Goal: Task Accomplishment & Management: Manage account settings

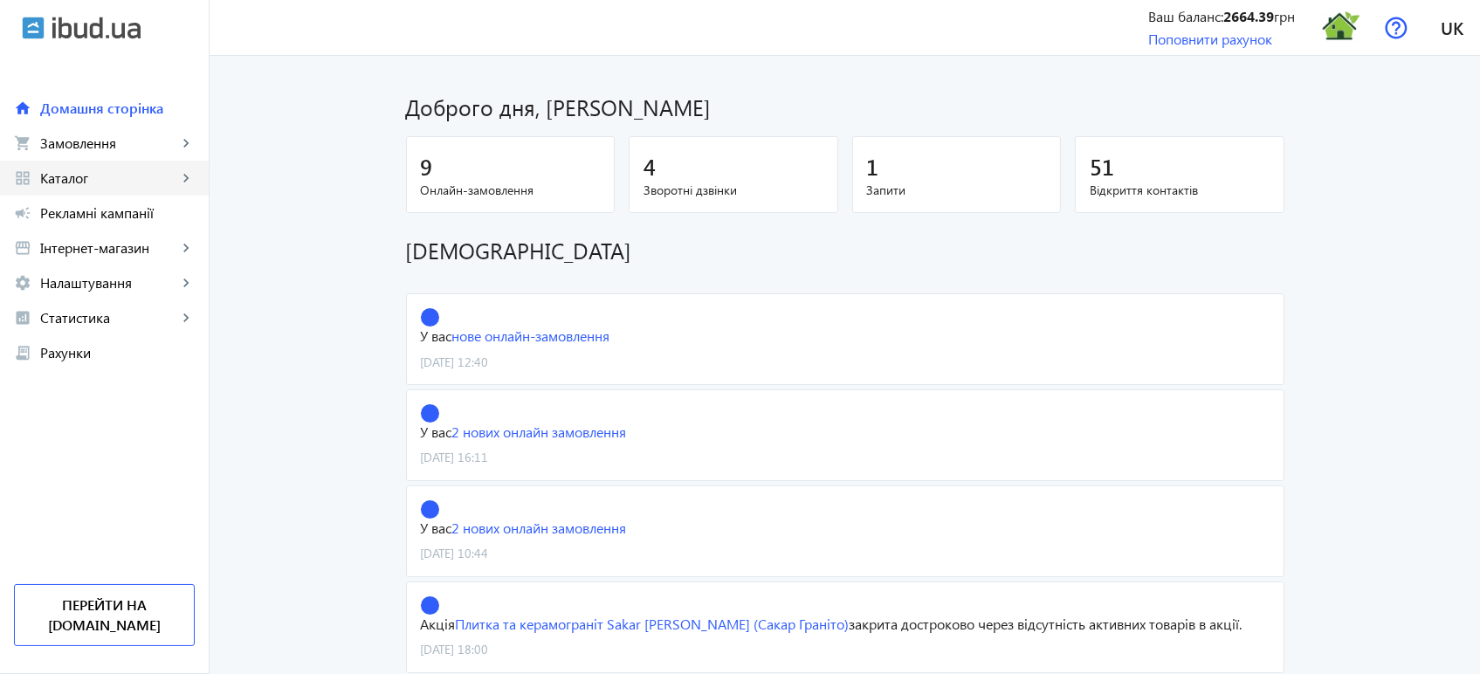
click at [110, 180] on span "Каталог" at bounding box center [108, 177] width 137 height 17
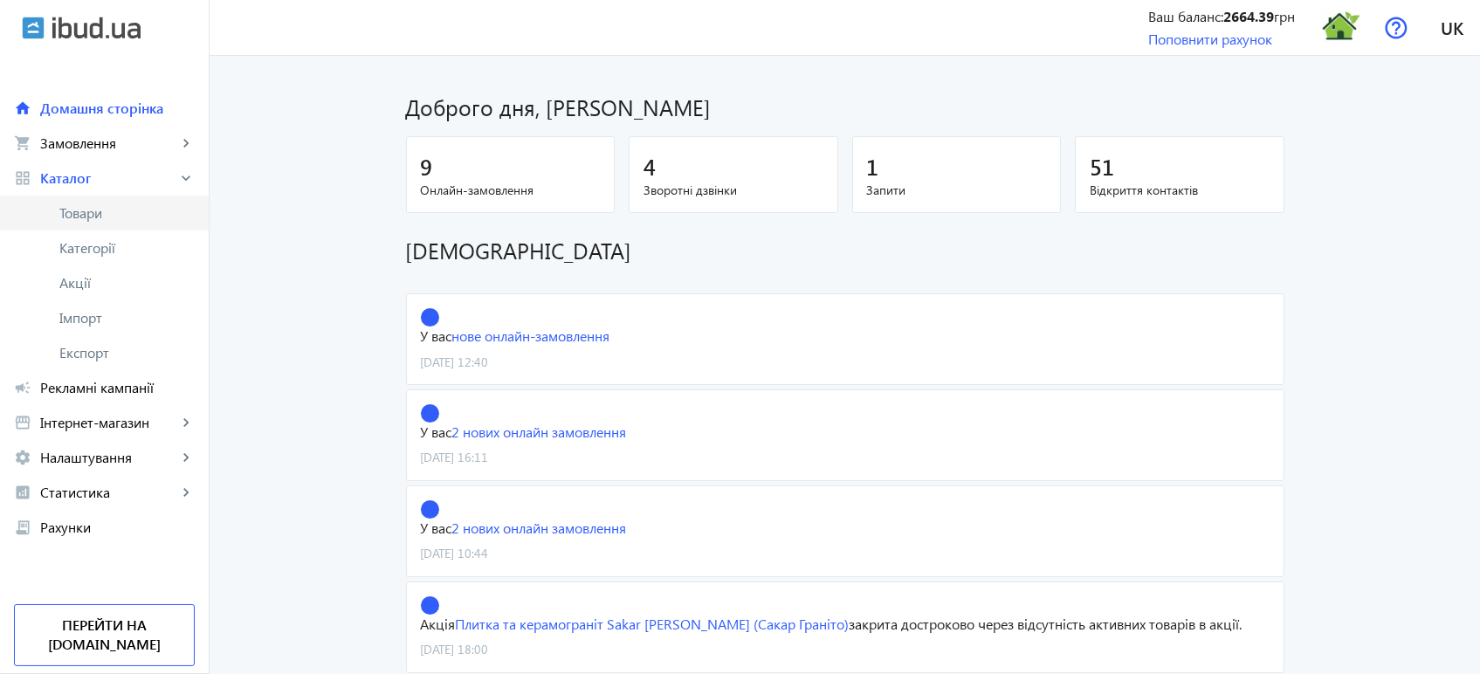
click at [100, 214] on span "Товари" at bounding box center [126, 212] width 135 height 17
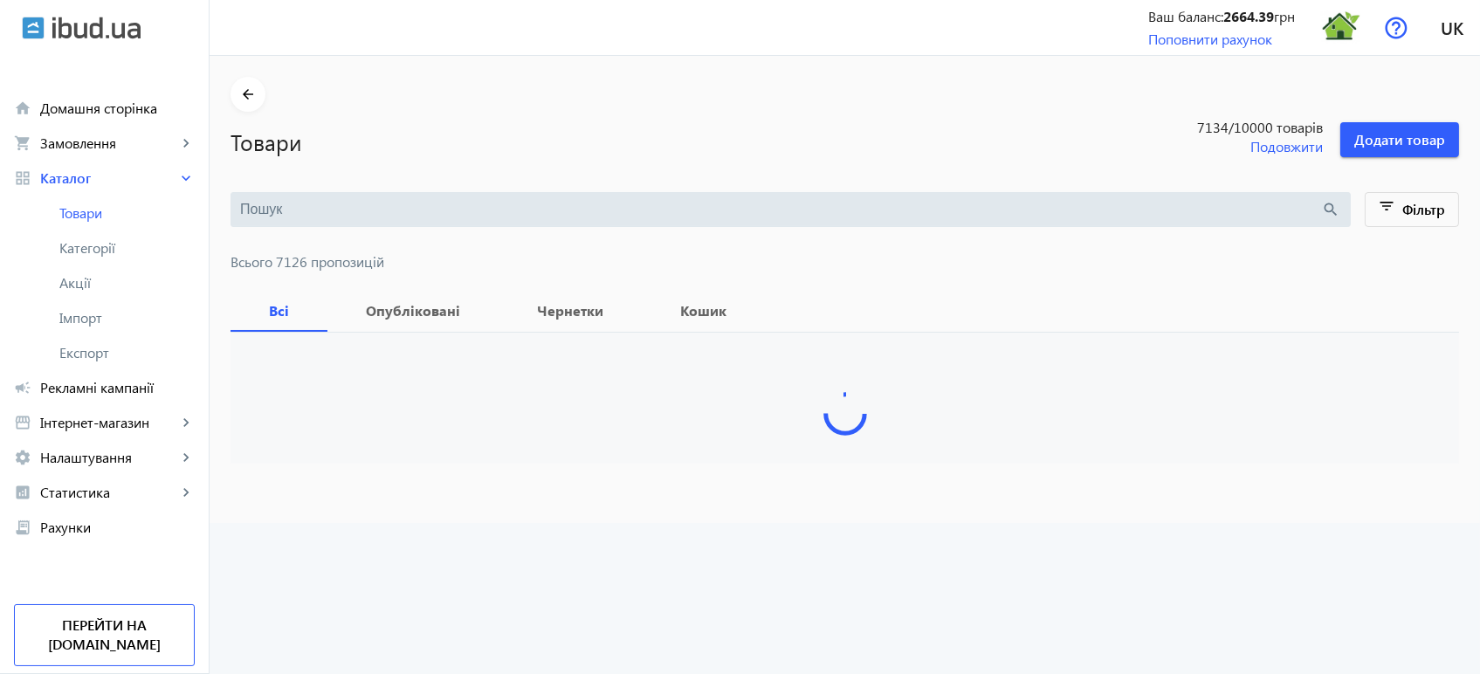
click at [314, 214] on input "search" at bounding box center [781, 209] width 1082 height 19
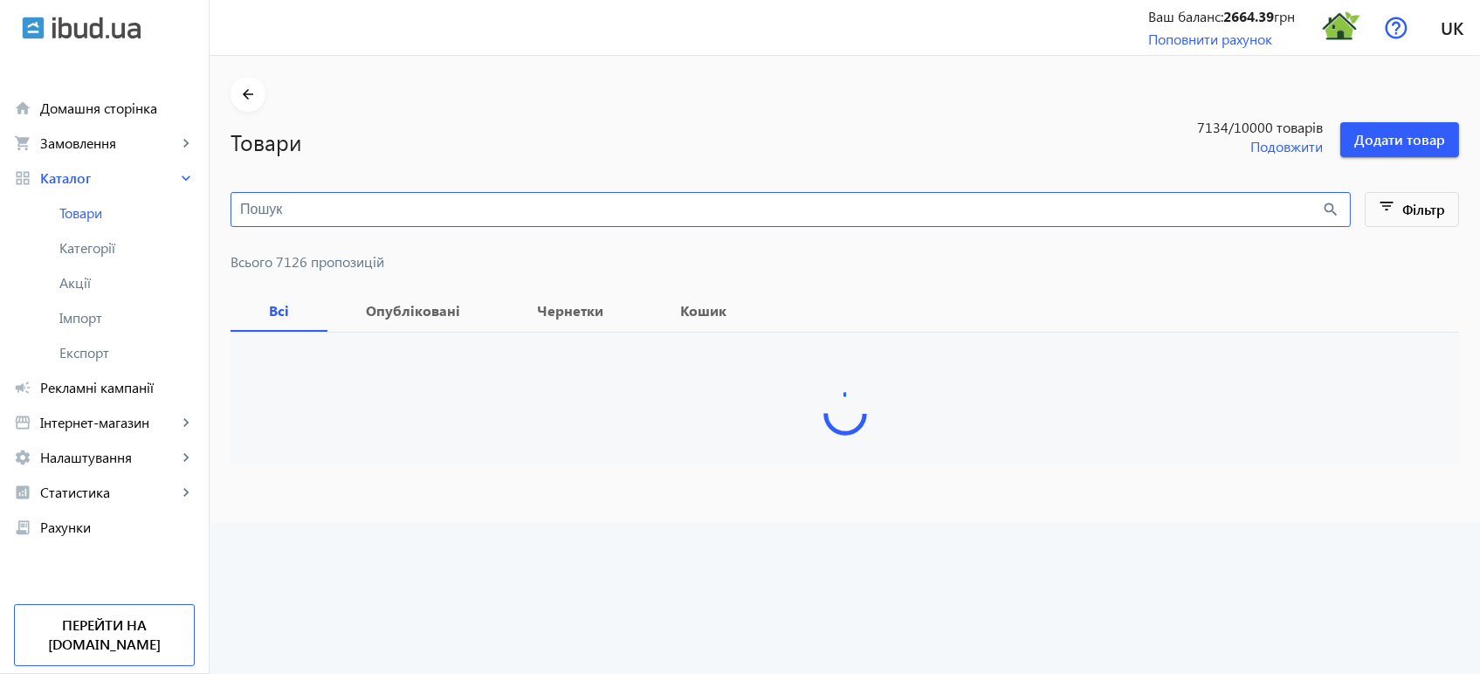
paste input "TANOS"
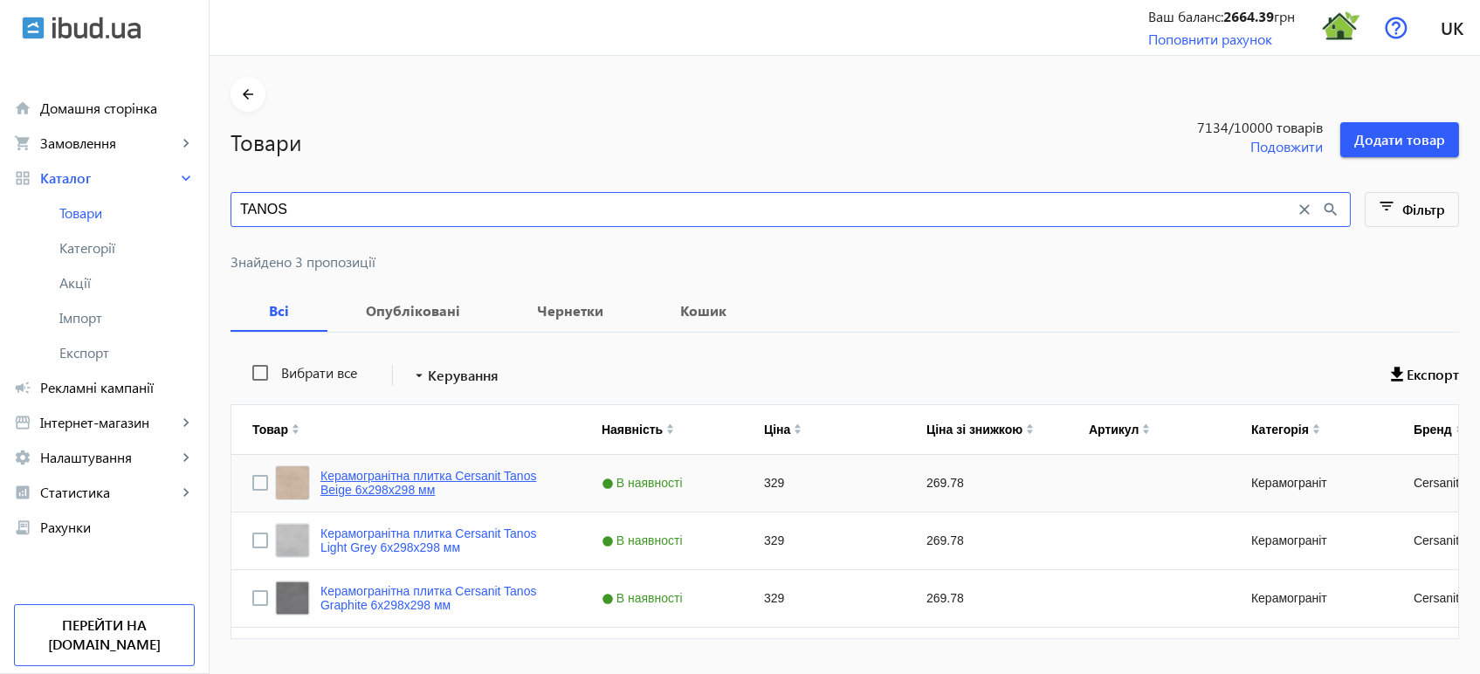
type input "TANOS"
click at [486, 477] on link "Керамогранітна плитка Cersanit Tanos Beige 6х298х298 мм" at bounding box center [439, 483] width 239 height 28
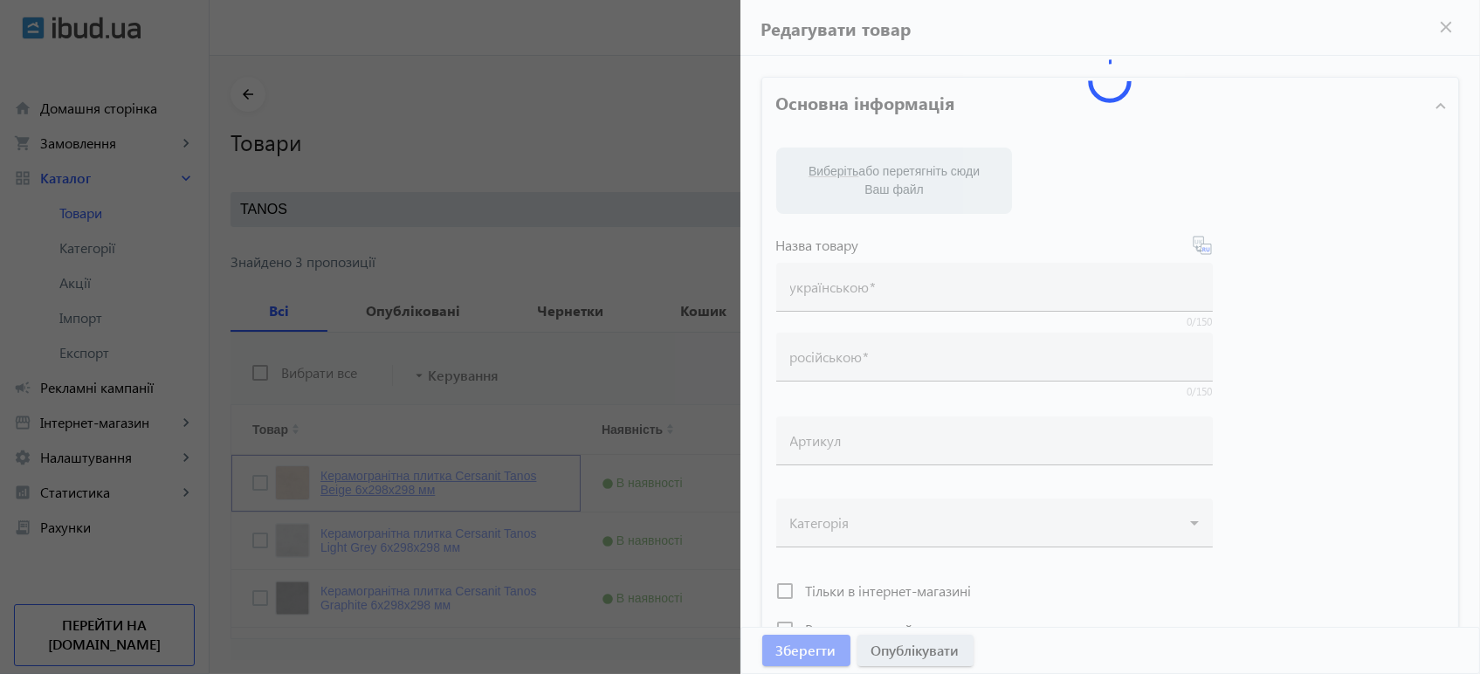
type input "Керамогранітна плитка Cersanit Tanos Beige 6х298х298 мм"
type input "Керамогранитная плитка Cersanit Tanos Beige 6х298х298 мм"
type input "329"
type input "10"
type input "1000"
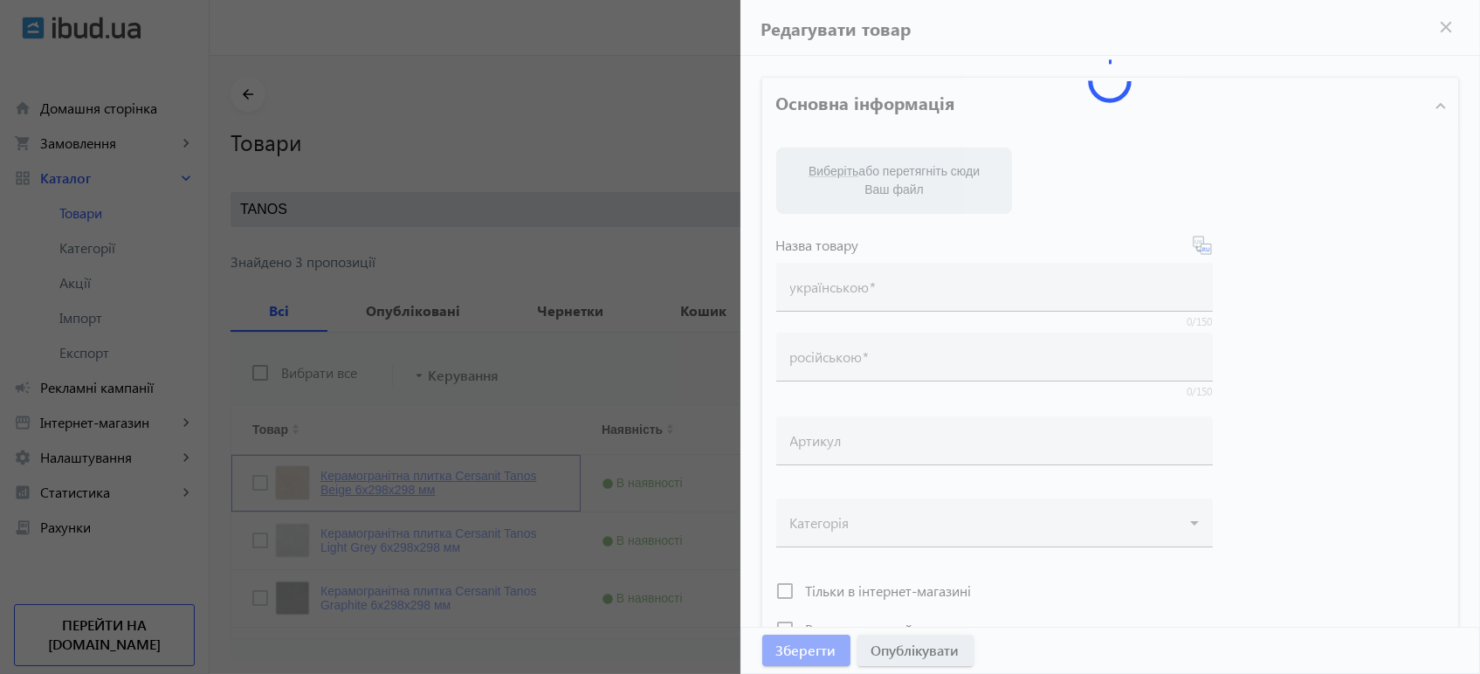
type input "Керамогранітна плитка Cersanit Tanos Beige 6х298х298 мм"
type input "Керамогранитная плитка Cersanit Tanos Beige 6х298х298 мм"
type textarea "Керамогранітна плитка Cersanit Tanos Beige 6х298х298 мм купити"
type textarea "Керамогранитная плитка Cersanit Tanos Beige 6х298х298 мм купить"
type input "плитка cersanit tanos beige, плитка cersanit, cersanit tanos"
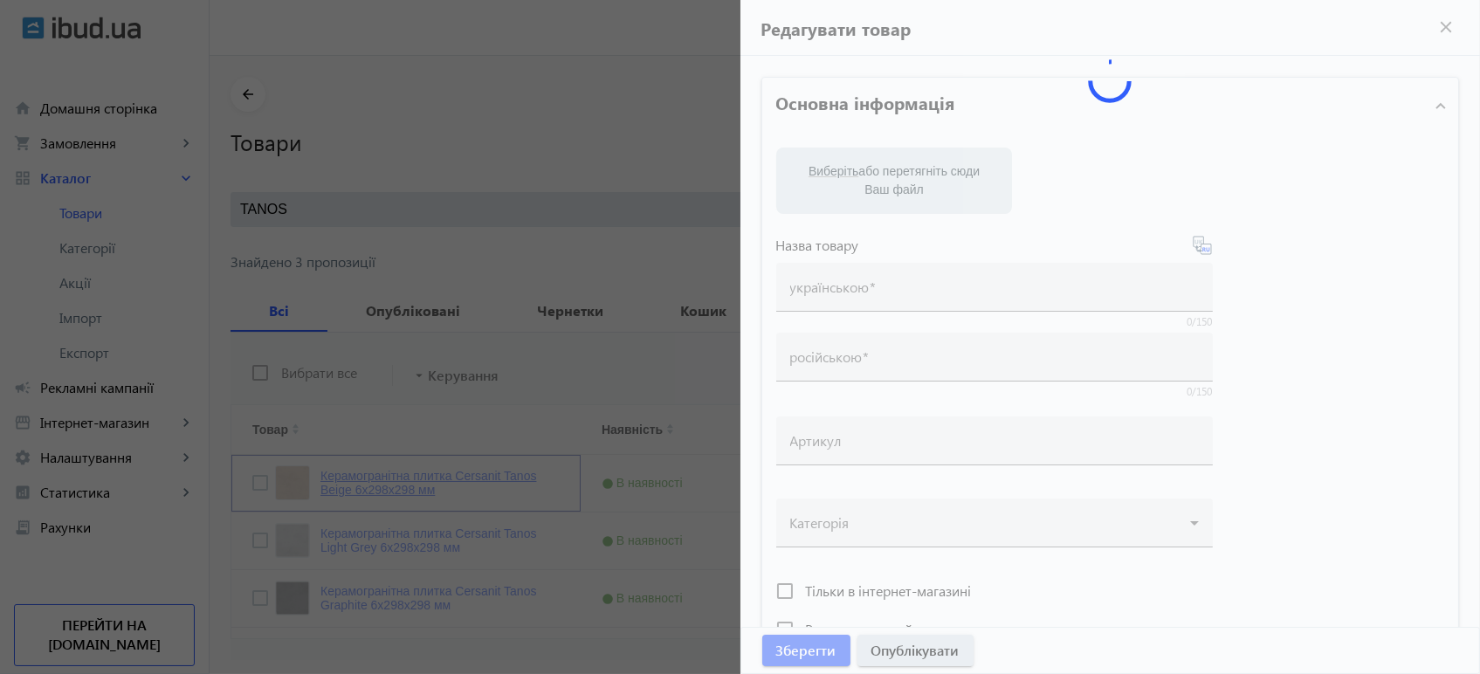
type input "плитка cersanit tanos beige, плитка cersanit, cersanit tanos"
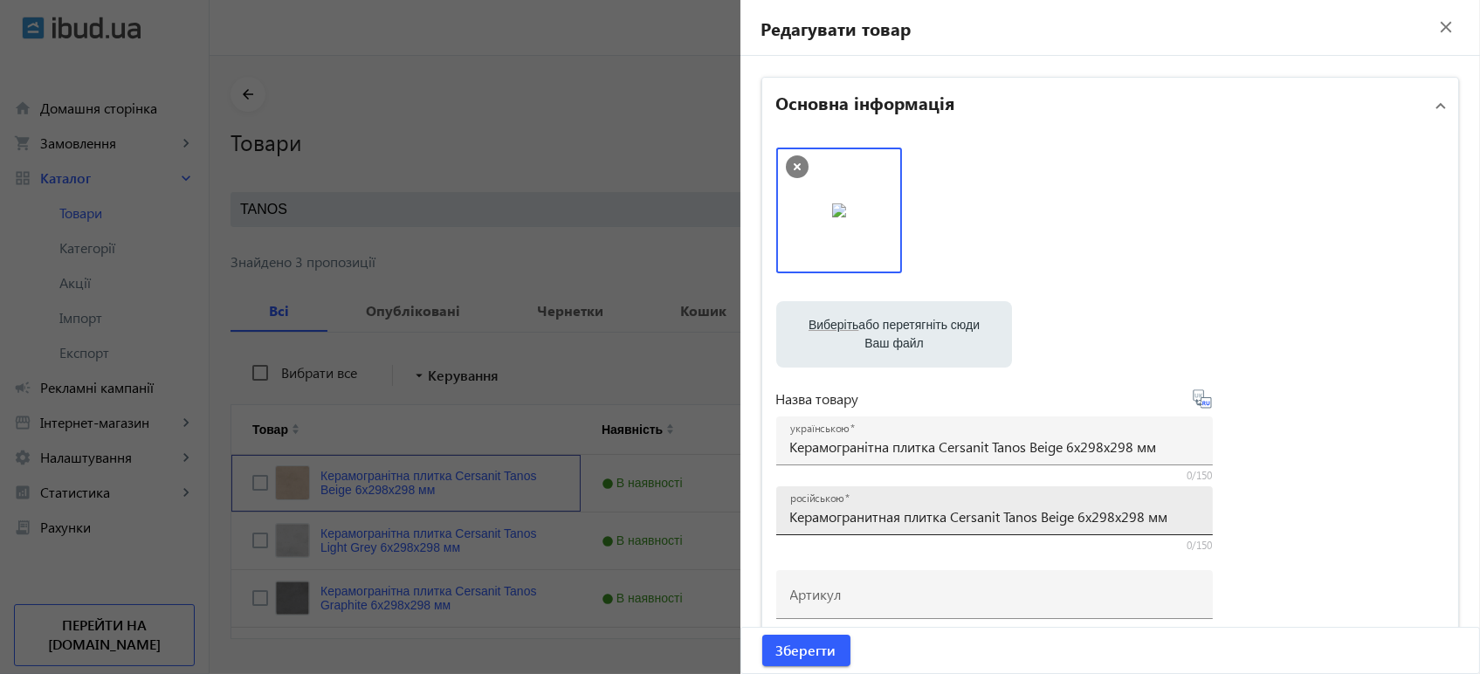
scroll to position [388, 0]
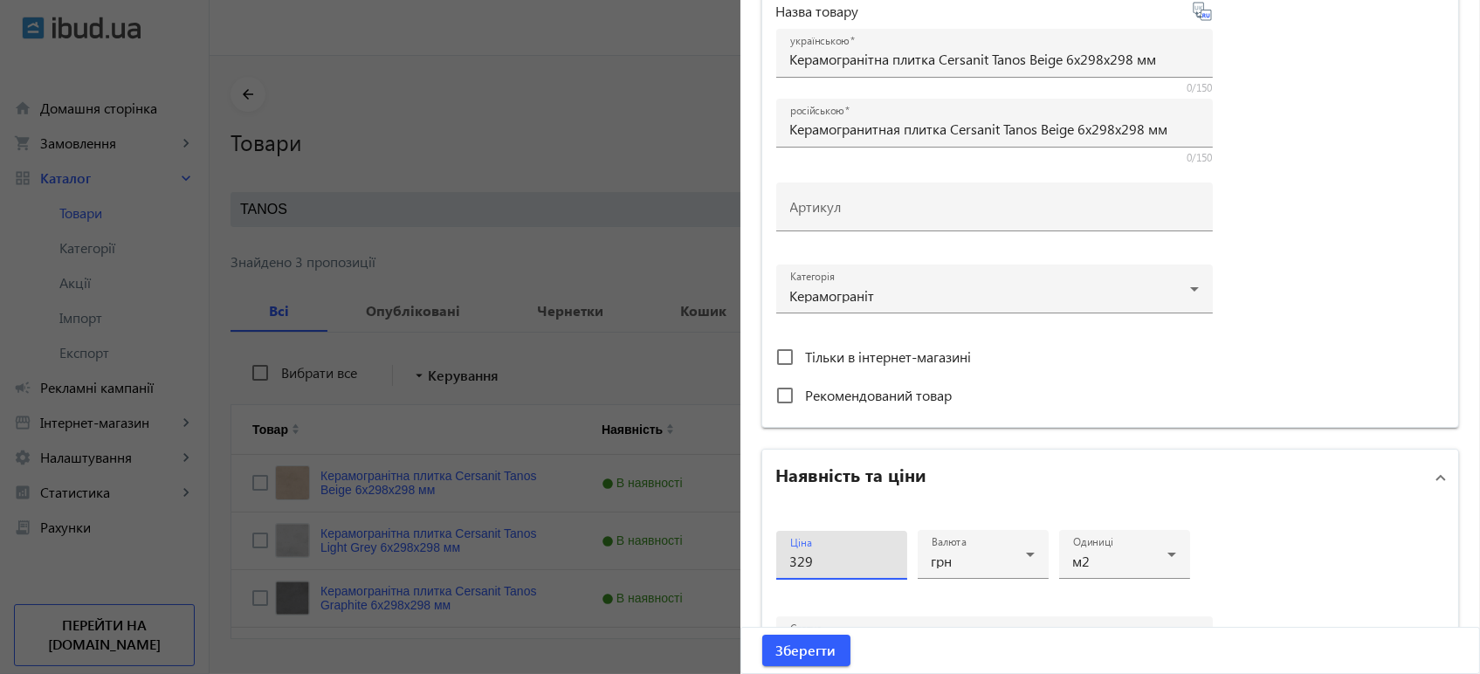
click at [831, 562] on input "329" at bounding box center [841, 561] width 103 height 18
type input "3"
type input "350"
click at [762, 635] on button "Зберегти" at bounding box center [806, 650] width 88 height 31
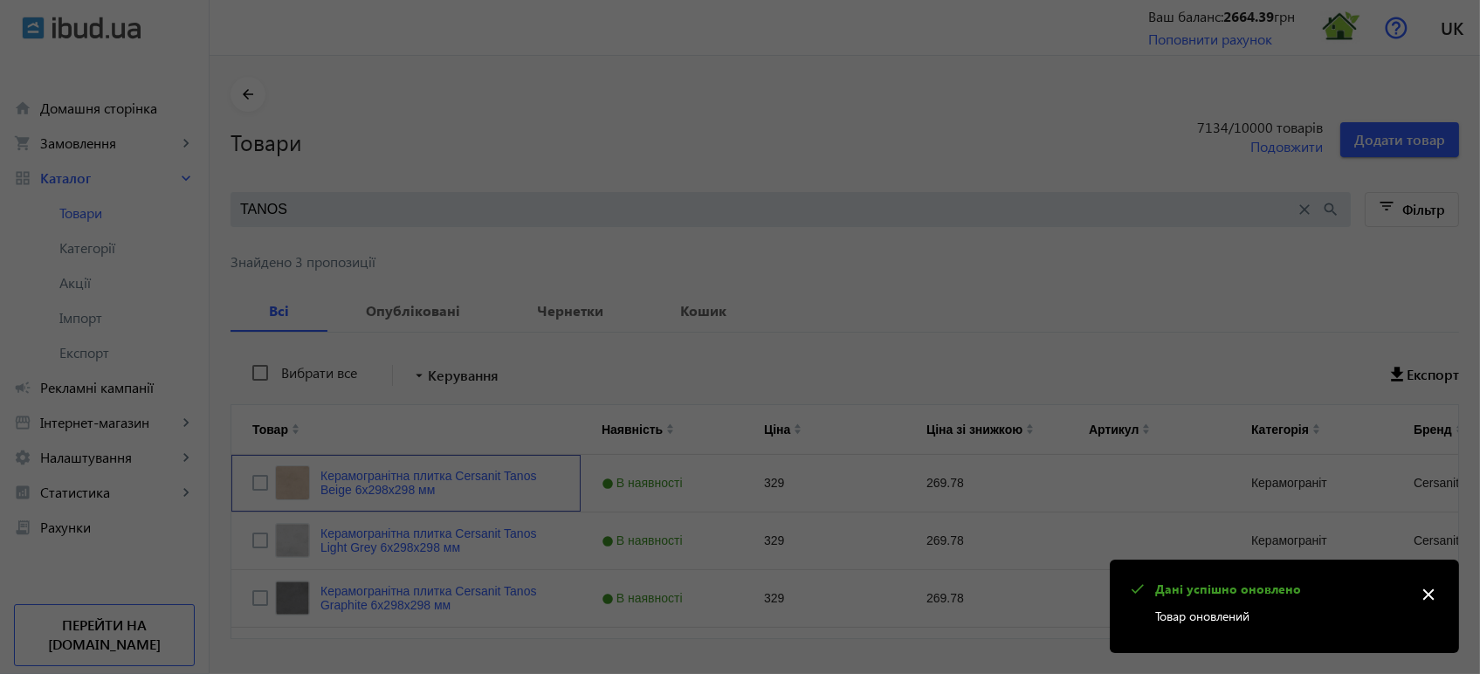
scroll to position [0, 0]
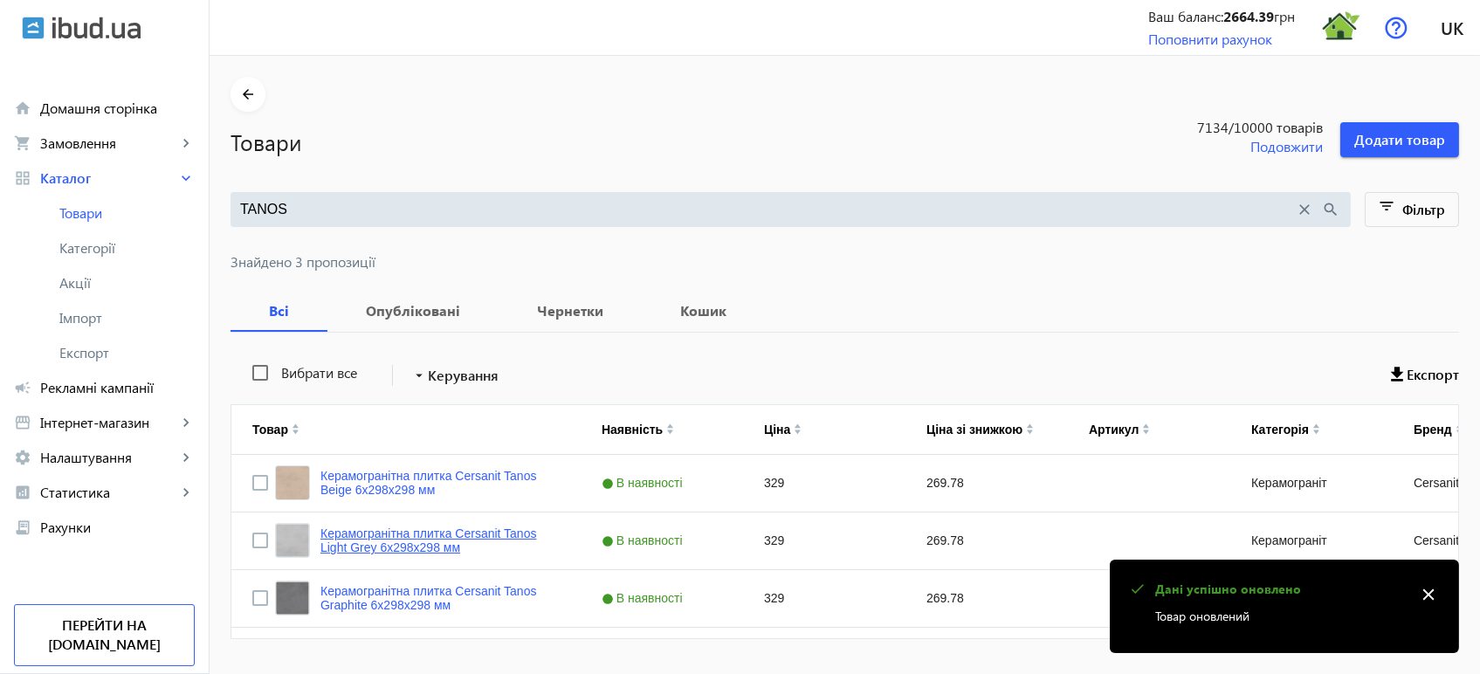
click at [447, 541] on link "Керамогранітна плитка Cersanit Tanos Light Grey 6х298х298 мм" at bounding box center [439, 541] width 239 height 28
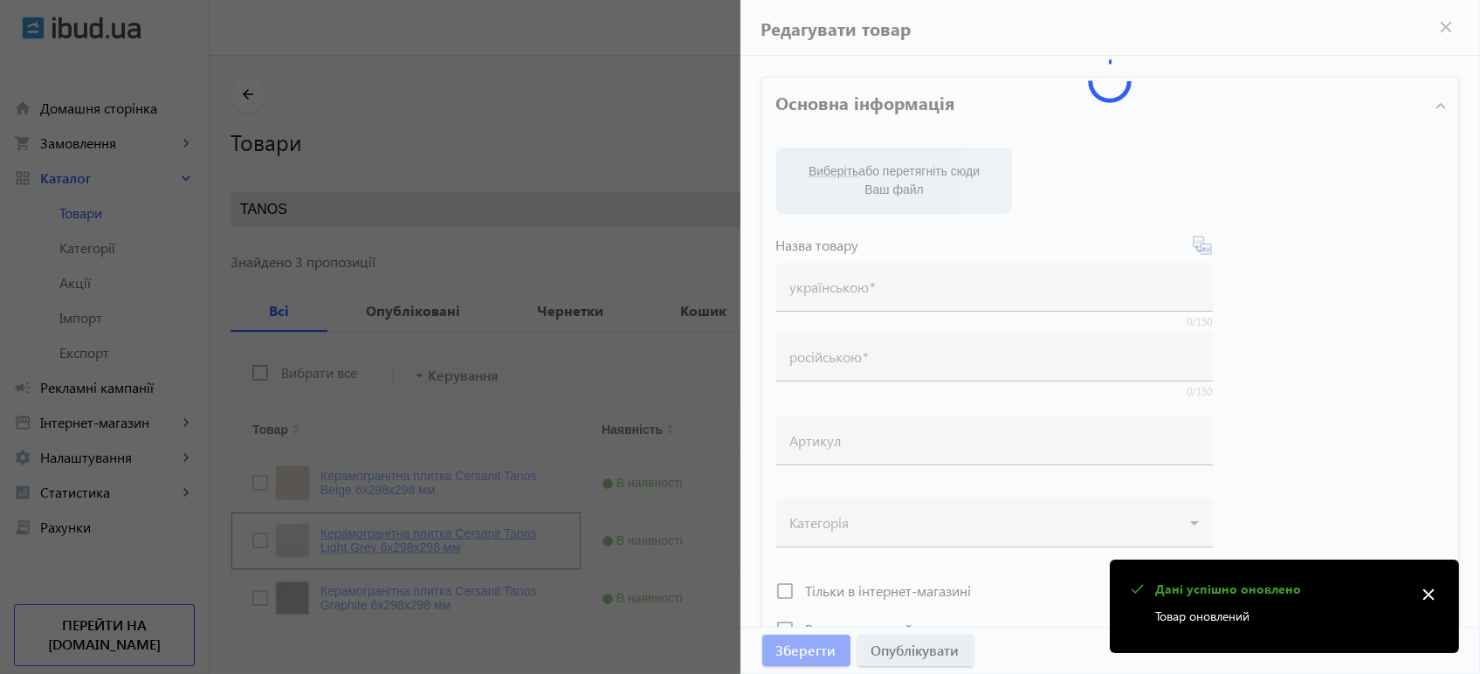
type input "Керамогранітна плитка Cersanit Tanos Light Grey 6х298х298 мм"
type input "Керамогранитная плитка Cersanit Tanos Light Grey 6х298х298 мм"
type input "329"
type input "10"
type input "1000"
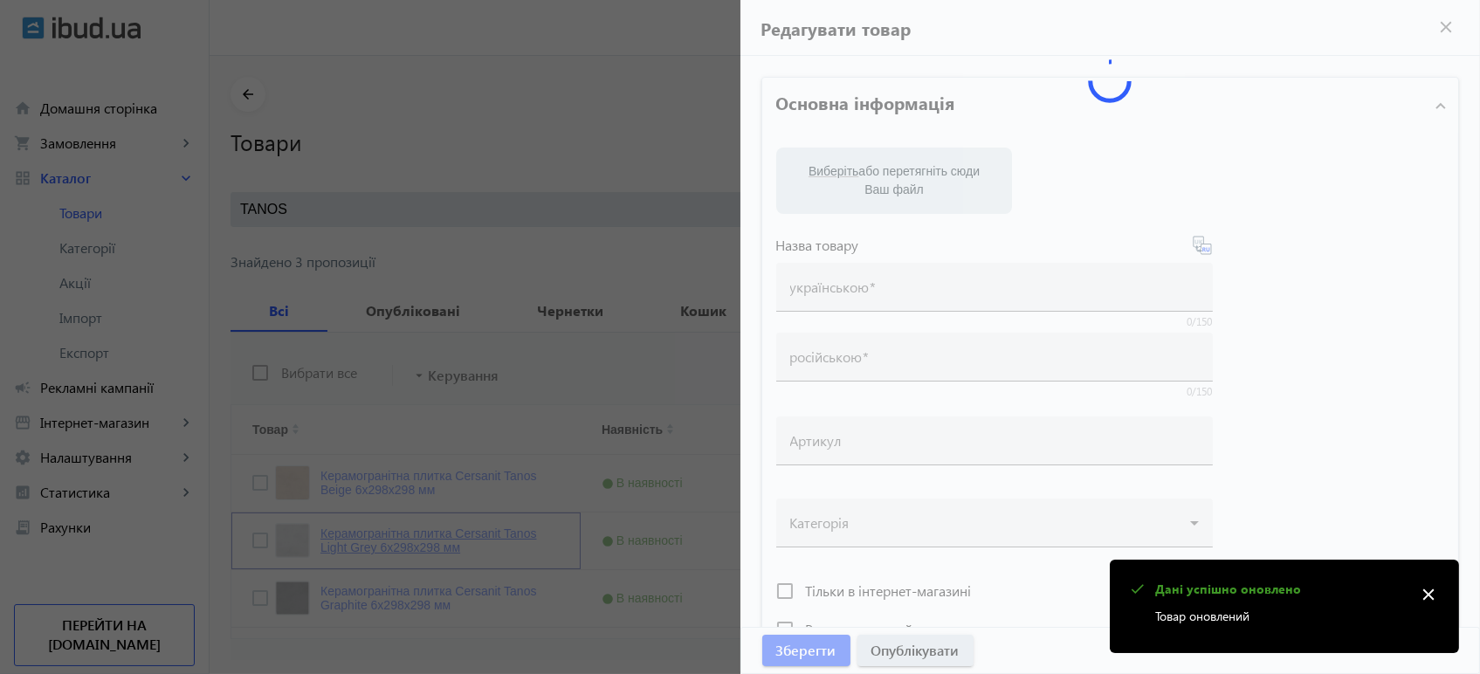
type input "Керамогранітна плитка Cersanit Tanos Light Grey 6х298х298 мм"
type input "Керамогранитная плитка Cersanit Tanos Light Grey 6х298х298 мм"
type textarea "Керамогранітна плитка Cersanit Tanos Light Grey 6х298х298 мм купити"
type textarea "Керамогранитная плитка Cersanit Tanos Light Grey 6х298х298 мм купить"
type input "плитка cersanit tanos light grey, плитка cersanit, cersanit tanos"
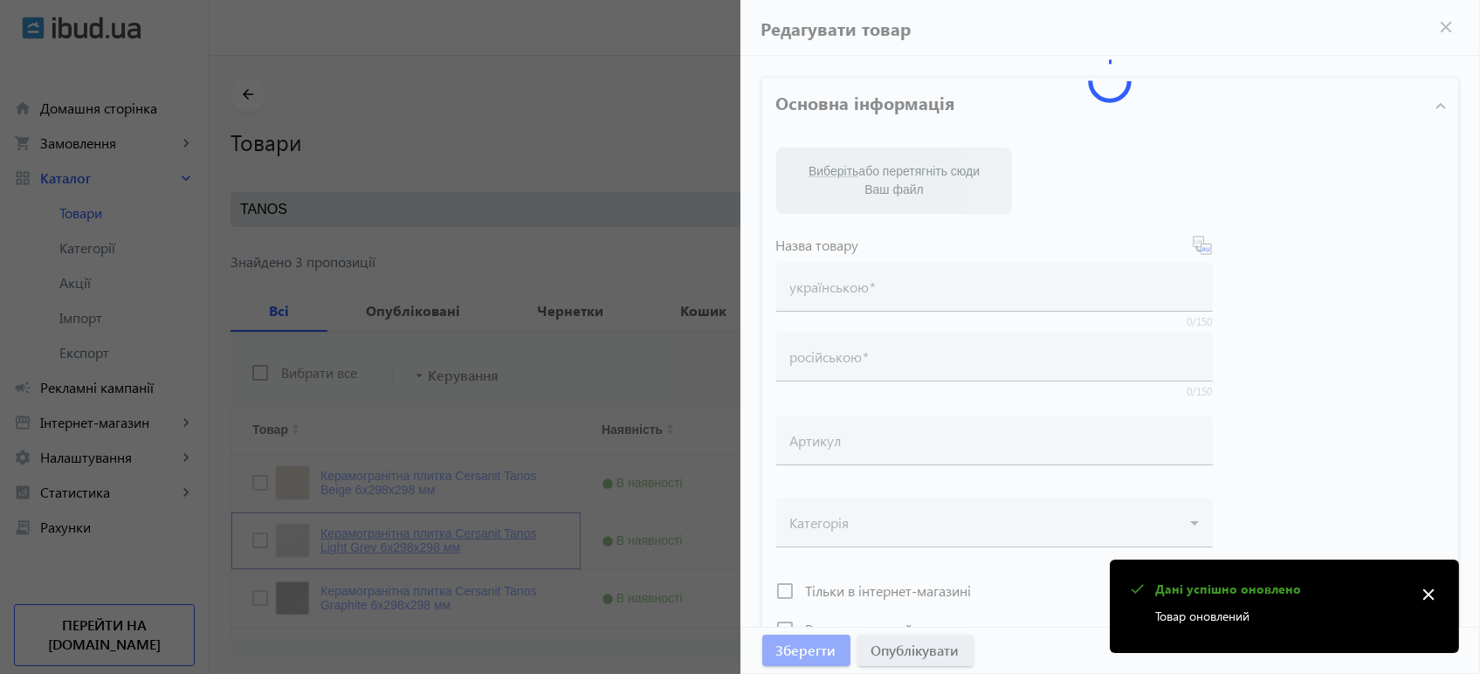
type input "плитка cersanit tanos light grey, плитка cersanit, cersanit tanos"
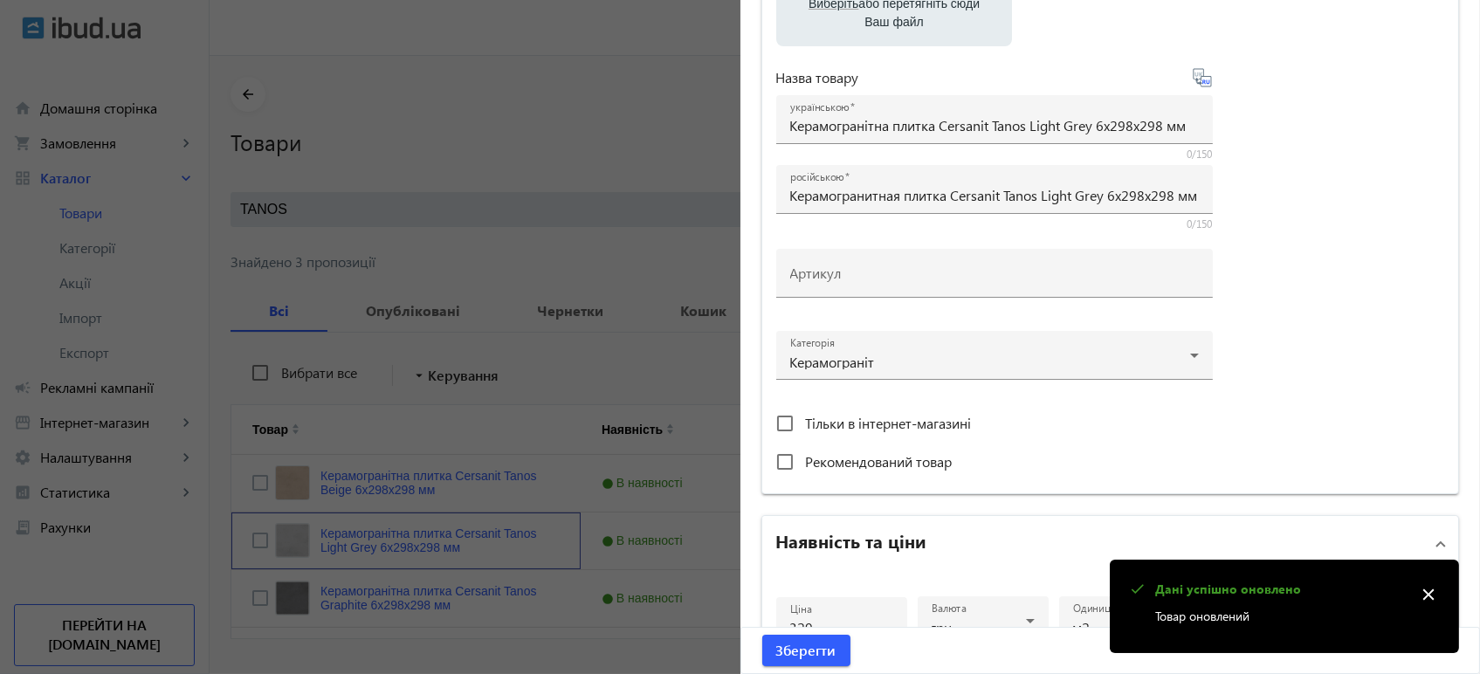
scroll to position [388, 0]
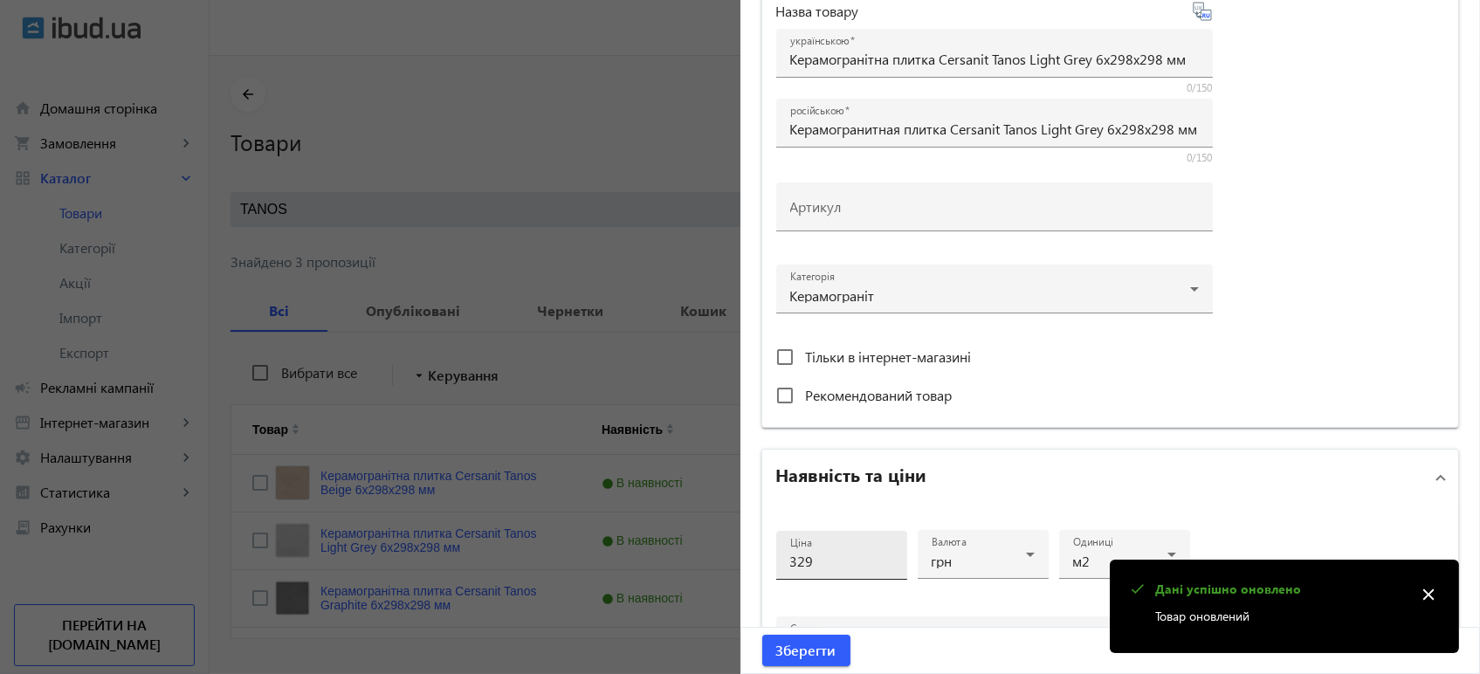
click at [836, 544] on div "Ціна 329" at bounding box center [841, 555] width 103 height 49
click at [833, 563] on input "329" at bounding box center [841, 561] width 103 height 18
type input "3"
type input "350"
click at [762, 635] on button "Зберегти" at bounding box center [806, 650] width 88 height 31
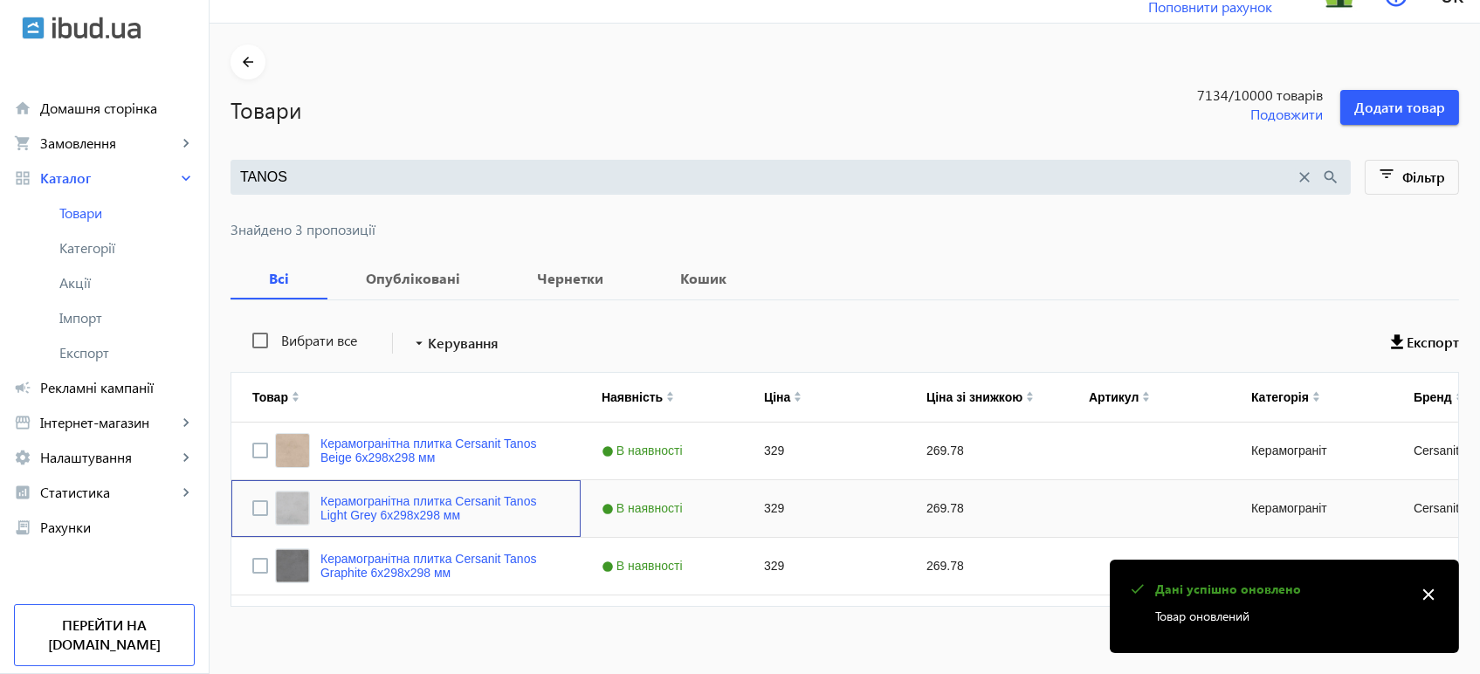
scroll to position [44, 0]
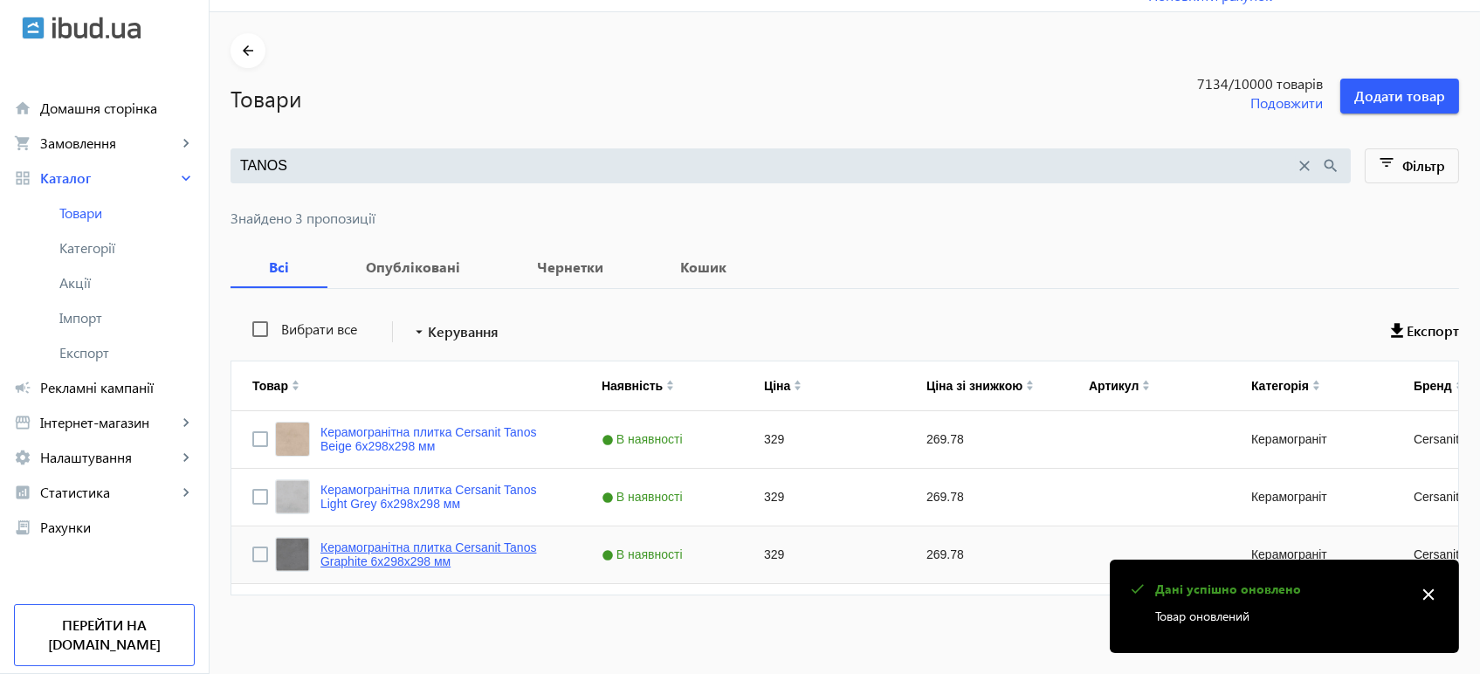
click at [472, 541] on link "Керамогранітна плитка Cersanit Tanos Graphite 6х298х298 мм" at bounding box center [439, 555] width 239 height 28
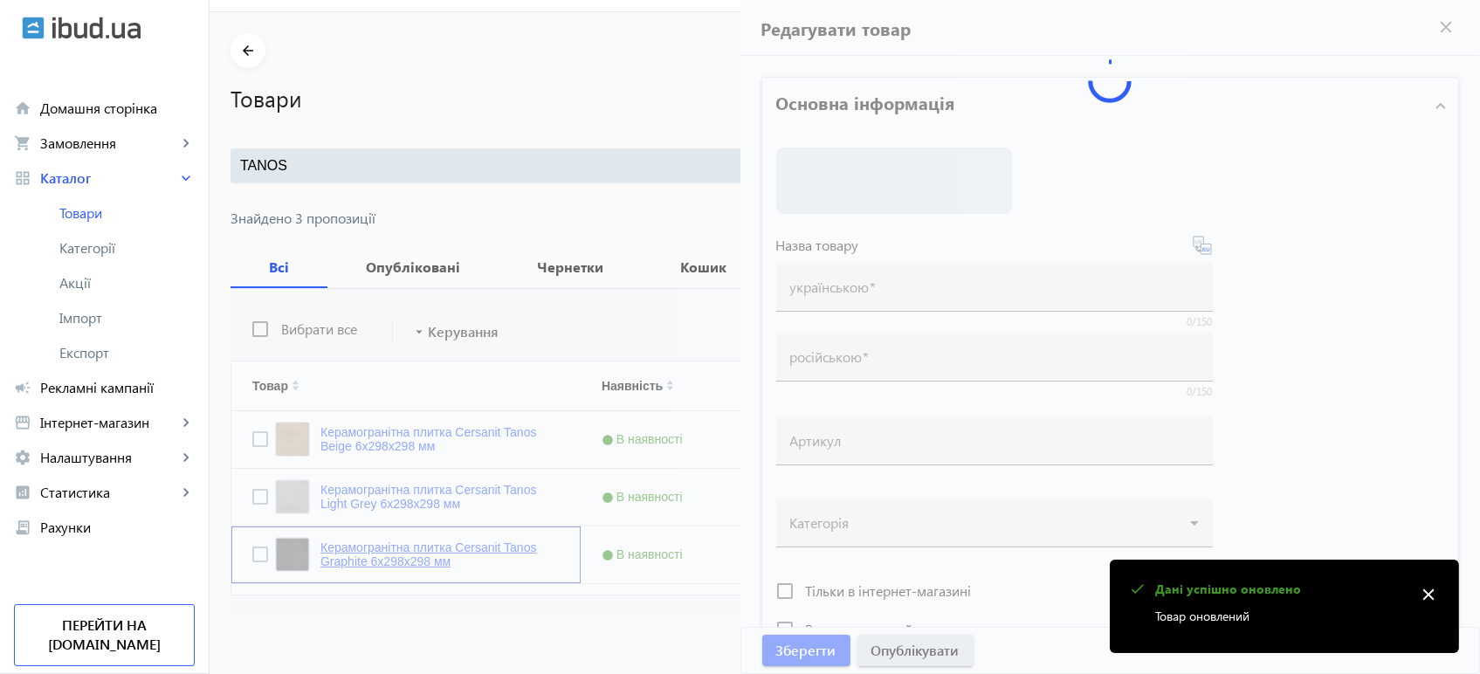
type input "Керамогранітна плитка Cersanit Tanos Graphite 6х298х298 мм"
type input "Керамогранитная плитка Cersanit Tanos Graphite 6х298х298 мм"
type input "329"
type input "10"
type input "1000"
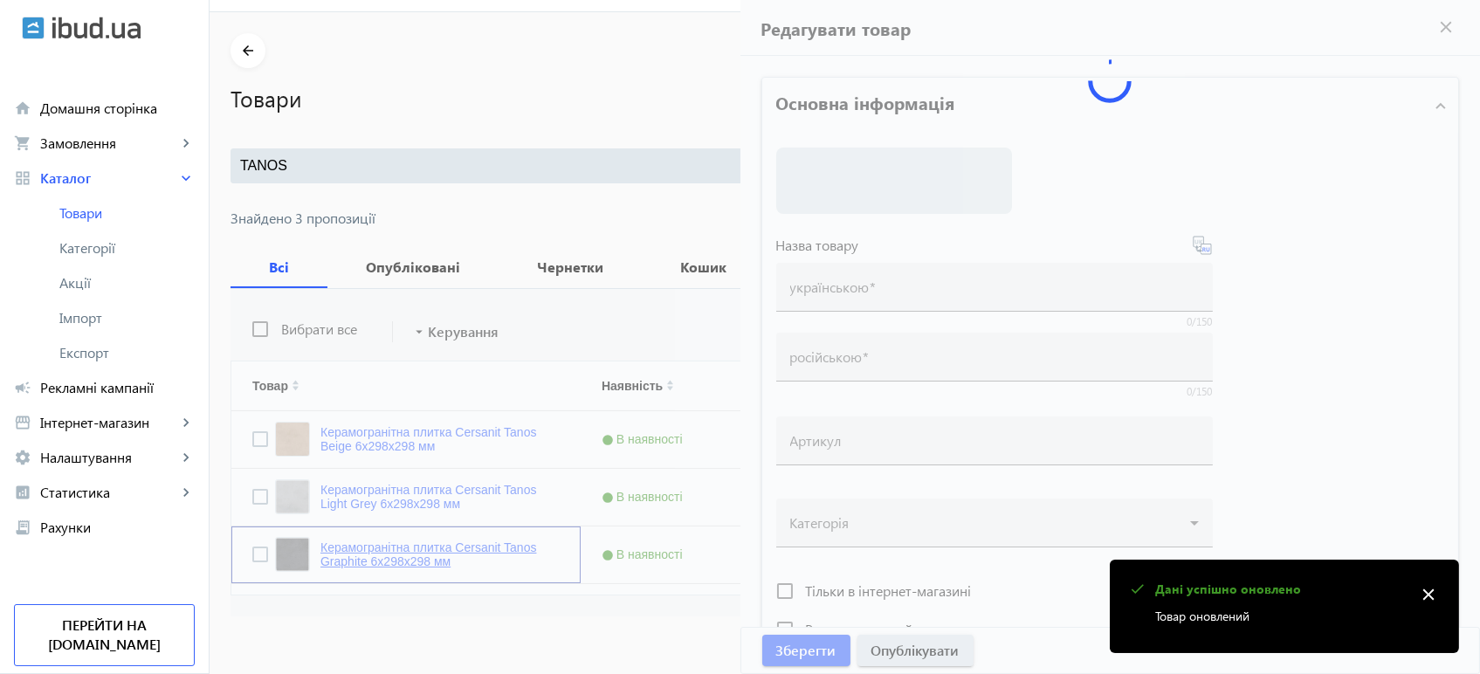
type input "Керамогранітна плитка Cersanit Tanos Graphite 6х298х298 мм"
type input "Керамогранитная плитка Cersanit Tanos Graphite 6х298х298 мм"
type textarea "Керамогранітна плитка Cersanit Tanos Graphite 6х298х298 мм купити"
type textarea "Керамогранитная плитка Cersanit Tanos Graphite 6х298х298 мм купить"
type input "плитка cersanit tanos graphite, плитка cersanit, cersanit tanos"
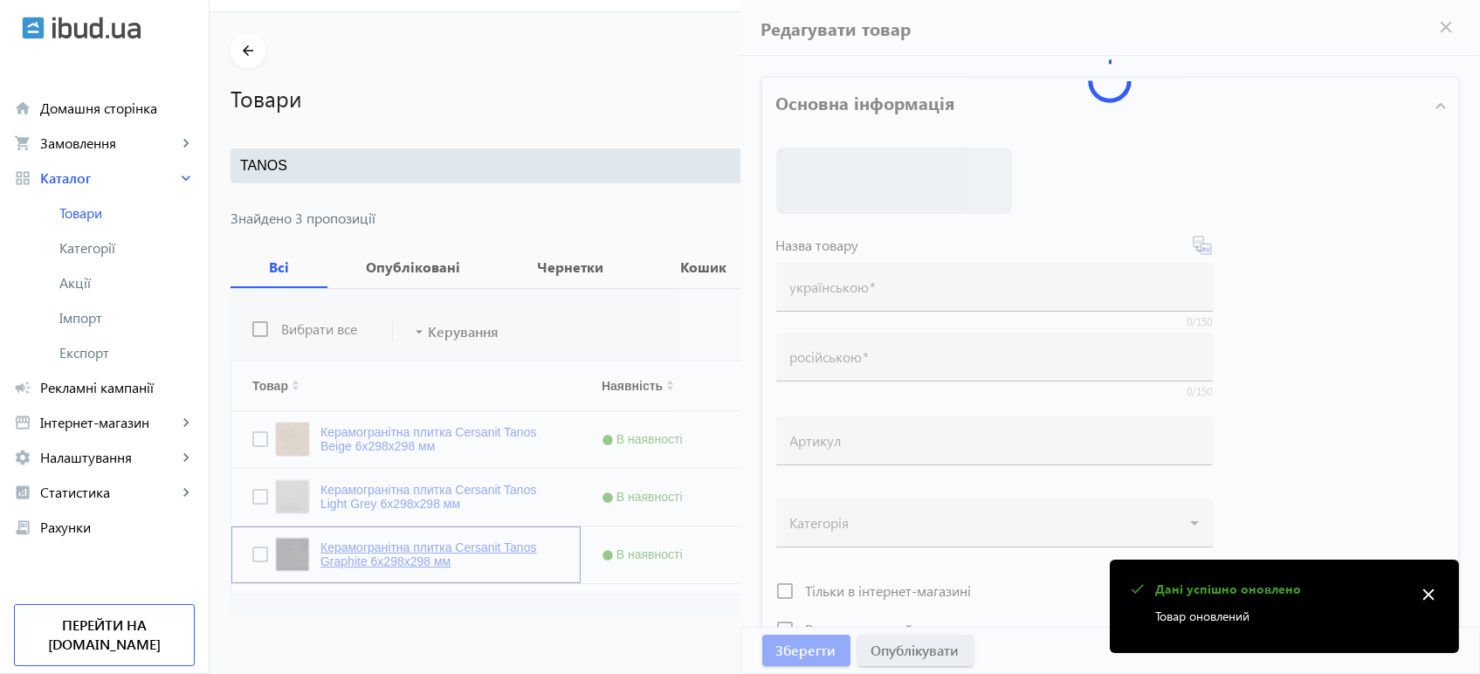
type input "плитка cersanit tanos graphite, плитка cersanit, cersanit tanos"
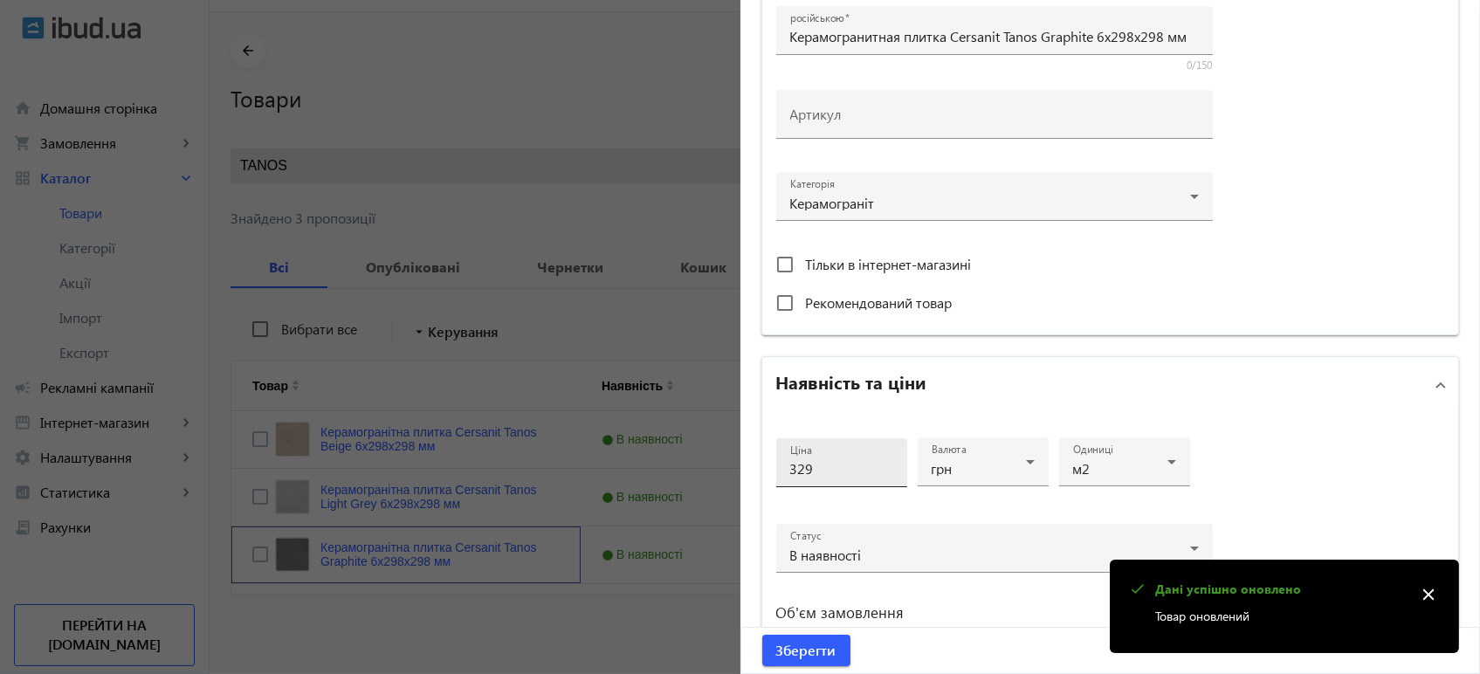
scroll to position [485, 0]
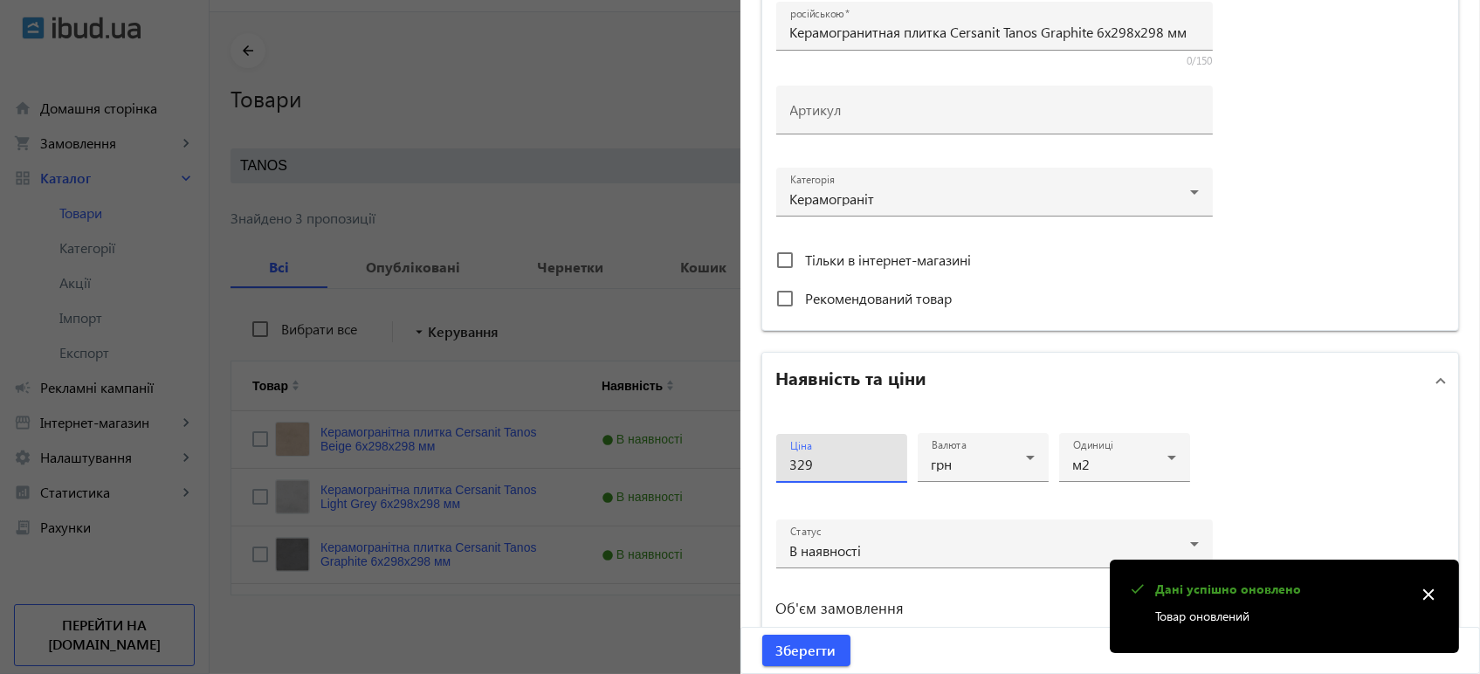
click at [825, 466] on input "329" at bounding box center [841, 464] width 103 height 18
type input "3"
type input "3510"
click at [762, 635] on button "Зберегти" at bounding box center [806, 650] width 88 height 31
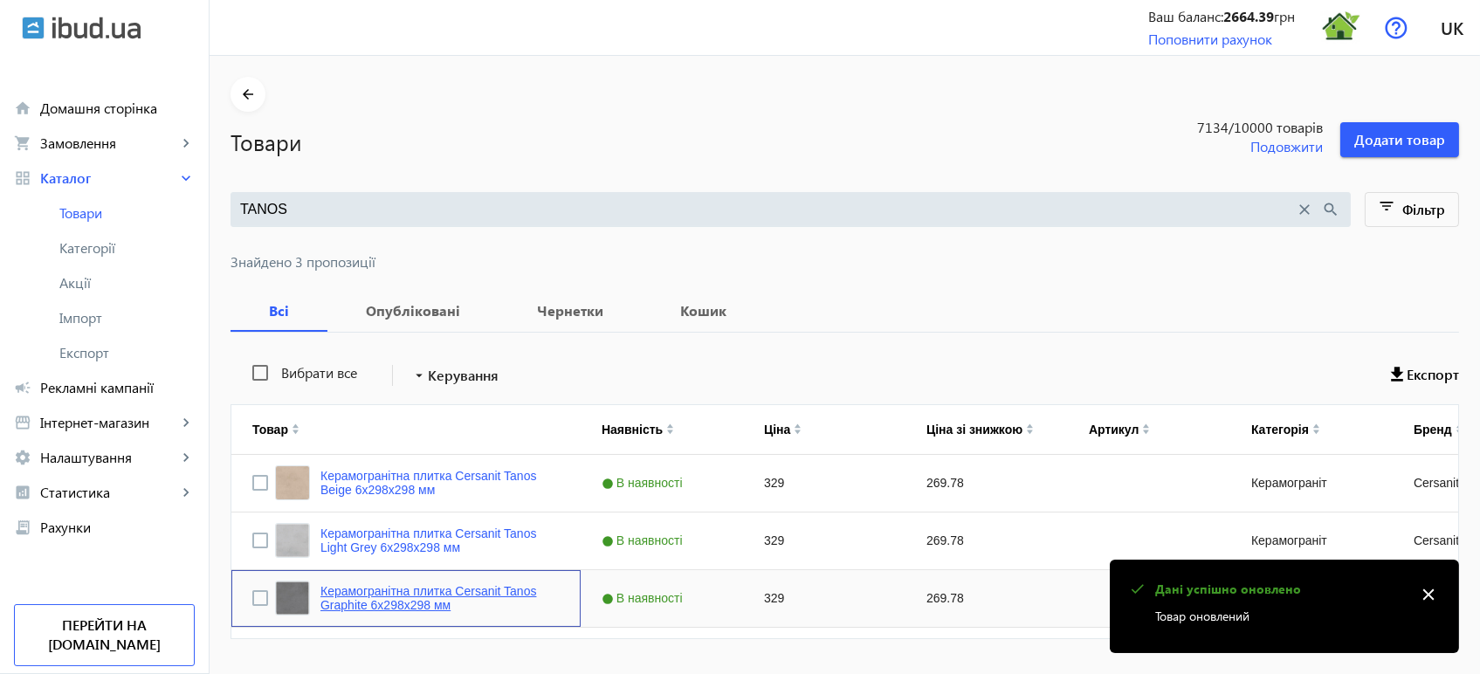
click at [410, 585] on link "Керамогранітна плитка Cersanit Tanos Graphite 6х298х298 мм" at bounding box center [439, 598] width 239 height 28
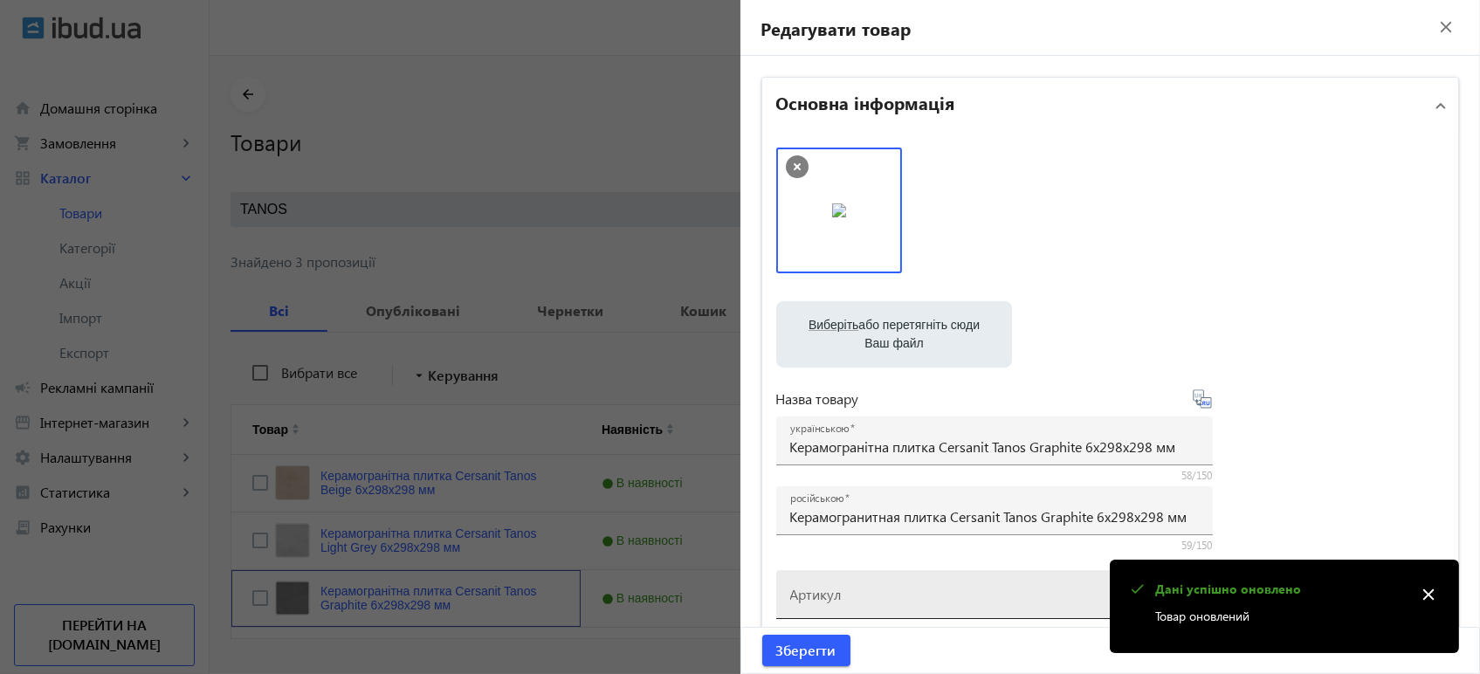
scroll to position [388, 0]
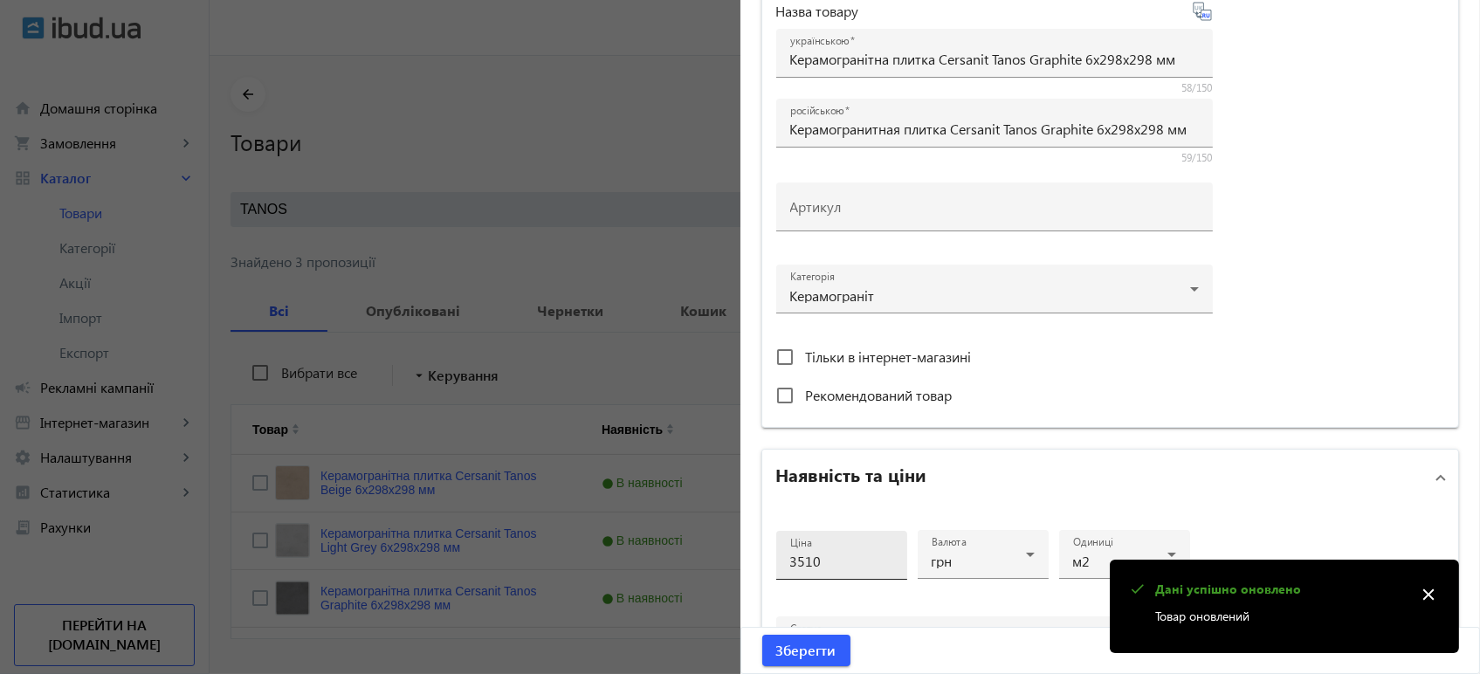
click at [836, 564] on input "3510" at bounding box center [841, 561] width 103 height 18
type input "350"
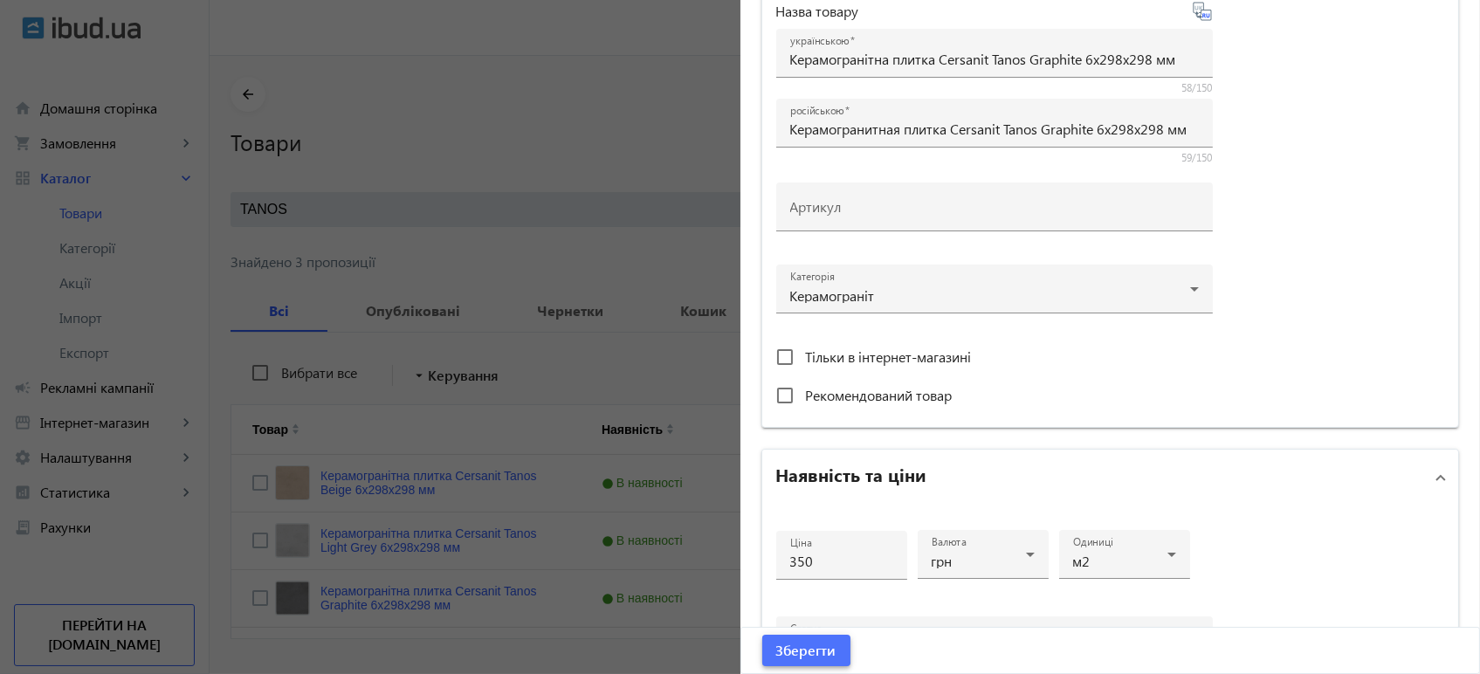
click at [789, 649] on span "Зберегти" at bounding box center [806, 650] width 60 height 19
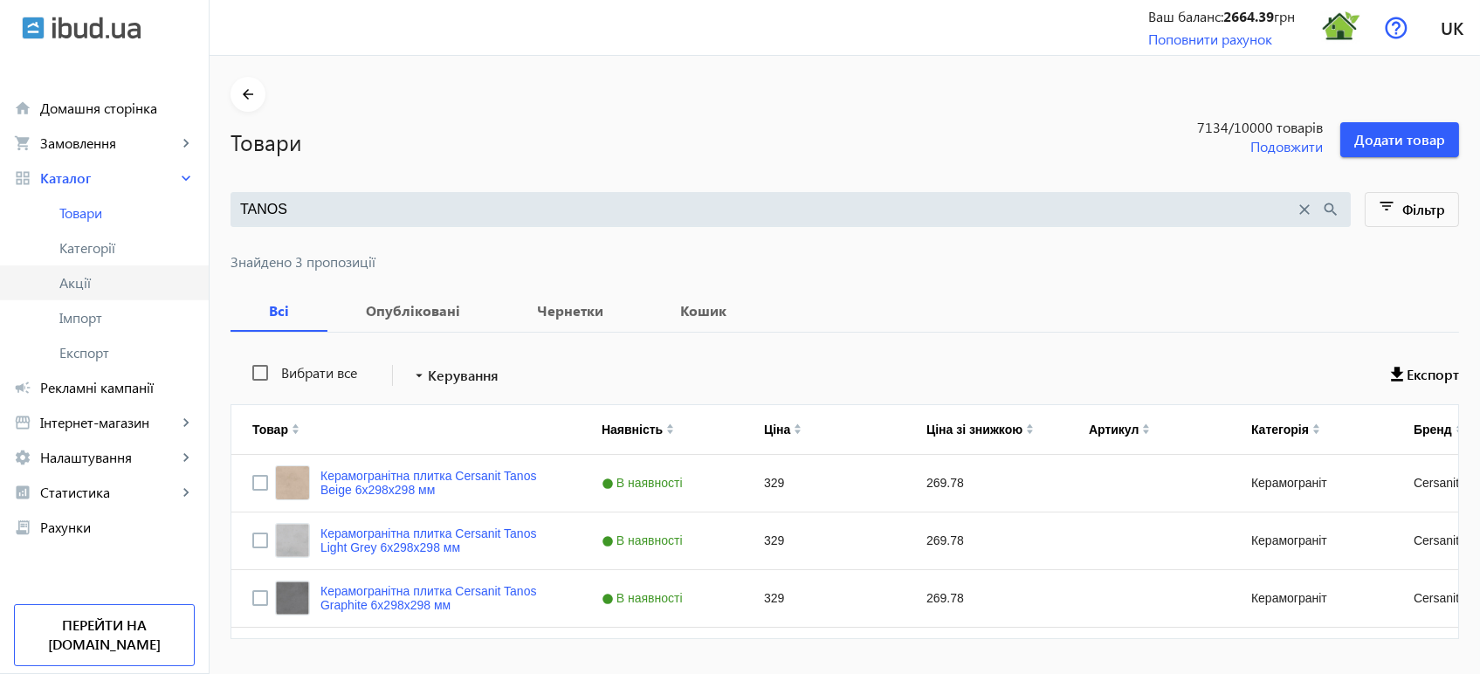
click at [104, 278] on span "Акції" at bounding box center [126, 282] width 135 height 17
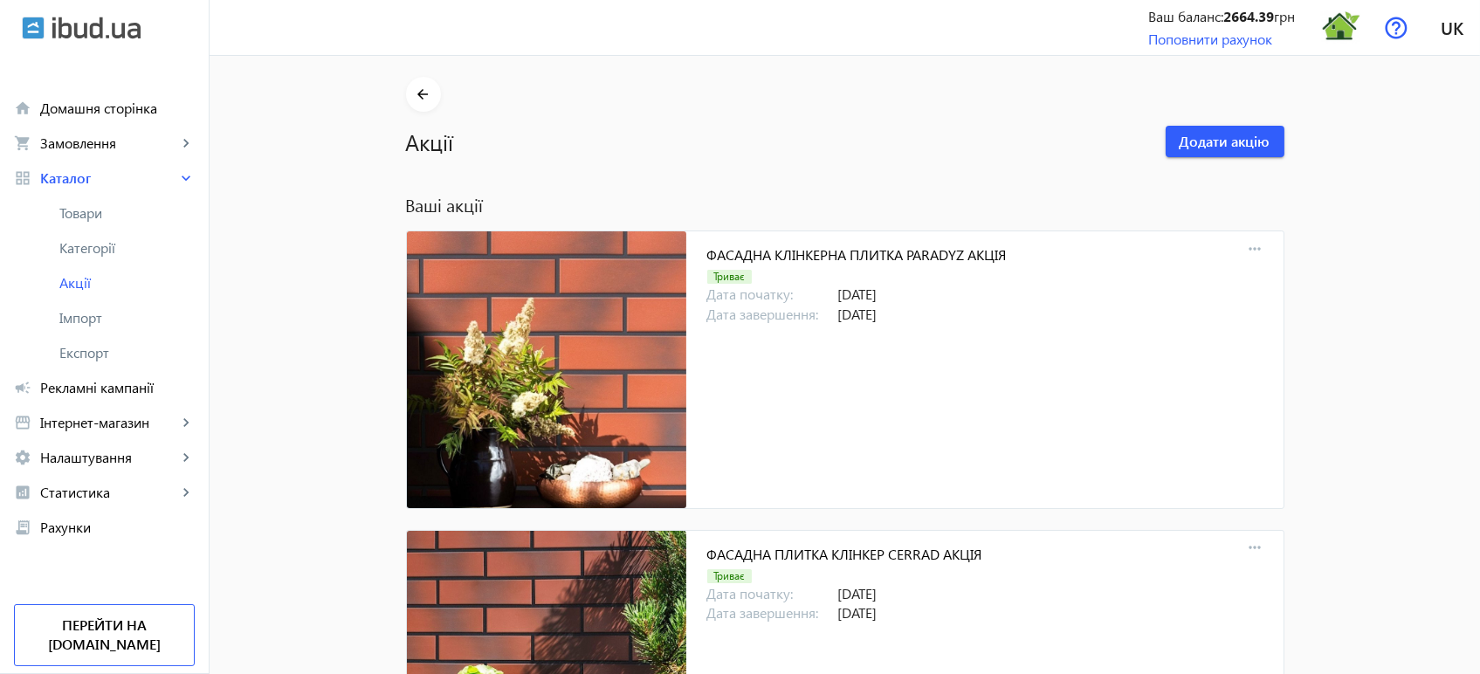
scroll to position [16184, 0]
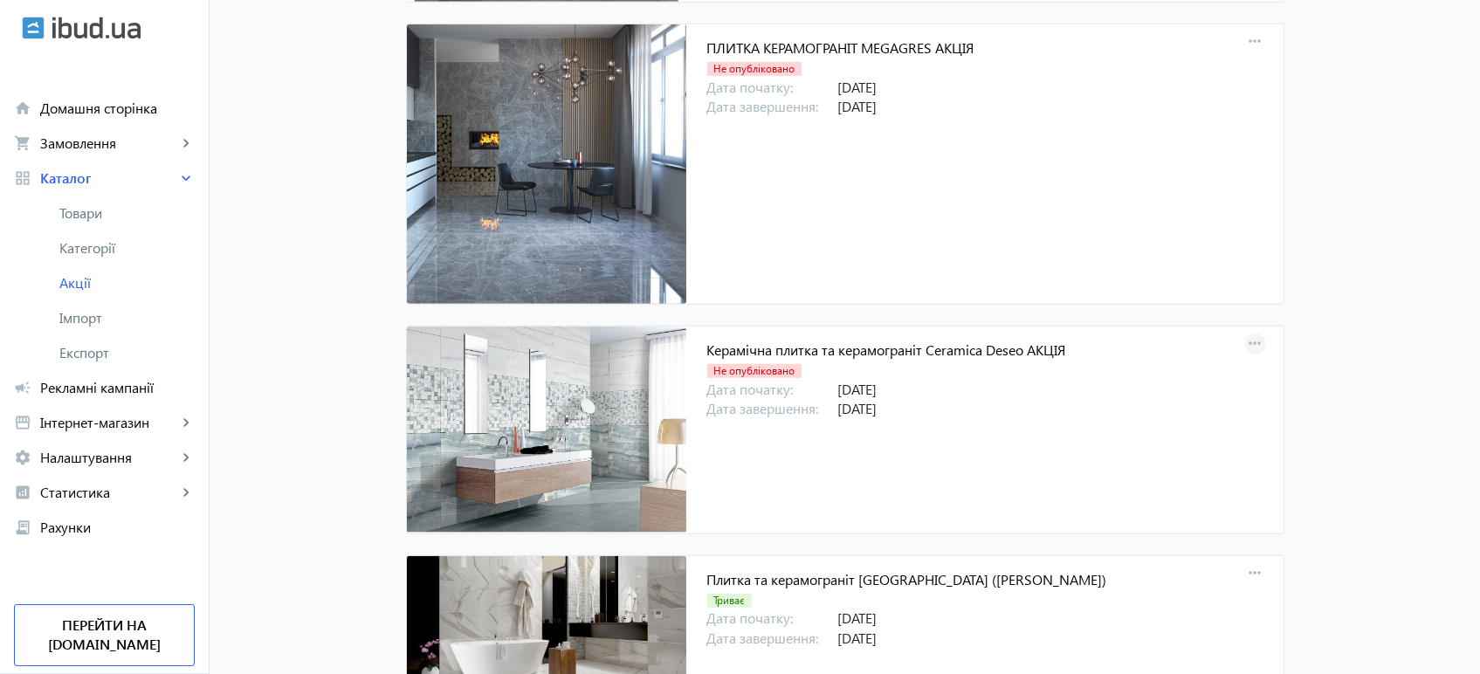
click at [1254, 332] on mat-icon "more_horiz" at bounding box center [1255, 344] width 24 height 24
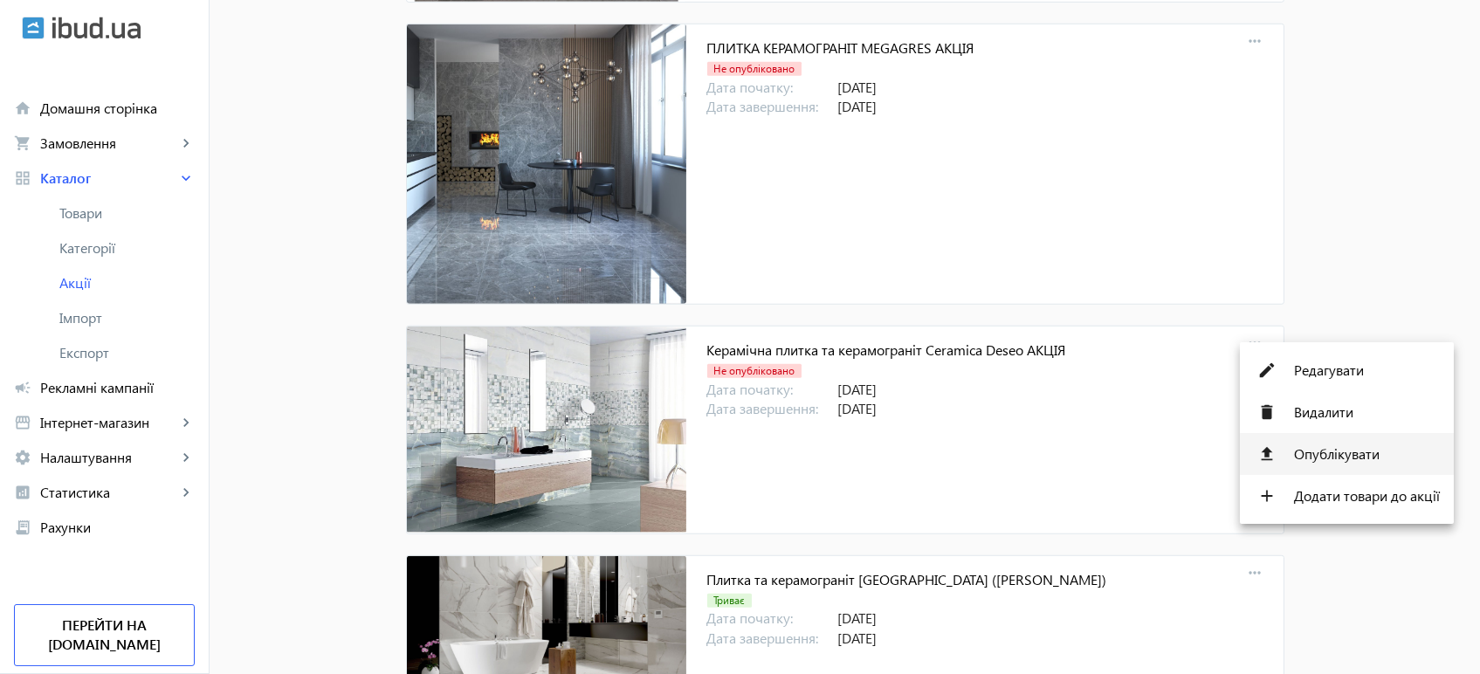
click at [1355, 452] on span "Опублікувати" at bounding box center [1367, 454] width 146 height 14
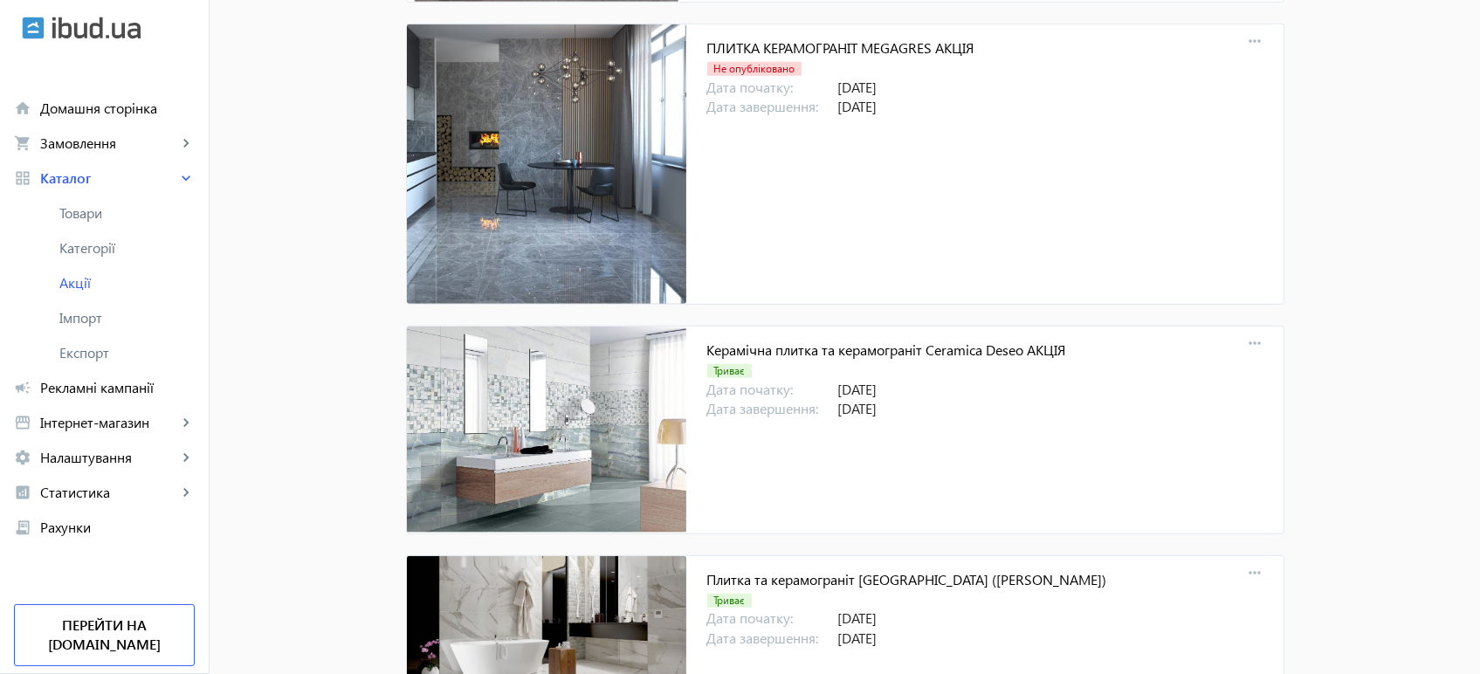
scroll to position [3602, 0]
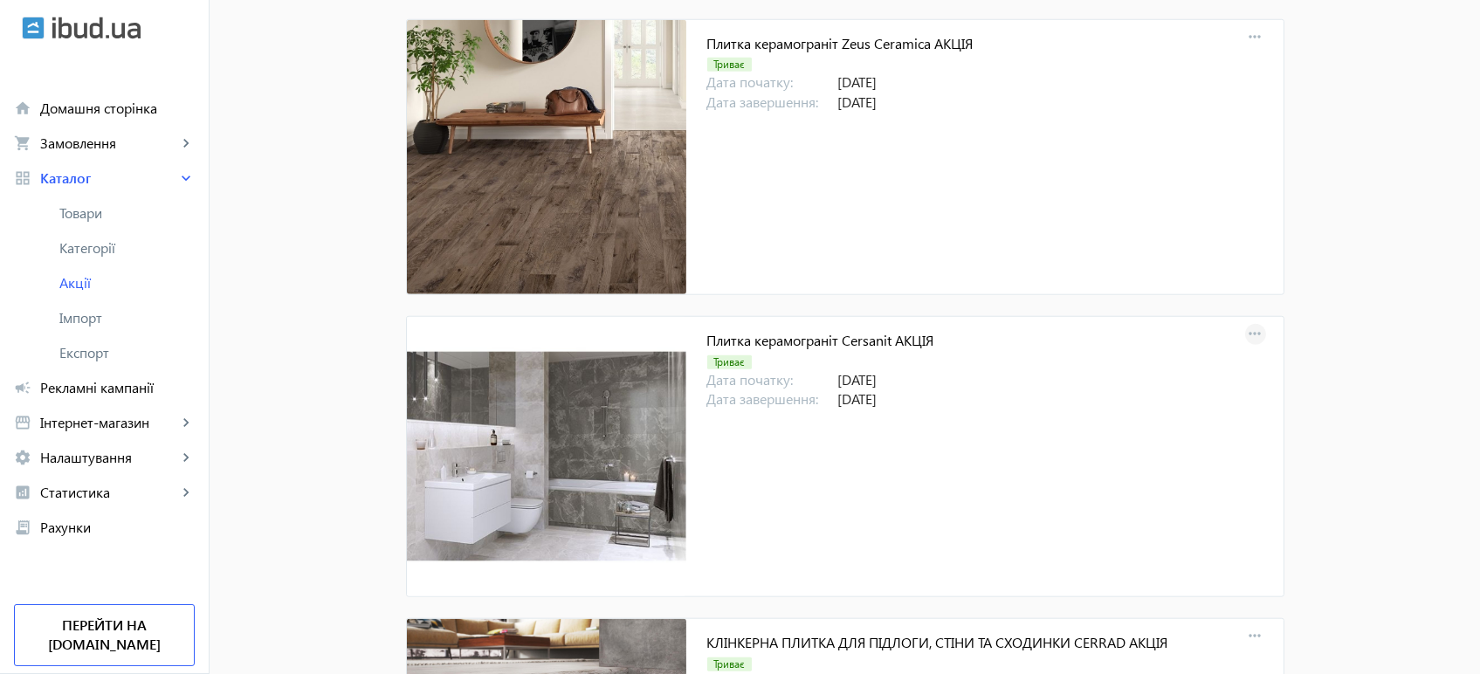
click at [1251, 330] on mat-icon "more_horiz" at bounding box center [1255, 334] width 24 height 24
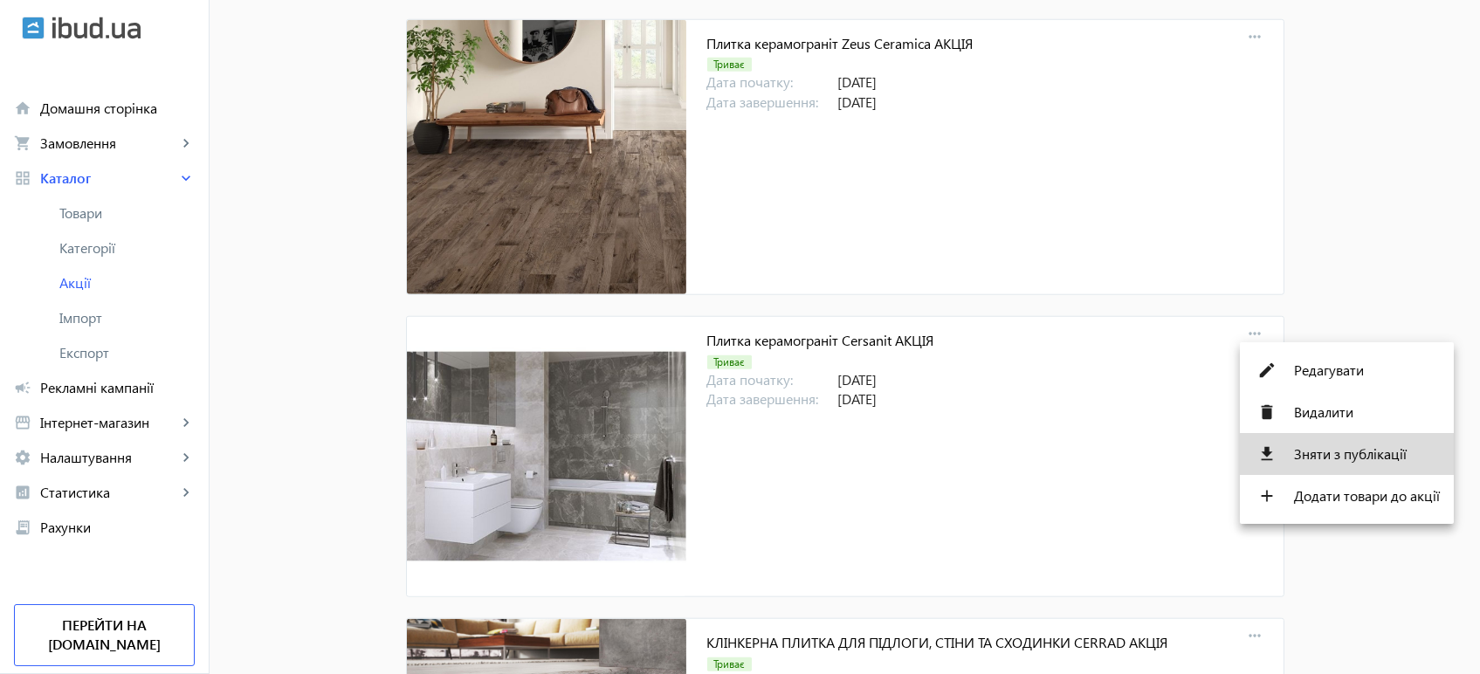
click at [1350, 457] on span "Зняти з публікації" at bounding box center [1367, 454] width 146 height 14
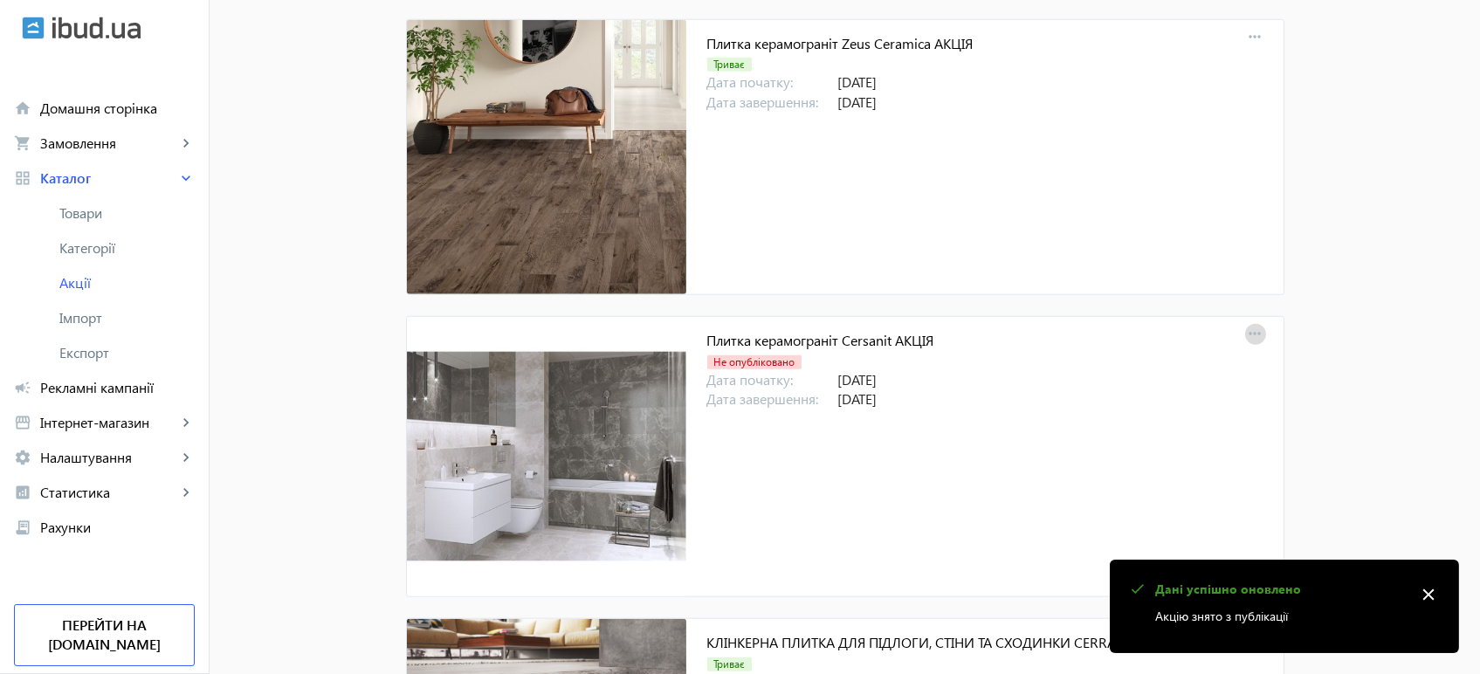
click at [1243, 333] on mat-icon "more_horiz" at bounding box center [1255, 334] width 24 height 24
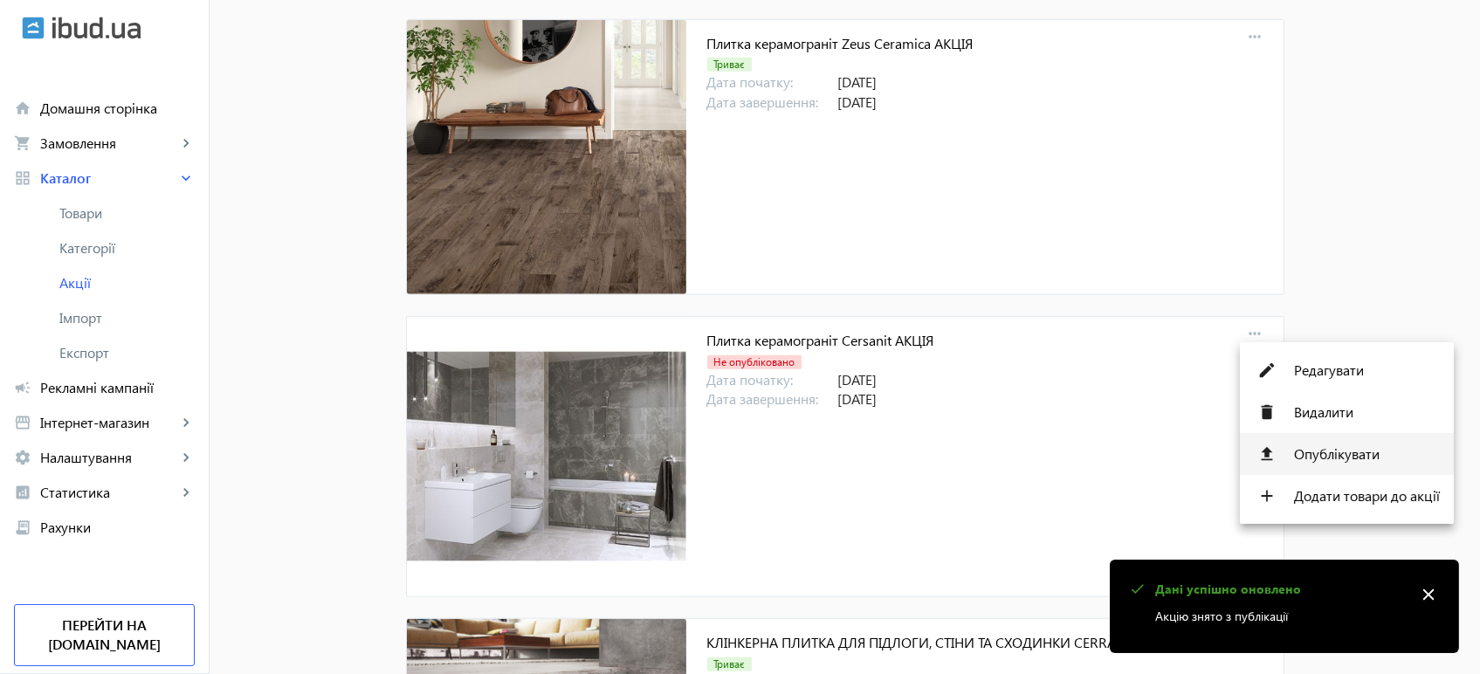
click at [1333, 450] on span "Опублікувати" at bounding box center [1367, 454] width 146 height 14
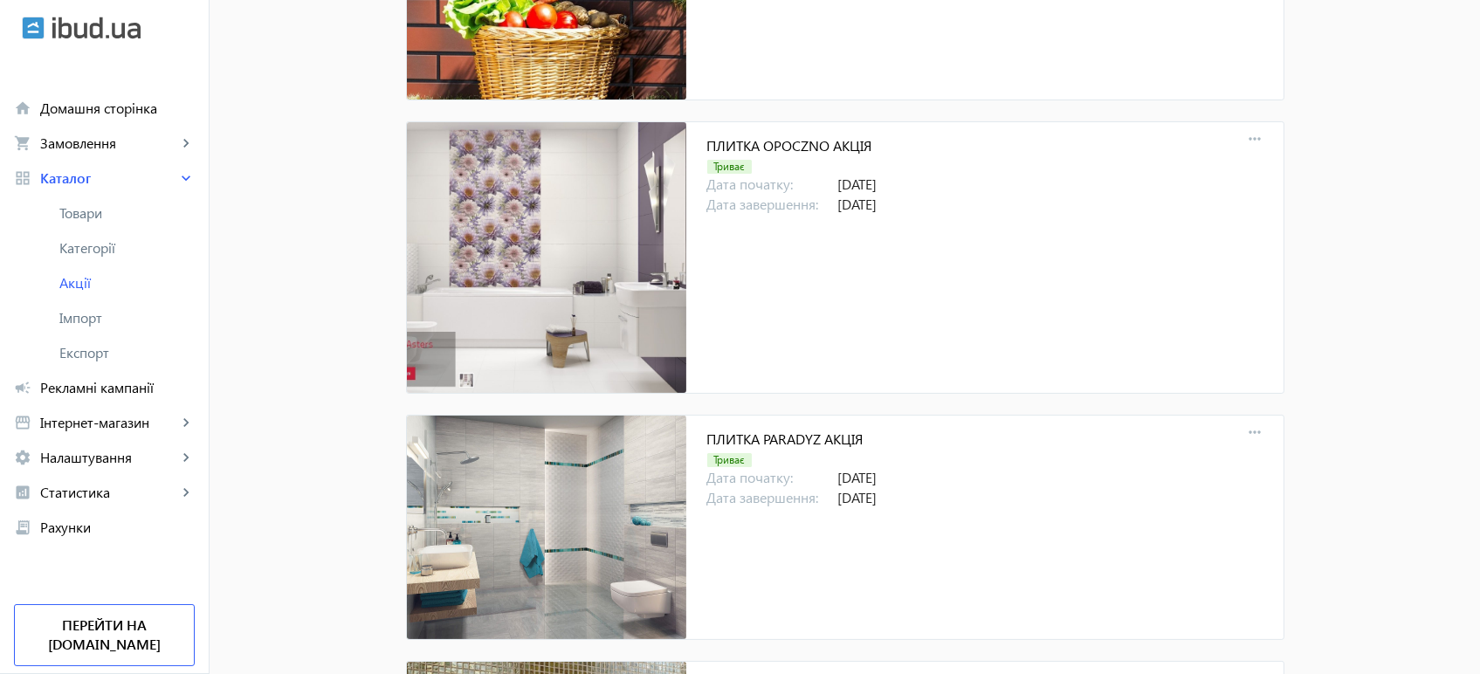
scroll to position [0, 0]
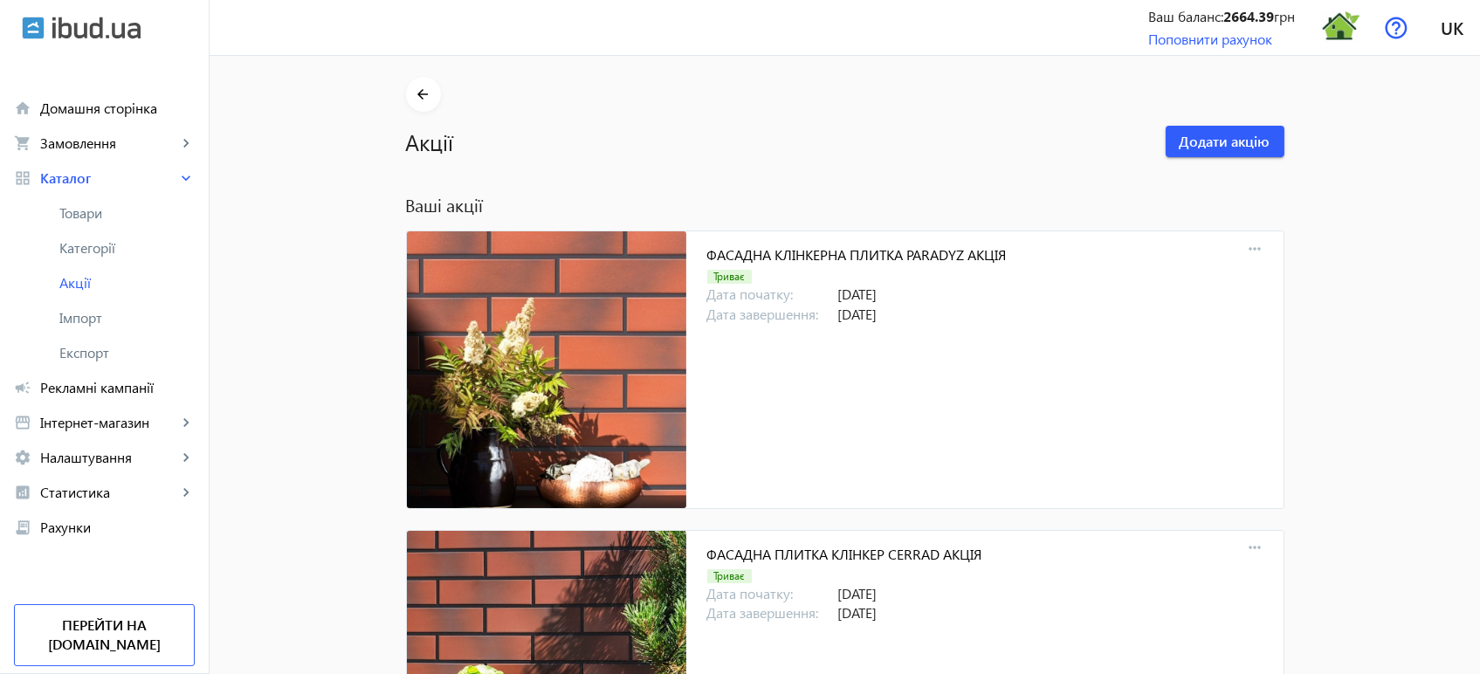
click at [93, 201] on link "Товари" at bounding box center [104, 213] width 209 height 35
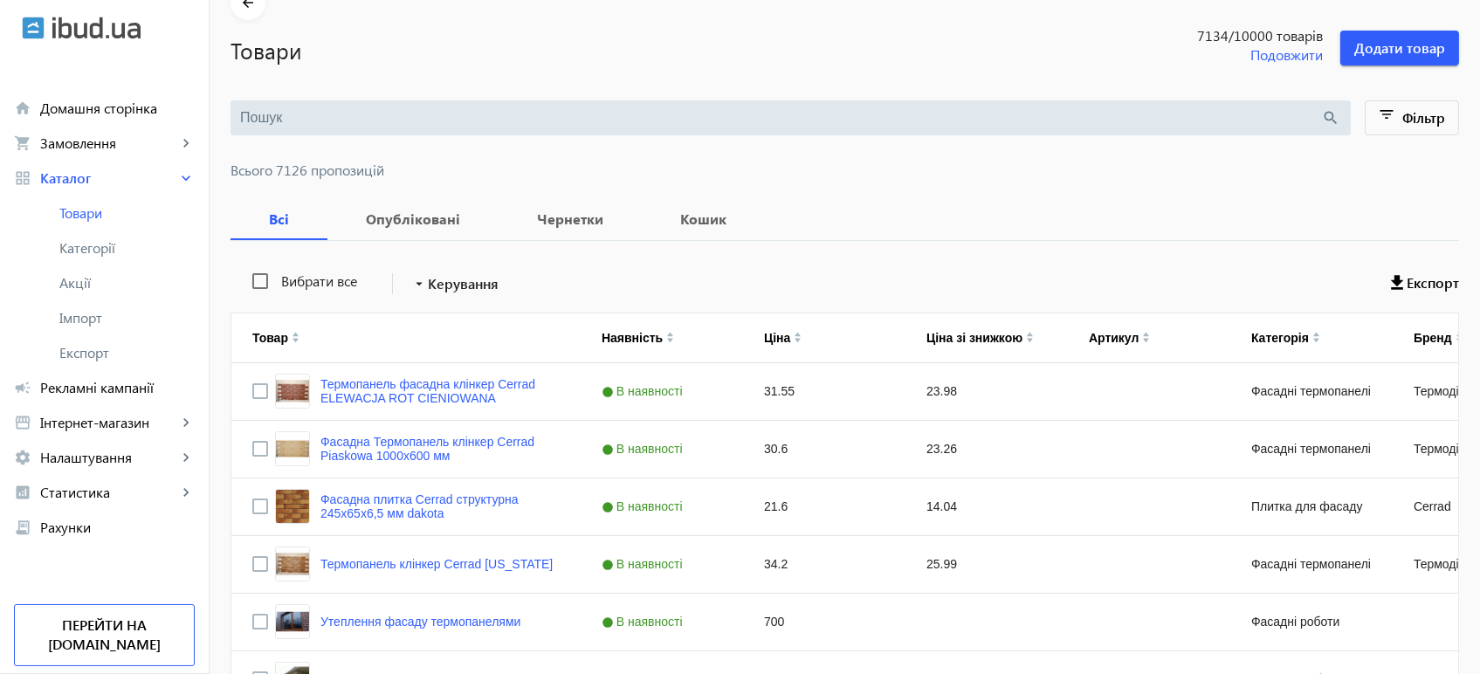
scroll to position [97, 0]
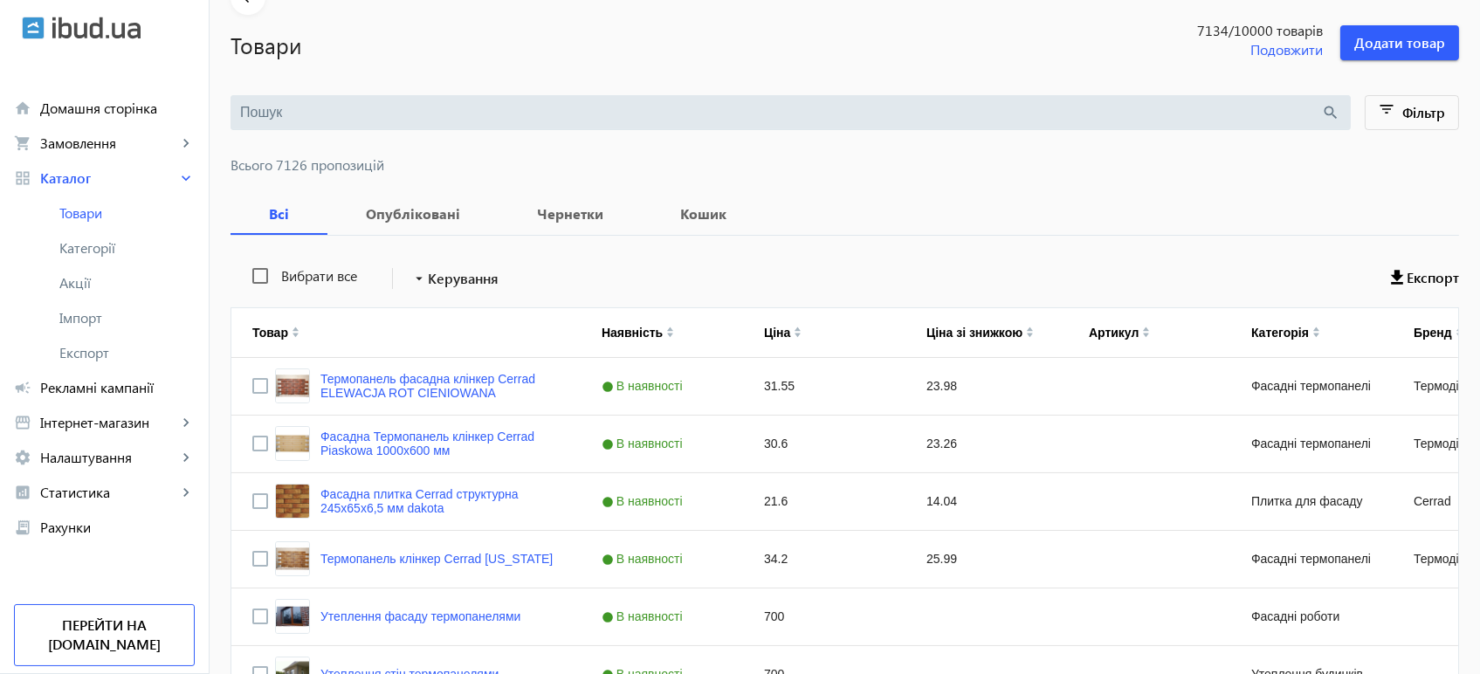
click at [275, 114] on input "search" at bounding box center [781, 112] width 1082 height 19
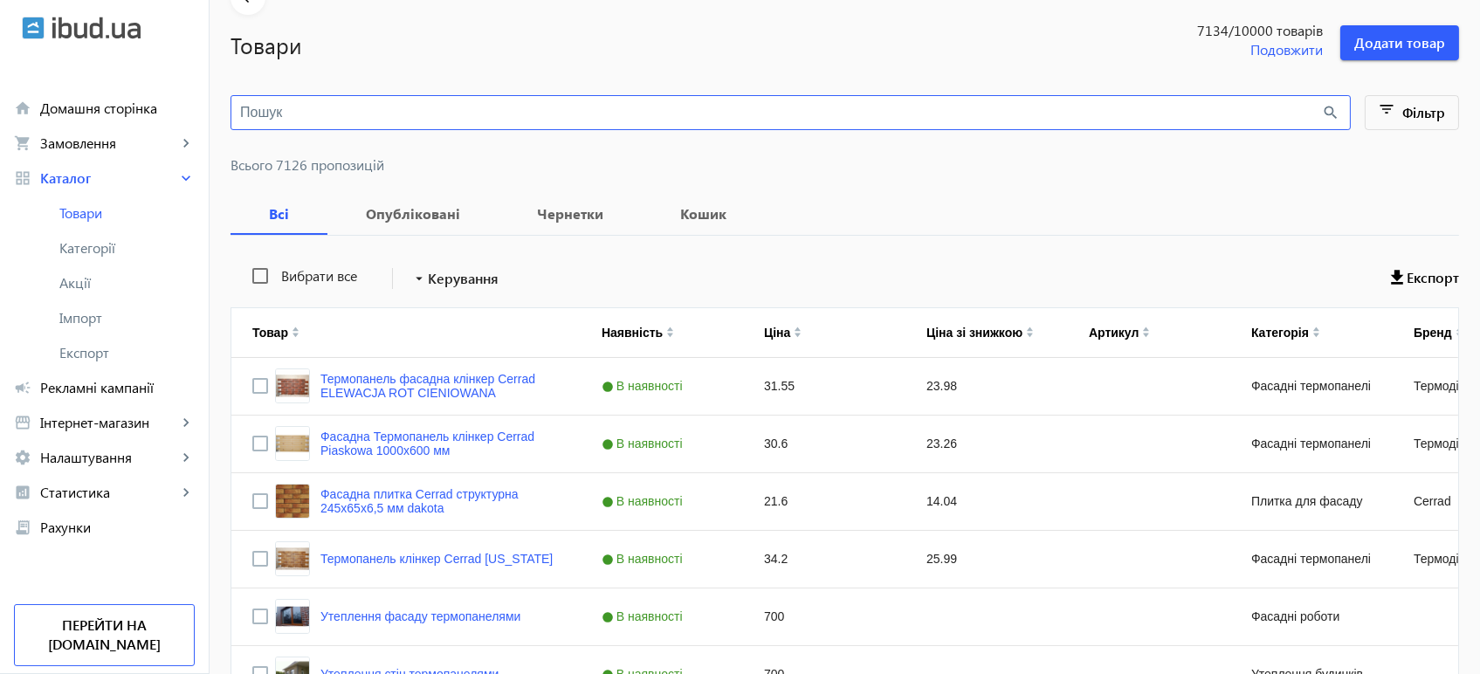
paste input "TEXLON [PERSON_NAME]"
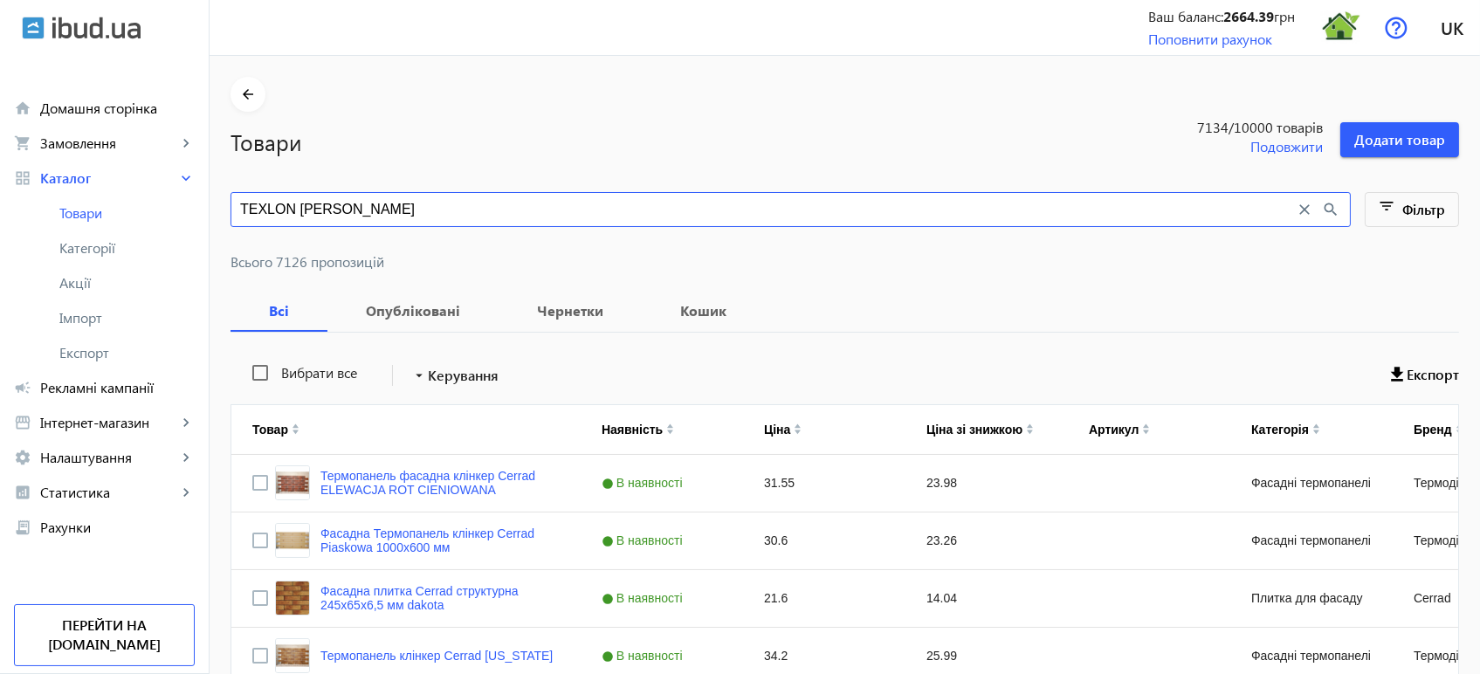
type input "TEXLON [PERSON_NAME]"
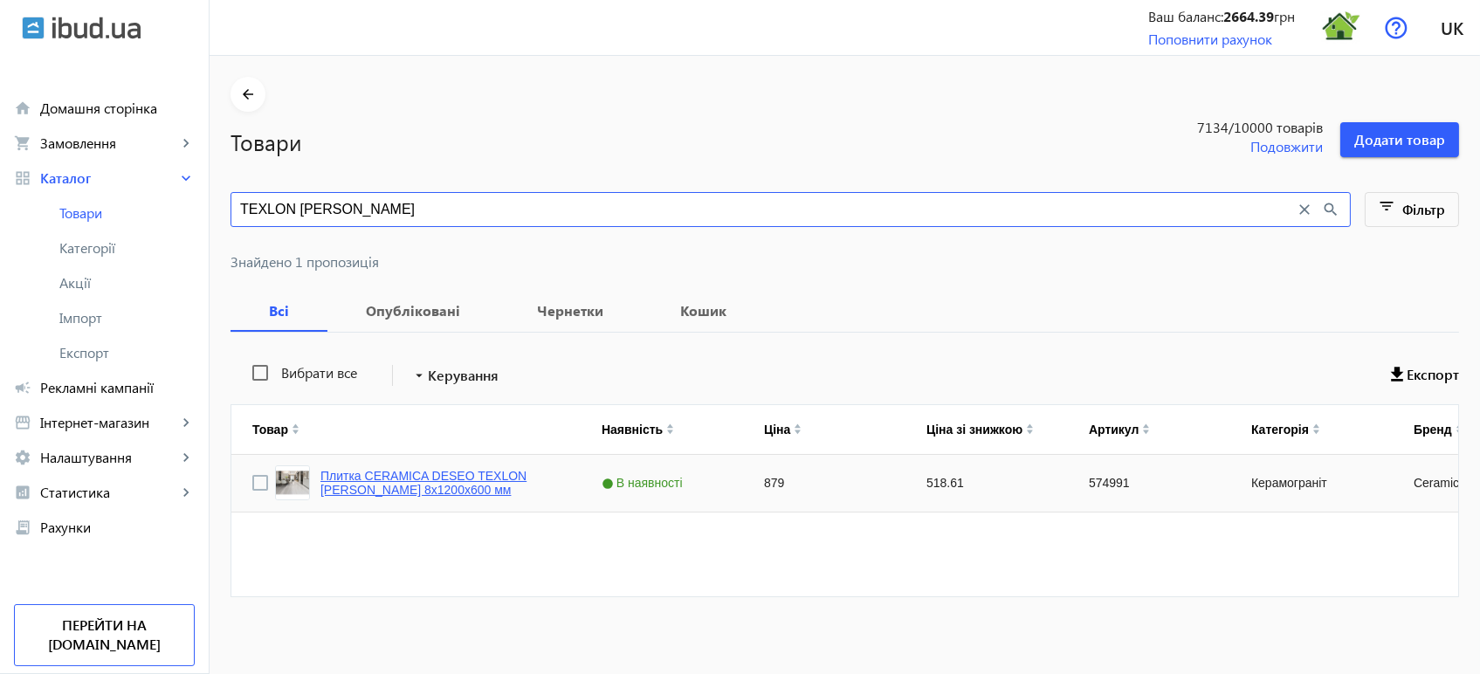
click at [429, 478] on link "Плитка CERAMICA DESEO TEXLON [PERSON_NAME] 8х1200х600 мм" at bounding box center [439, 483] width 239 height 28
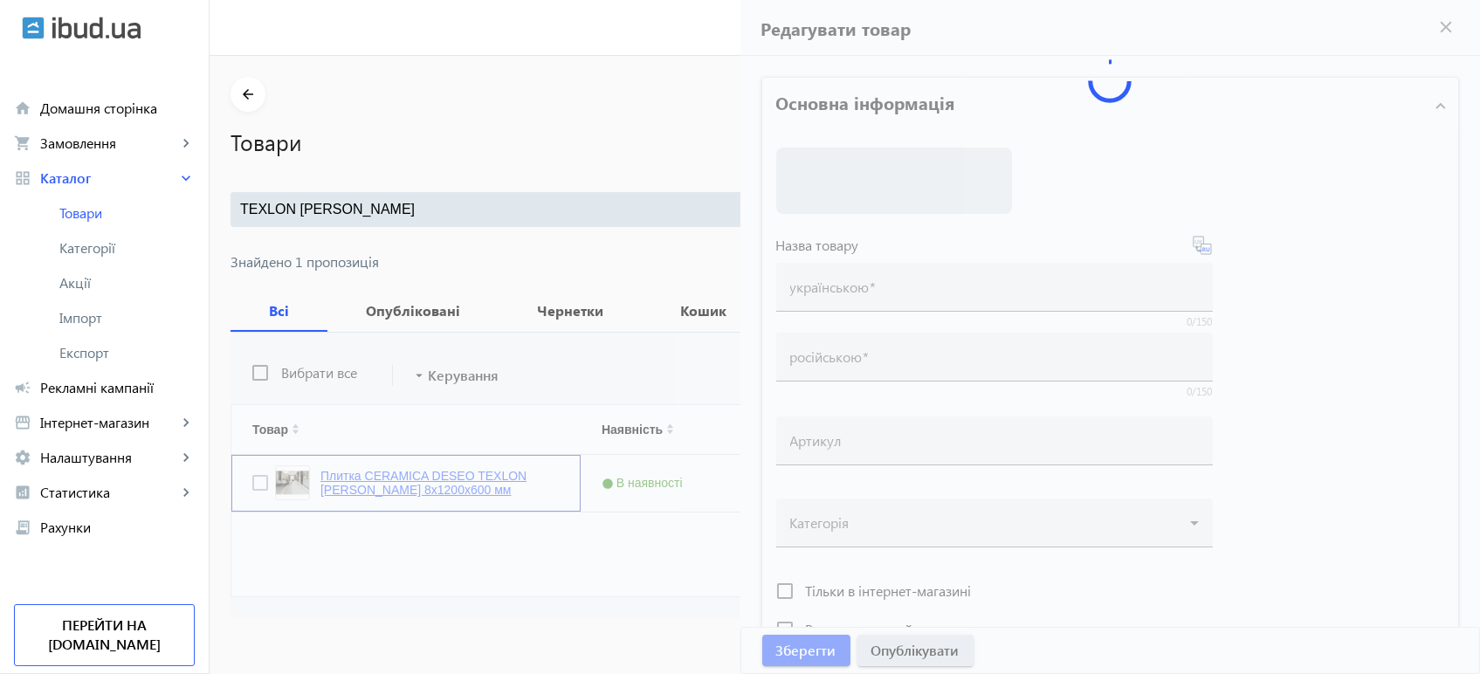
type input "Плитка CERAMICA DESEO TEXLON [PERSON_NAME] 8х1200х600 мм"
type input "574991"
type input "879"
type input "1"
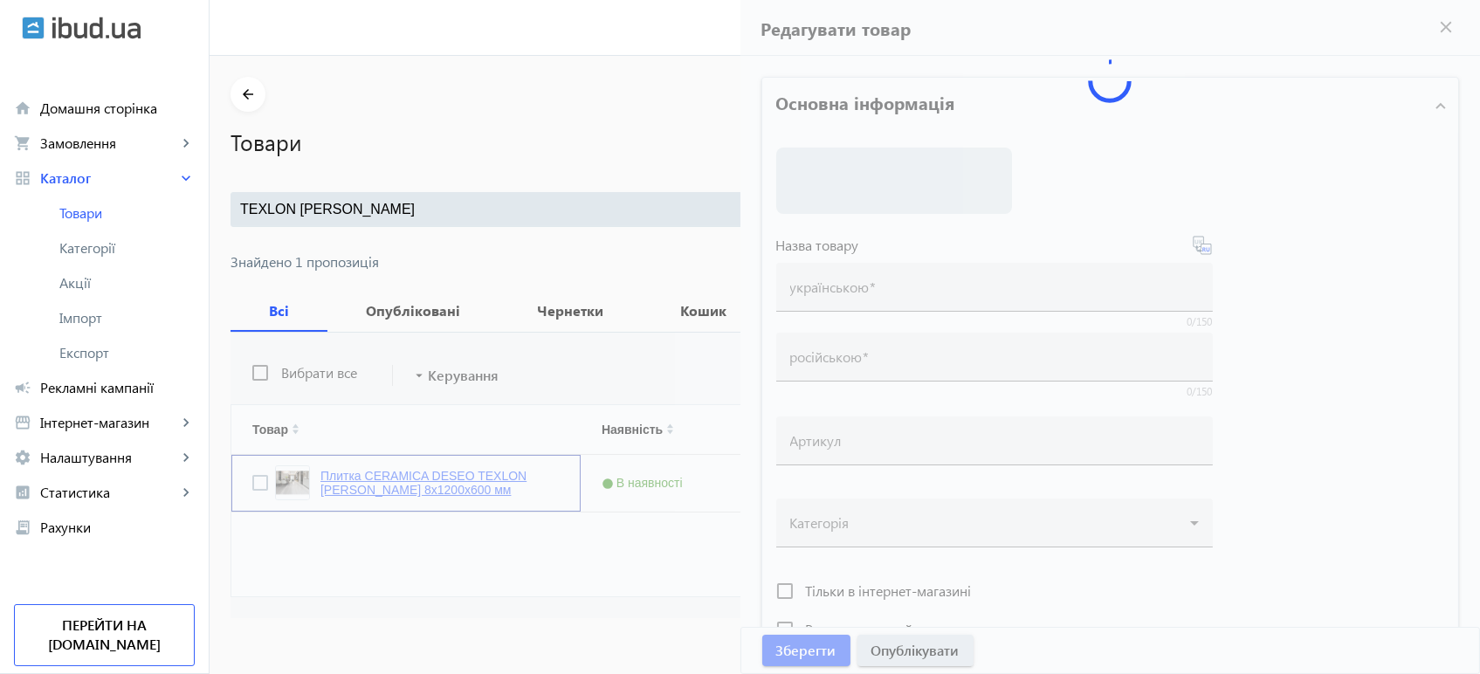
type input "Плитка CERAMICA DESEO TEXLON [PERSON_NAME] 8х1200х600 мм"
type textarea "Плитка CERAMICA DESEO TEXLON [PERSON_NAME] 8х1200х600 мм купить в компании Терм…"
type input "плитка, плитка для дома, керамогранит, керамогранитная плитка, напольная плитка…"
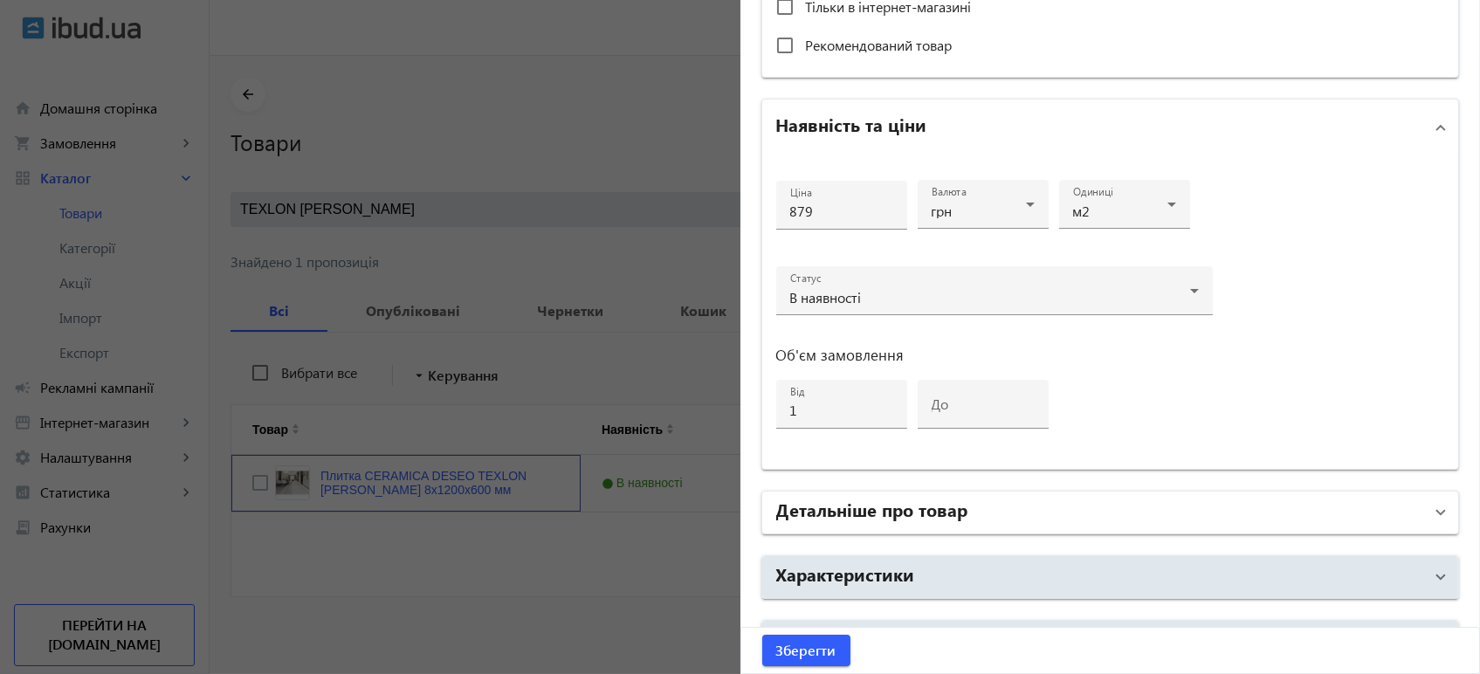
scroll to position [781, 0]
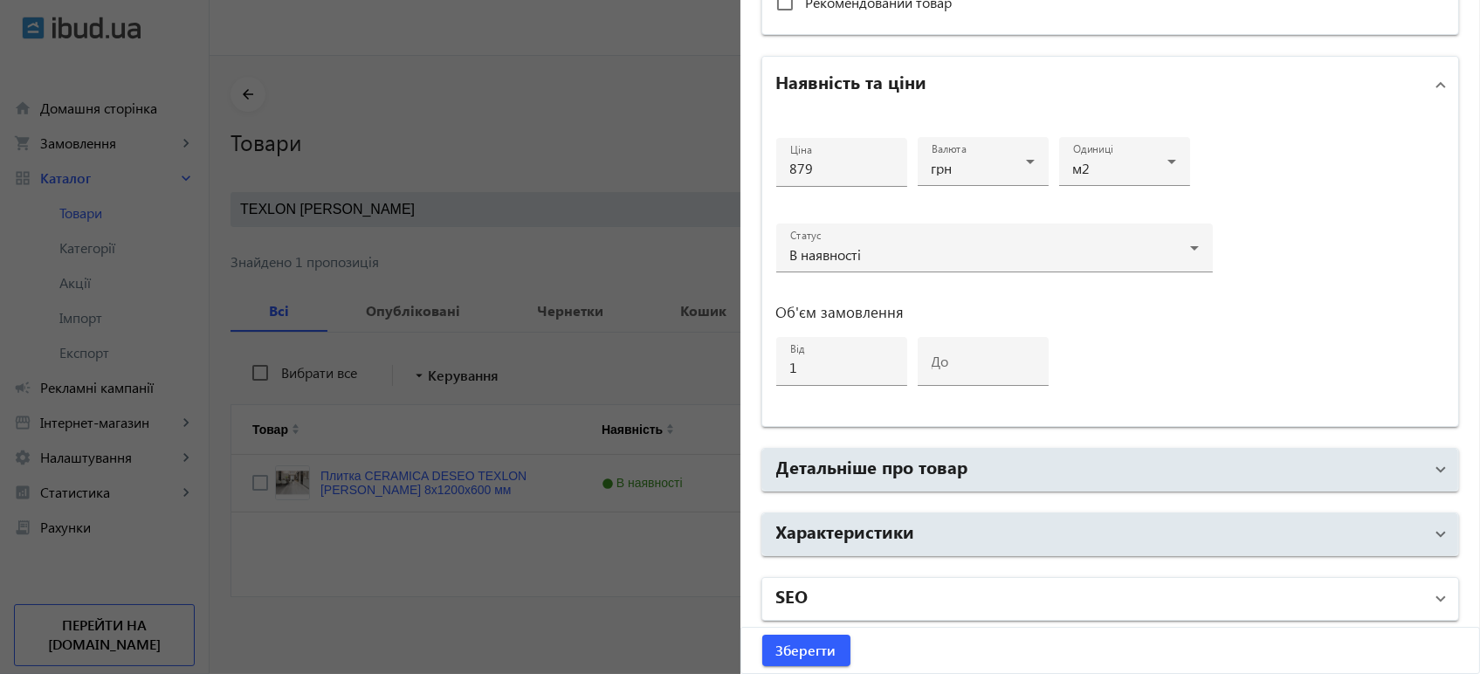
click at [831, 595] on mat-panel-title "SEO" at bounding box center [1100, 598] width 648 height 31
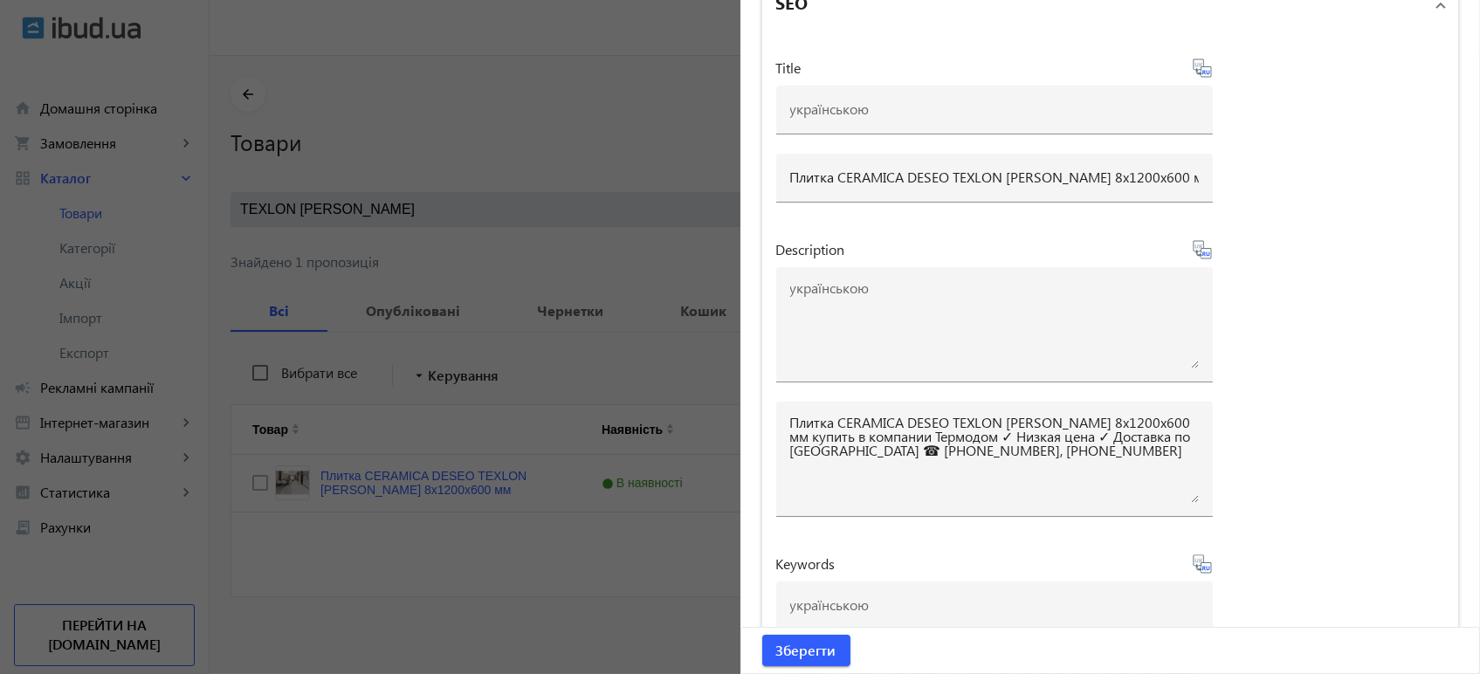
scroll to position [1285, 0]
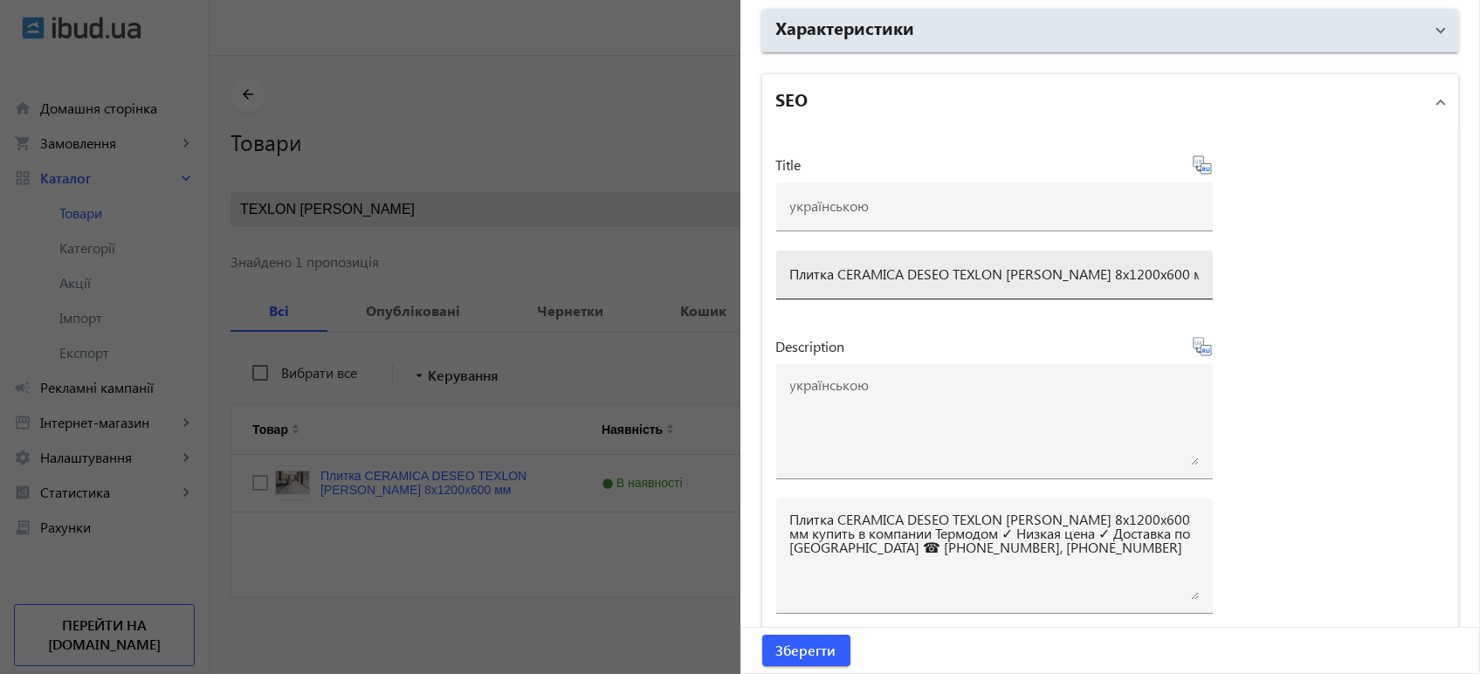
drag, startPoint x: 782, startPoint y: 272, endPoint x: 821, endPoint y: 272, distance: 38.4
click at [821, 272] on div "Плитка CERAMICA DESEO TEXLON [PERSON_NAME] 8х1200х600 мм" at bounding box center [994, 275] width 437 height 49
drag, startPoint x: 785, startPoint y: 269, endPoint x: 1489, endPoint y: 267, distance: 703.8
click at [1479, 267] on html "arrow_back home Домашня сторінка shopping_cart Замовлення keyboard_arrow_right …" at bounding box center [740, 339] width 1480 height 678
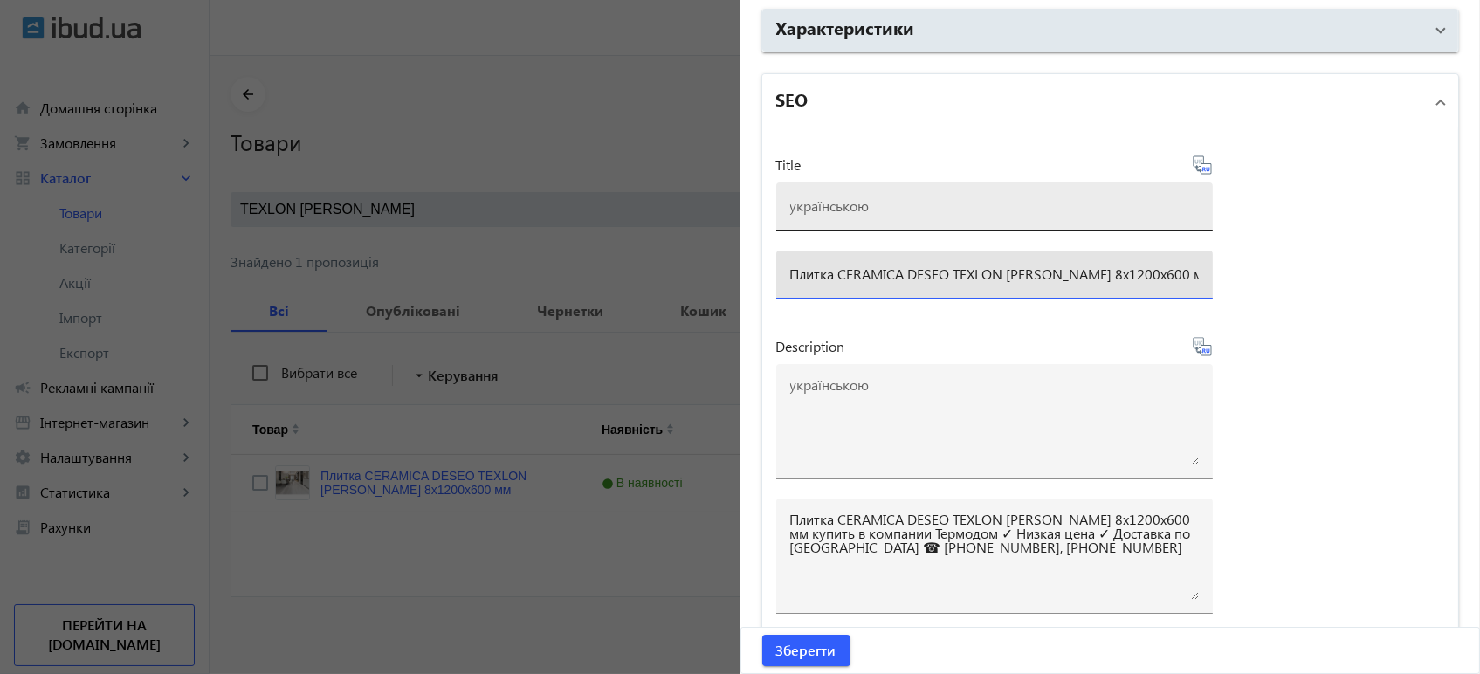
click at [880, 204] on input at bounding box center [994, 205] width 409 height 18
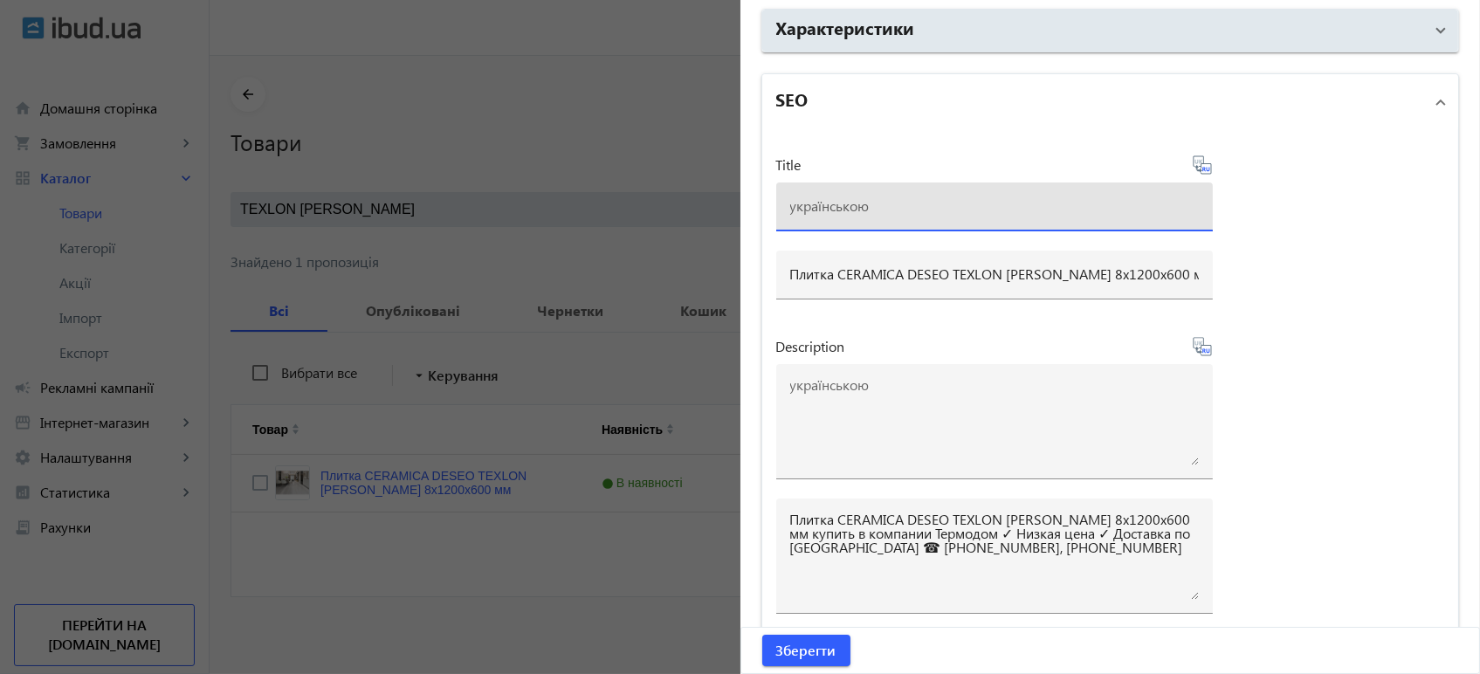
paste input "Плитка CERAMICA DESEO TEXLON [PERSON_NAME] 8х1200х600 мм"
type input "Плитка CERAMICA DESEO TEXLON [PERSON_NAME] 8х1200х600 мм"
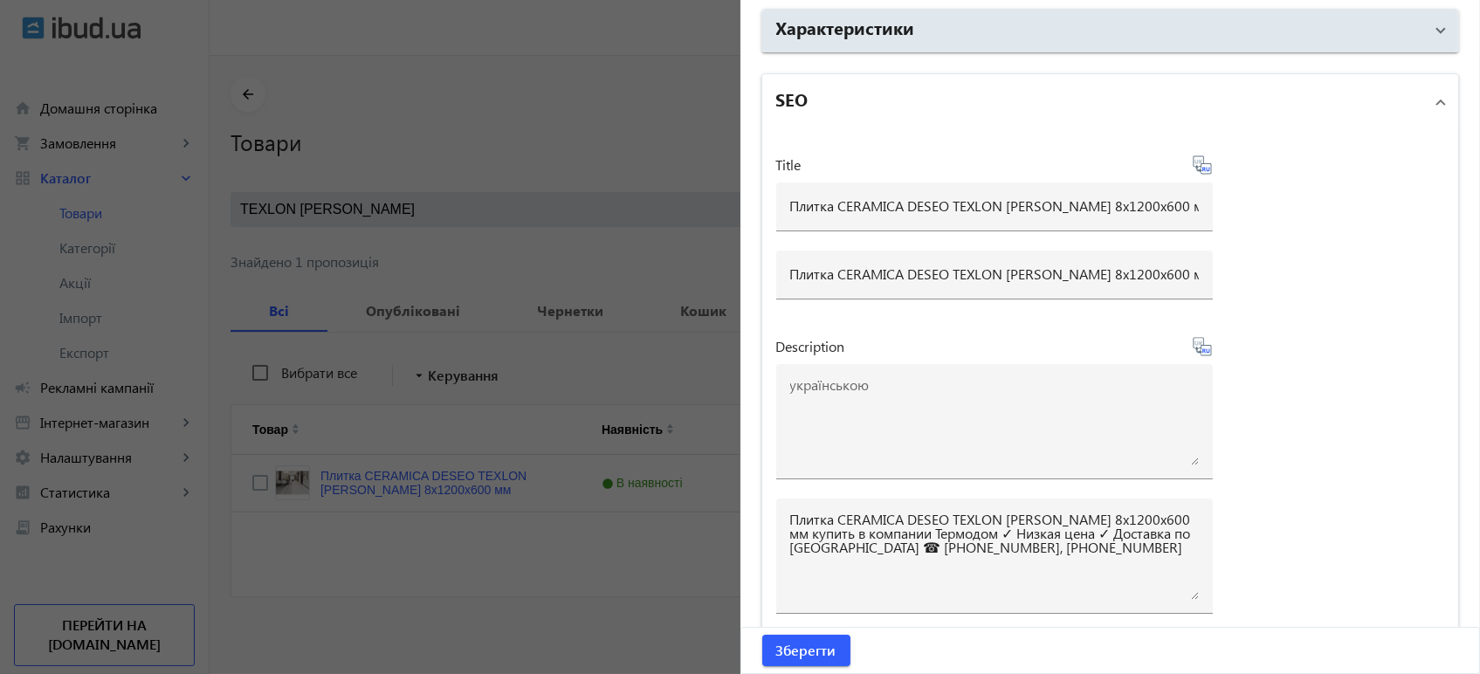
click at [1202, 168] on icon at bounding box center [1203, 169] width 3 height 4
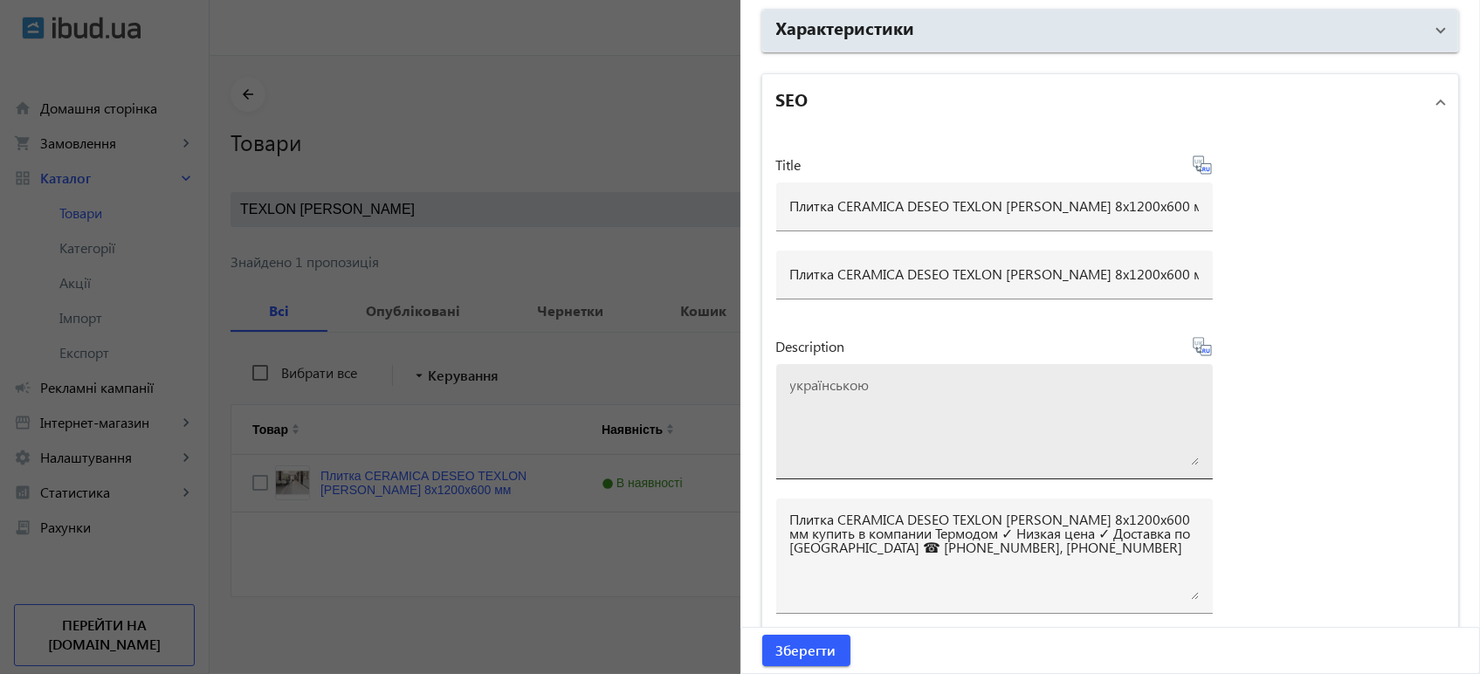
scroll to position [1381, 0]
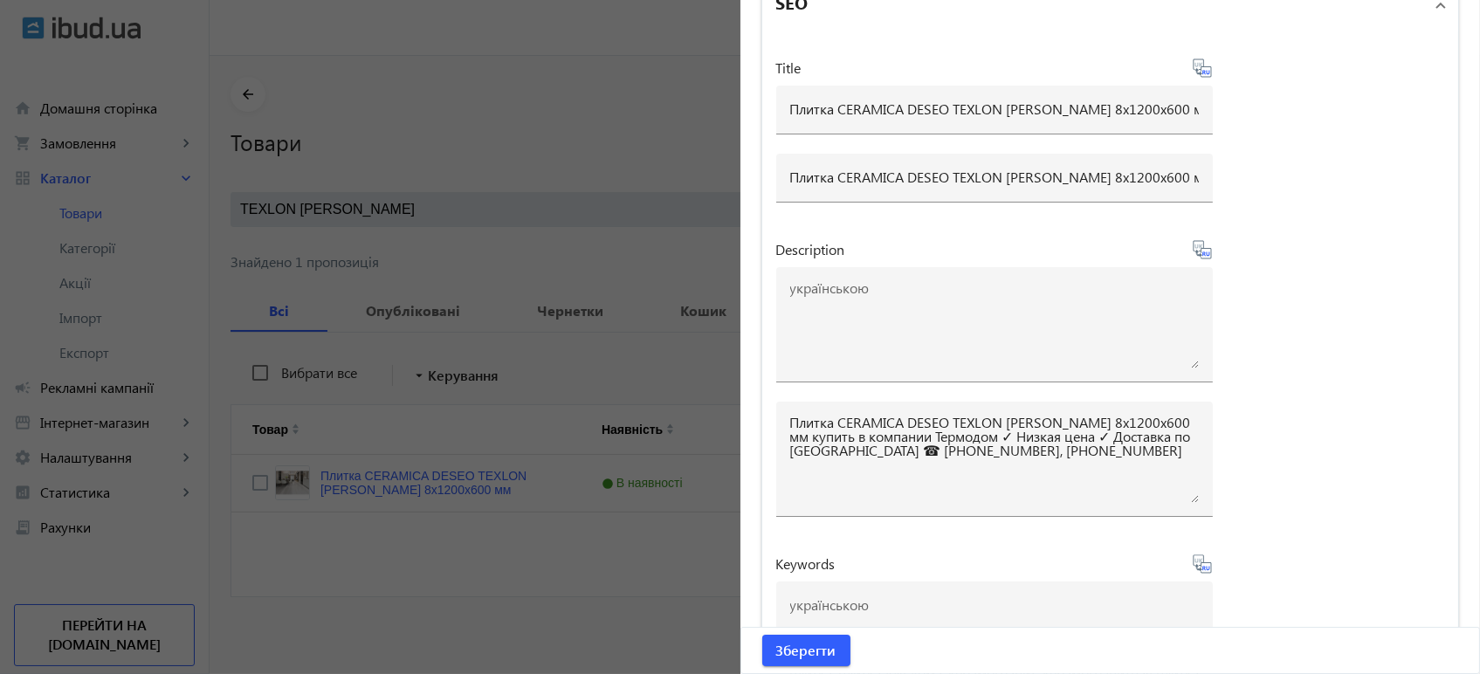
click at [1202, 251] on icon at bounding box center [1202, 249] width 21 height 21
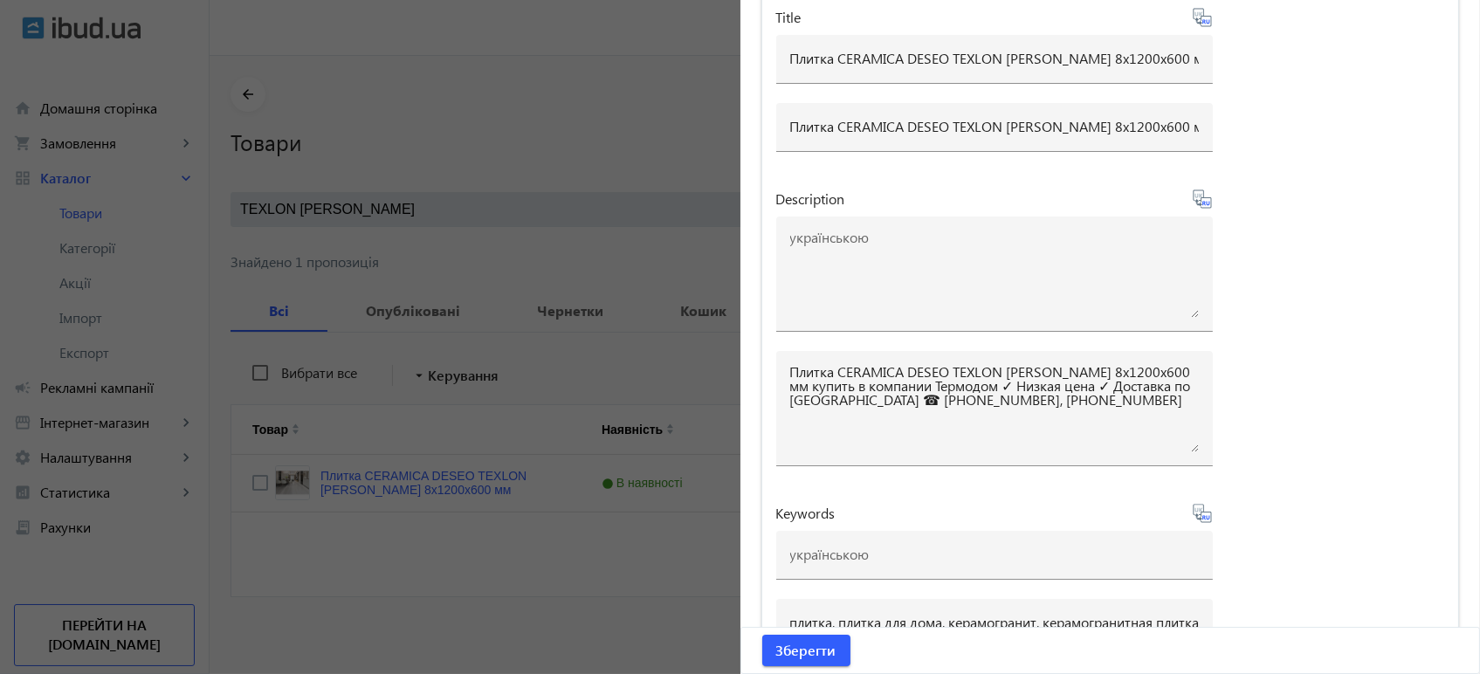
scroll to position [1478, 0]
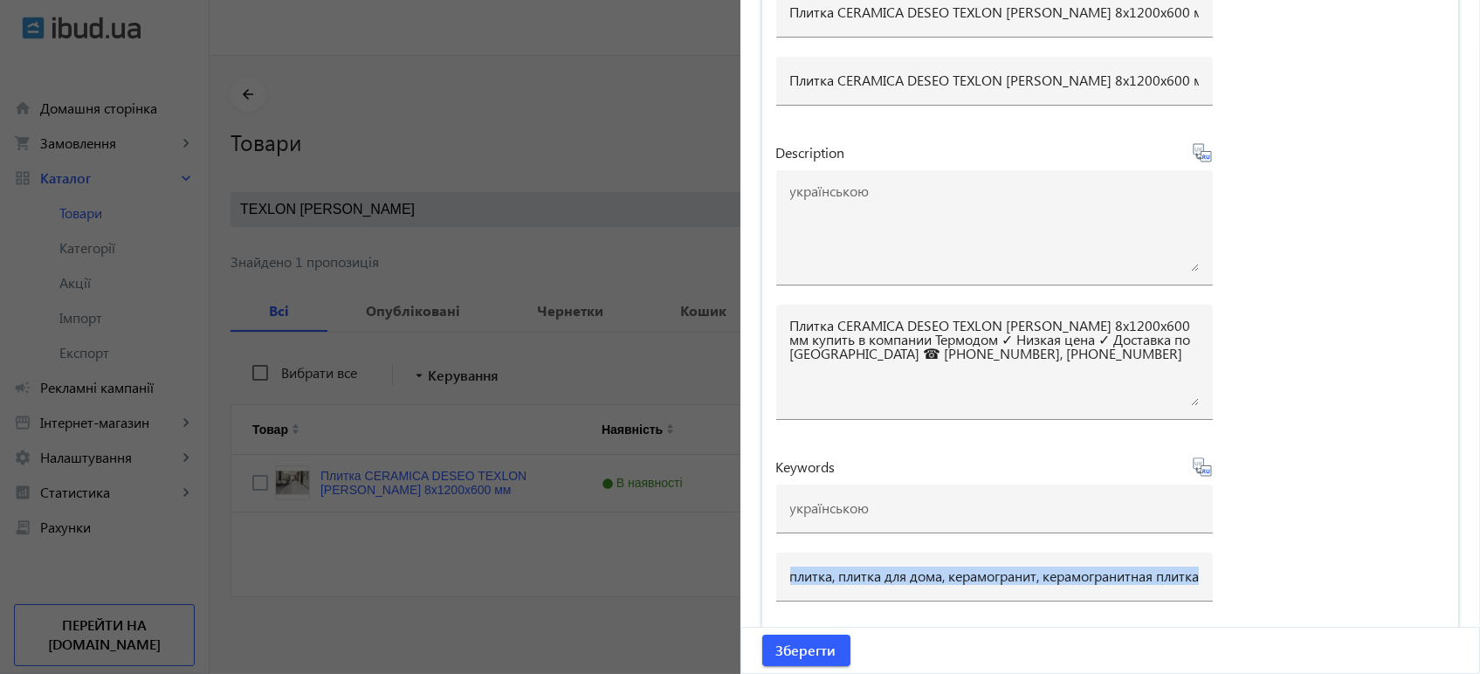
drag, startPoint x: 784, startPoint y: 573, endPoint x: 1471, endPoint y: 672, distance: 693.4
copy div "Зберегти Редагувати ціну close Фільтр close Каталог компанії navigate_next Кате…"
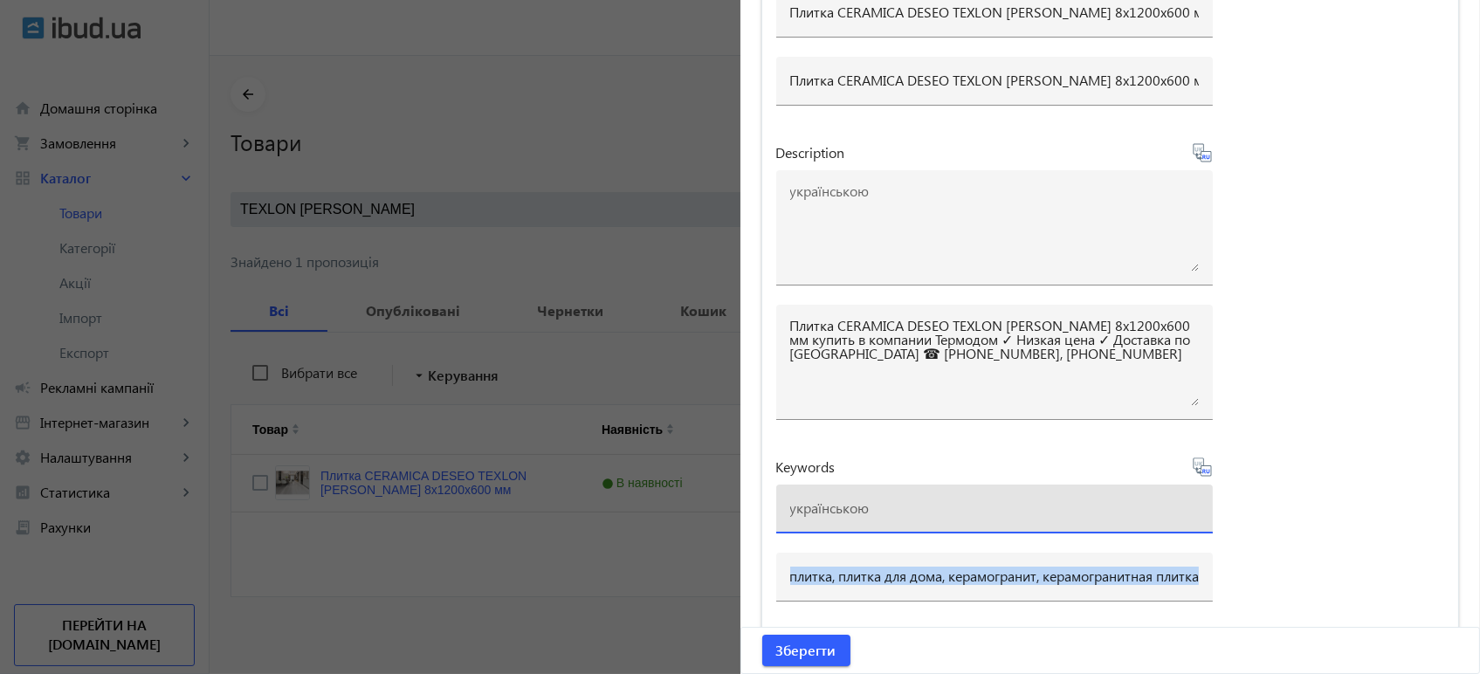
click at [799, 512] on input at bounding box center [994, 508] width 409 height 18
paste input "плитка, плитка для дома, керамогранит, керамогранитная плитка, напольная плитка…"
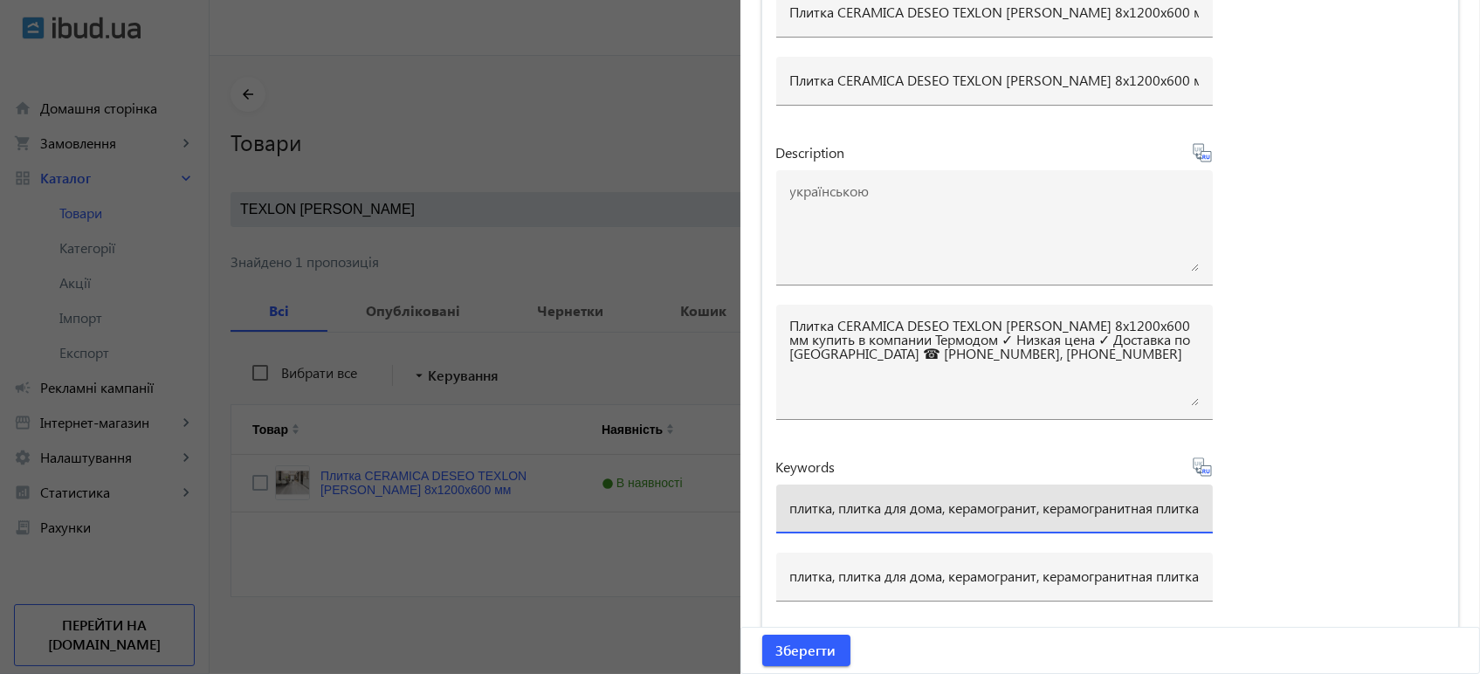
scroll to position [0, 706]
click at [1090, 508] on input "плитка, плитка для дома, керамогранит, керамогранитная плитка, напольная плитка…" at bounding box center [994, 508] width 409 height 18
type input "плитка, плитка для дома, керамограніт, керамогранитная плитка, напольная плитка…"
click at [1200, 465] on icon at bounding box center [1202, 467] width 21 height 21
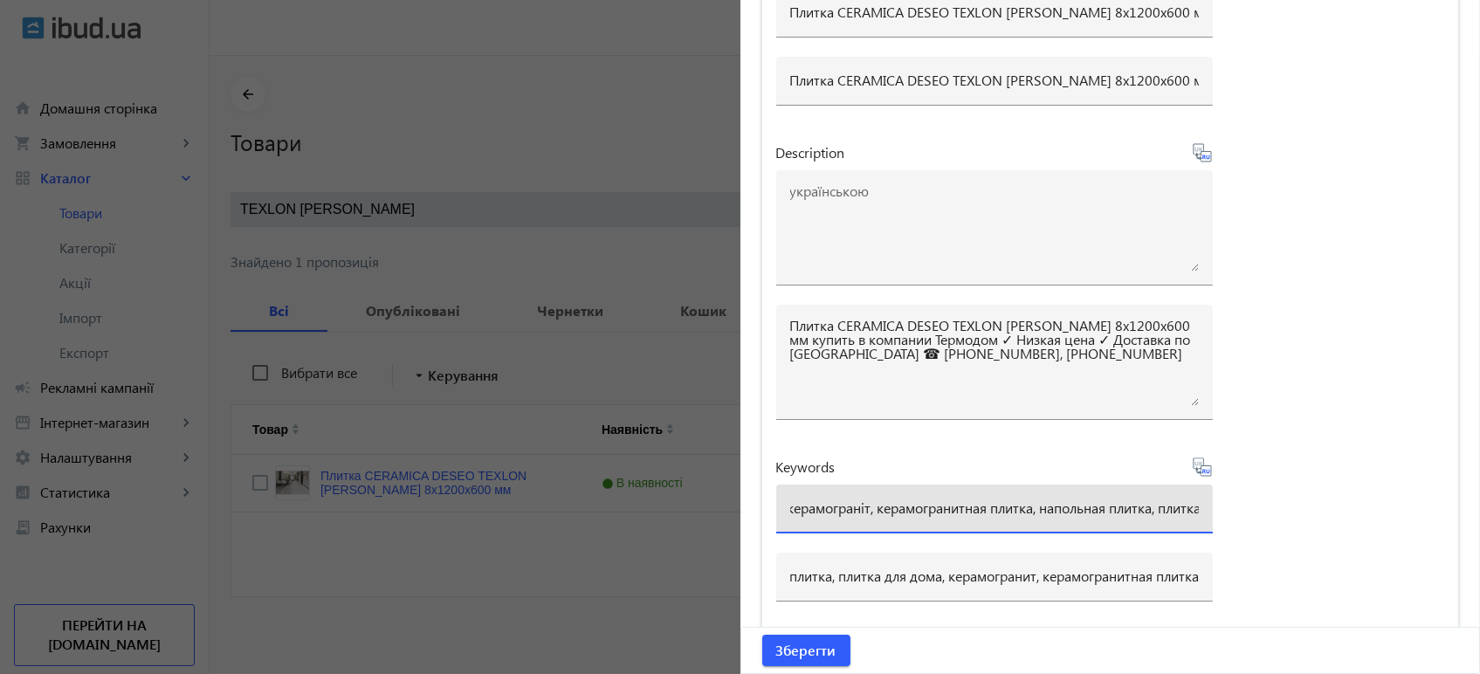
scroll to position [0, 0]
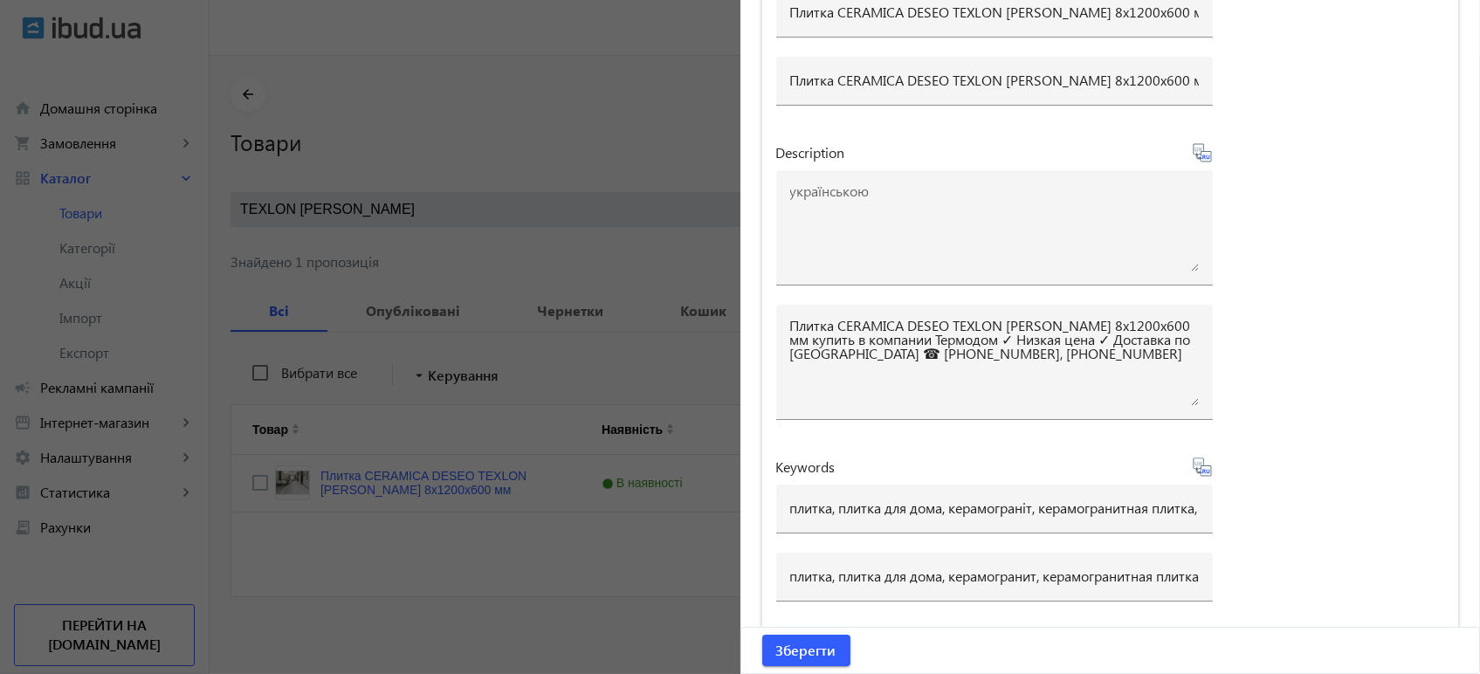
type input "плитка, плитка для дома, керамогранит, керамогранитная плитка, плитка для стен,…"
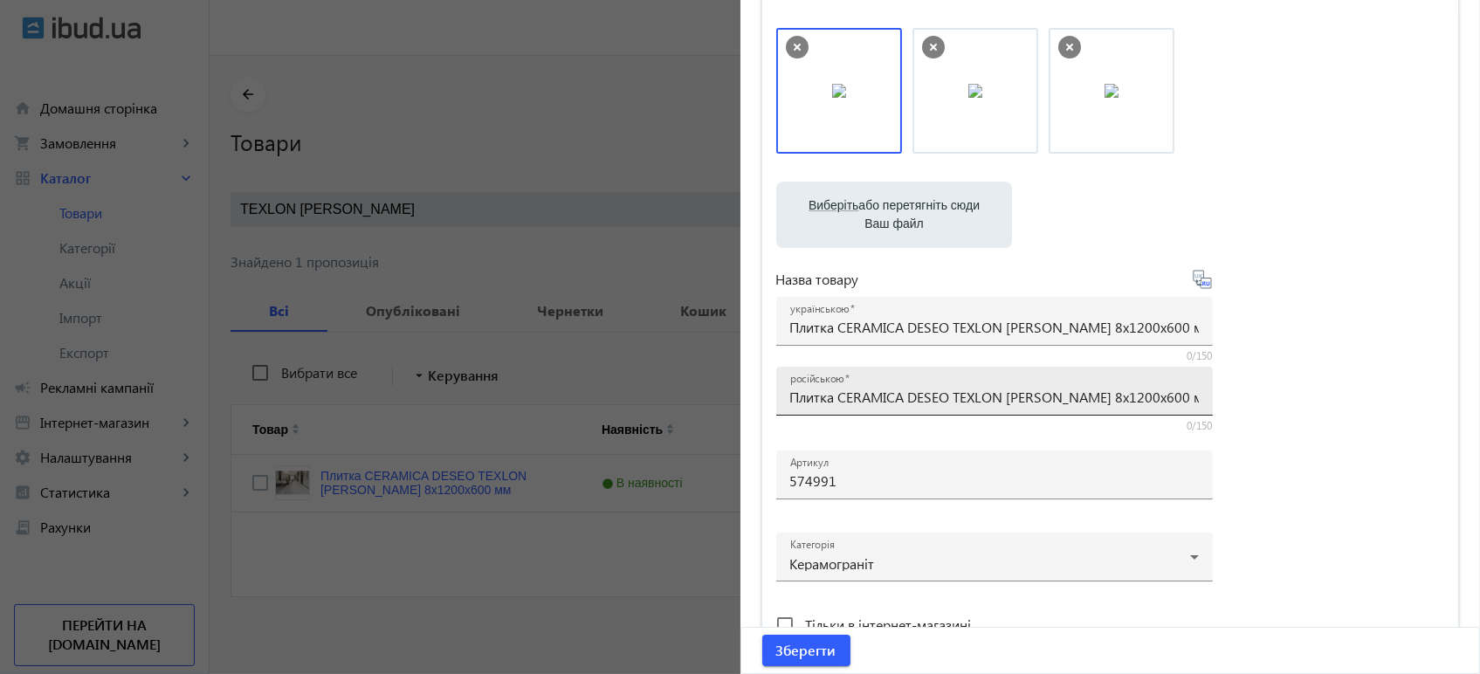
scroll to position [605, 0]
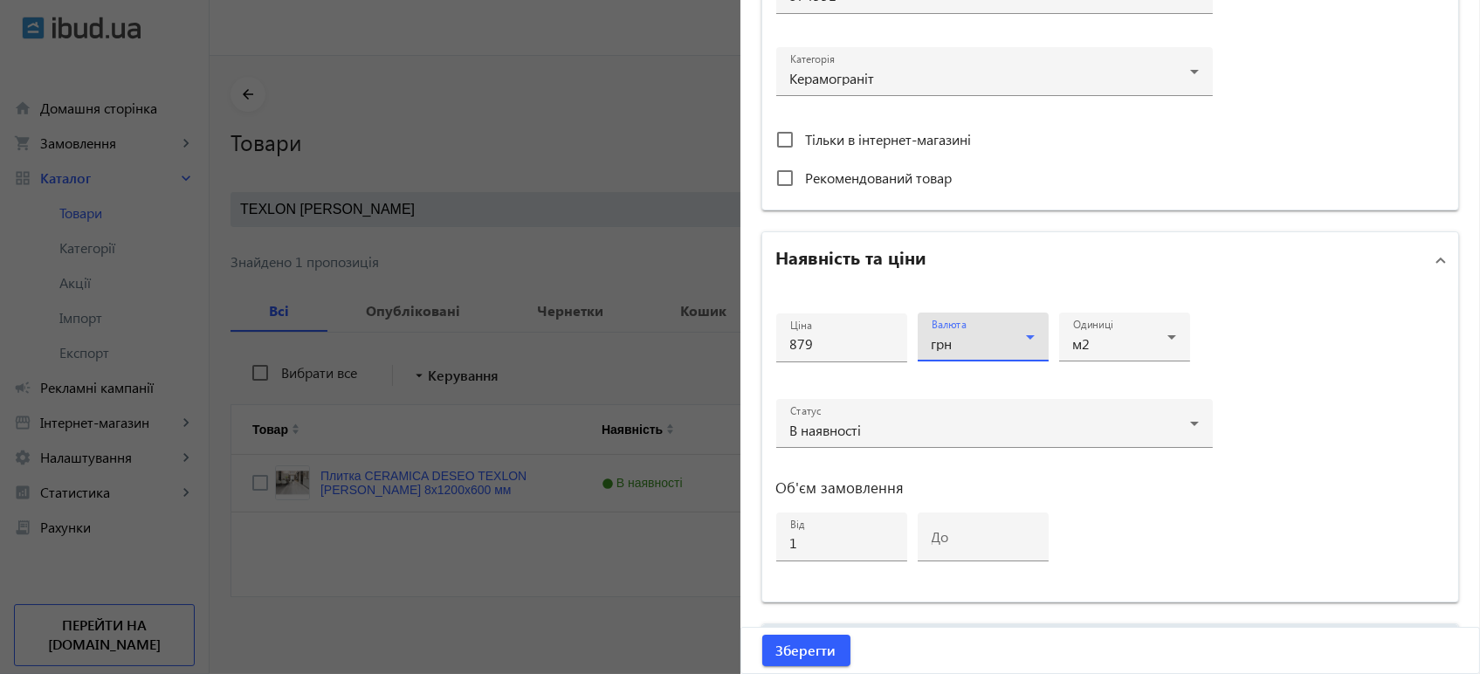
click at [1030, 340] on icon at bounding box center [1030, 337] width 21 height 21
click at [954, 422] on mat-option "USD" at bounding box center [978, 430] width 131 height 42
click at [1026, 341] on icon at bounding box center [1030, 337] width 21 height 21
click at [958, 480] on mat-option "EUR" at bounding box center [978, 472] width 131 height 42
click at [832, 344] on input "879" at bounding box center [841, 343] width 103 height 18
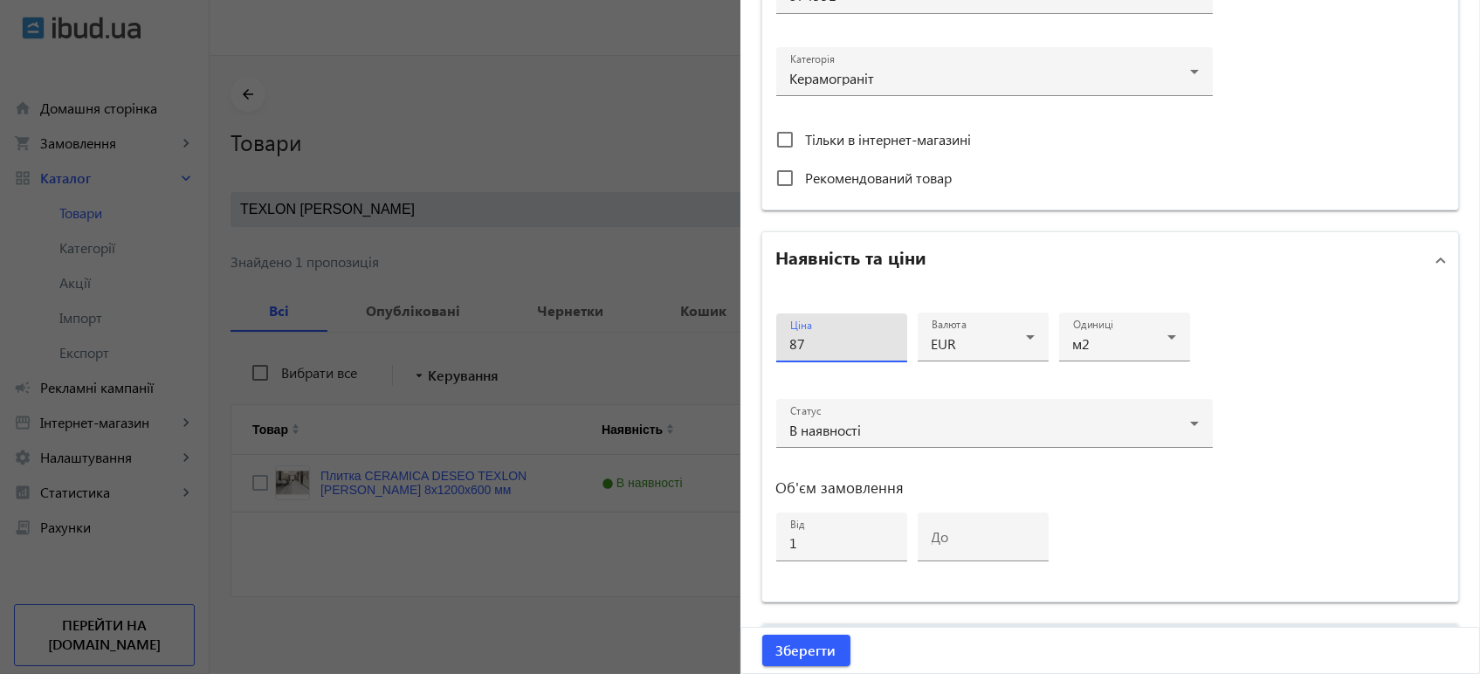
type input "8"
type input "24"
click at [816, 656] on span "Зберегти" at bounding box center [806, 650] width 60 height 19
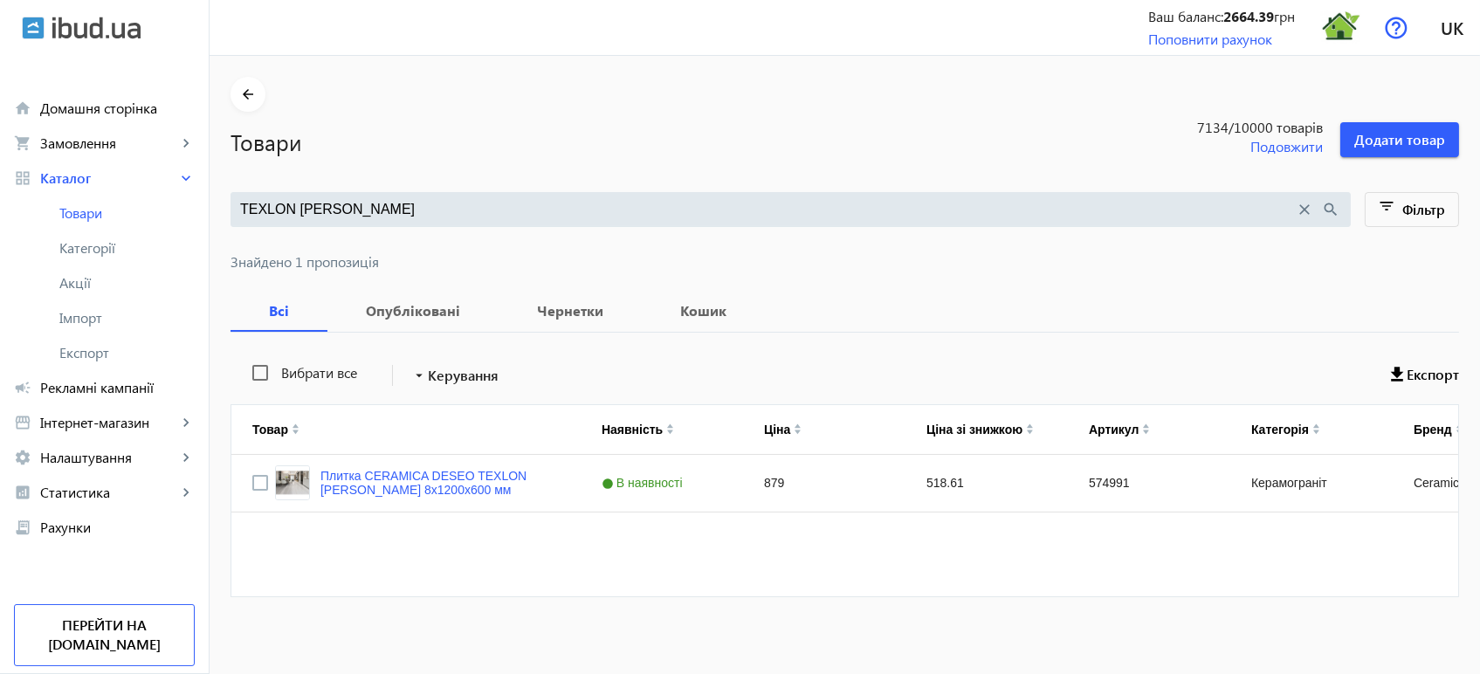
scroll to position [0, 0]
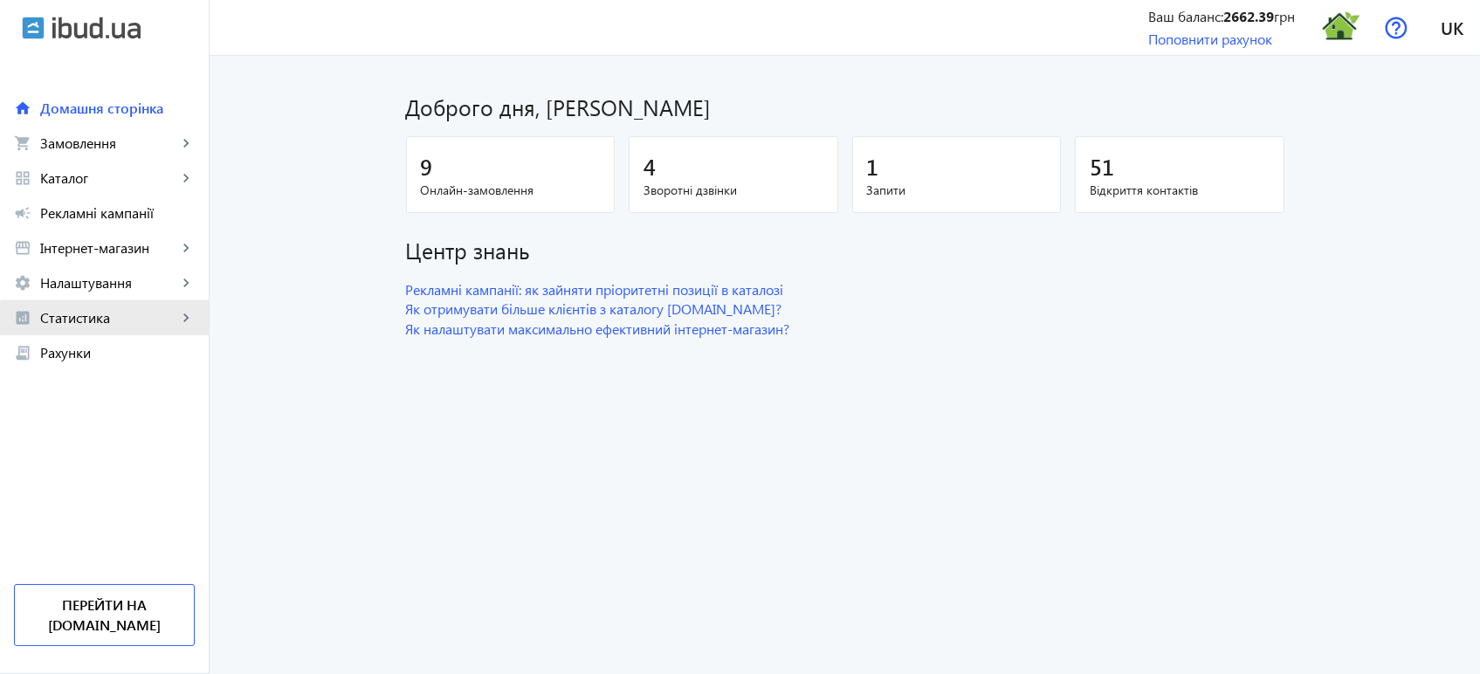
click at [112, 322] on span "Статистика" at bounding box center [108, 317] width 137 height 17
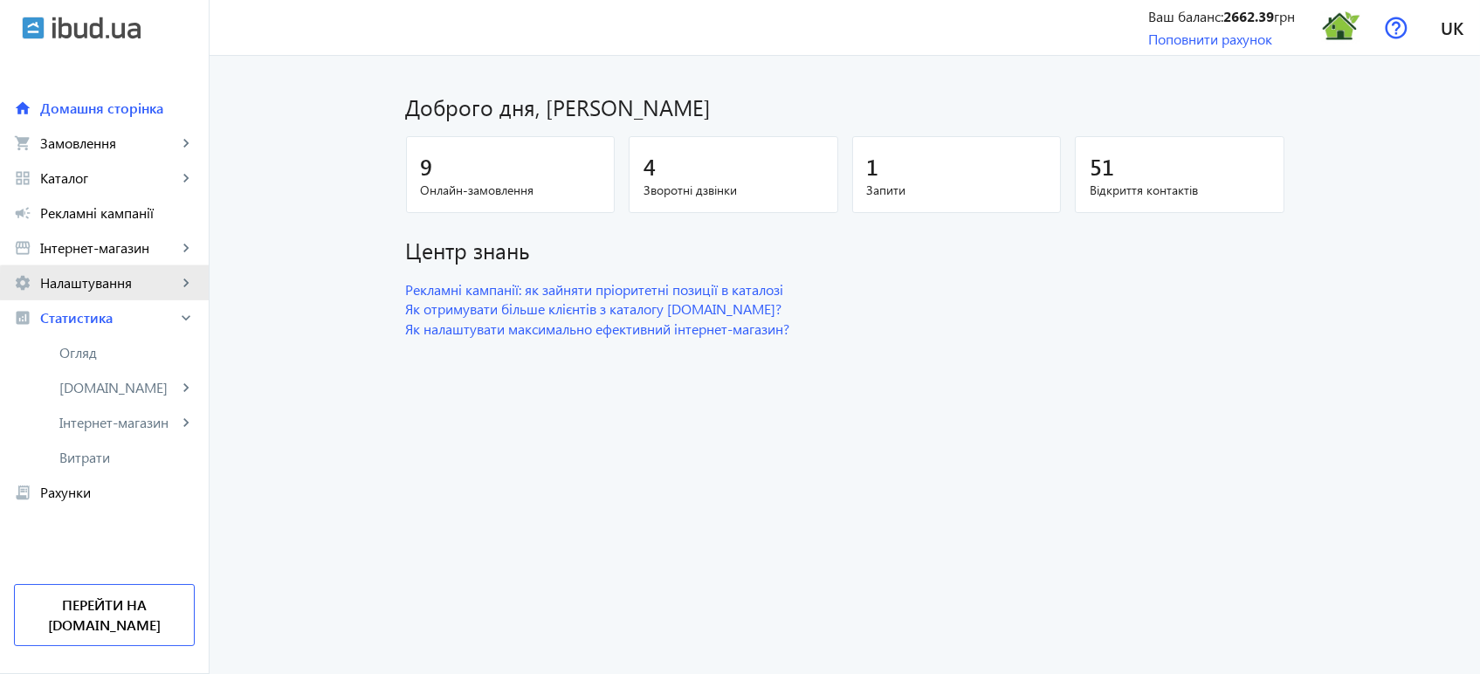
click at [112, 286] on span "Налаштування" at bounding box center [108, 282] width 137 height 17
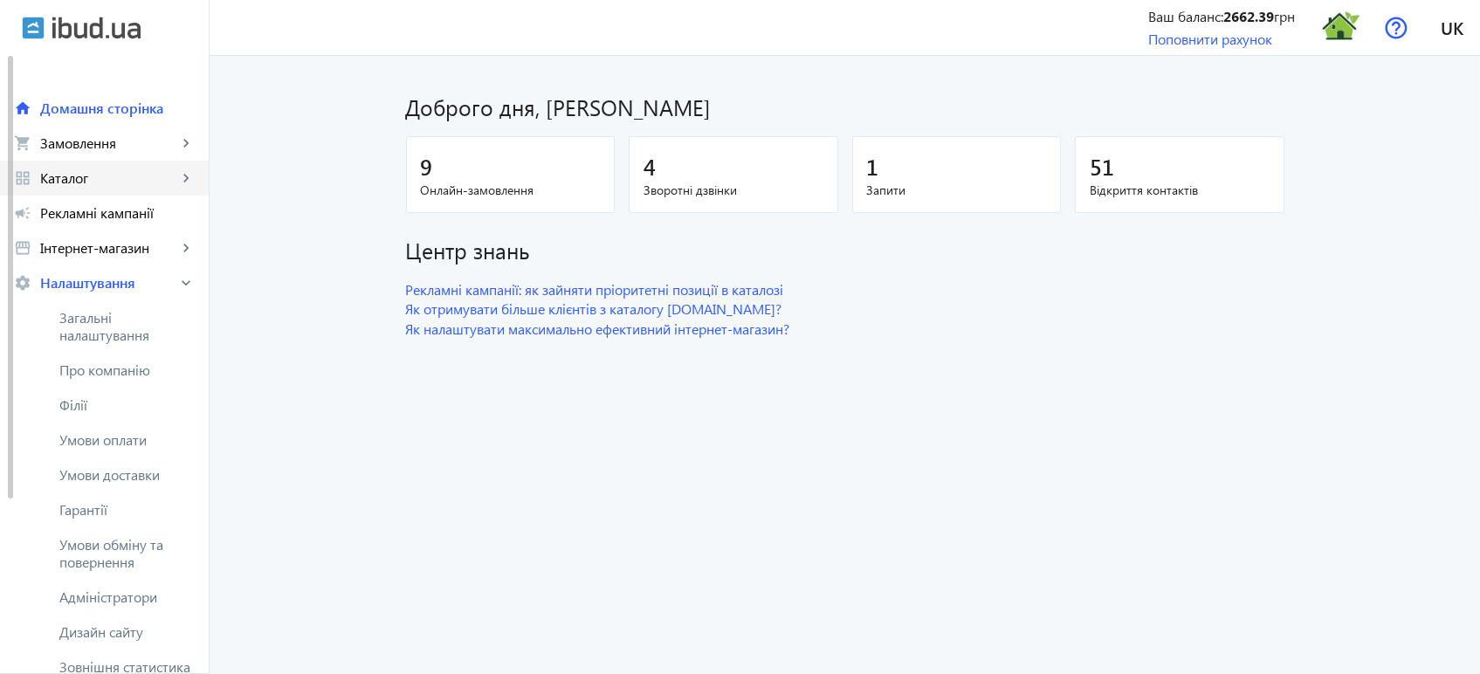
click at [107, 187] on link "grid_view Каталог keyboard_arrow_right" at bounding box center [104, 178] width 209 height 35
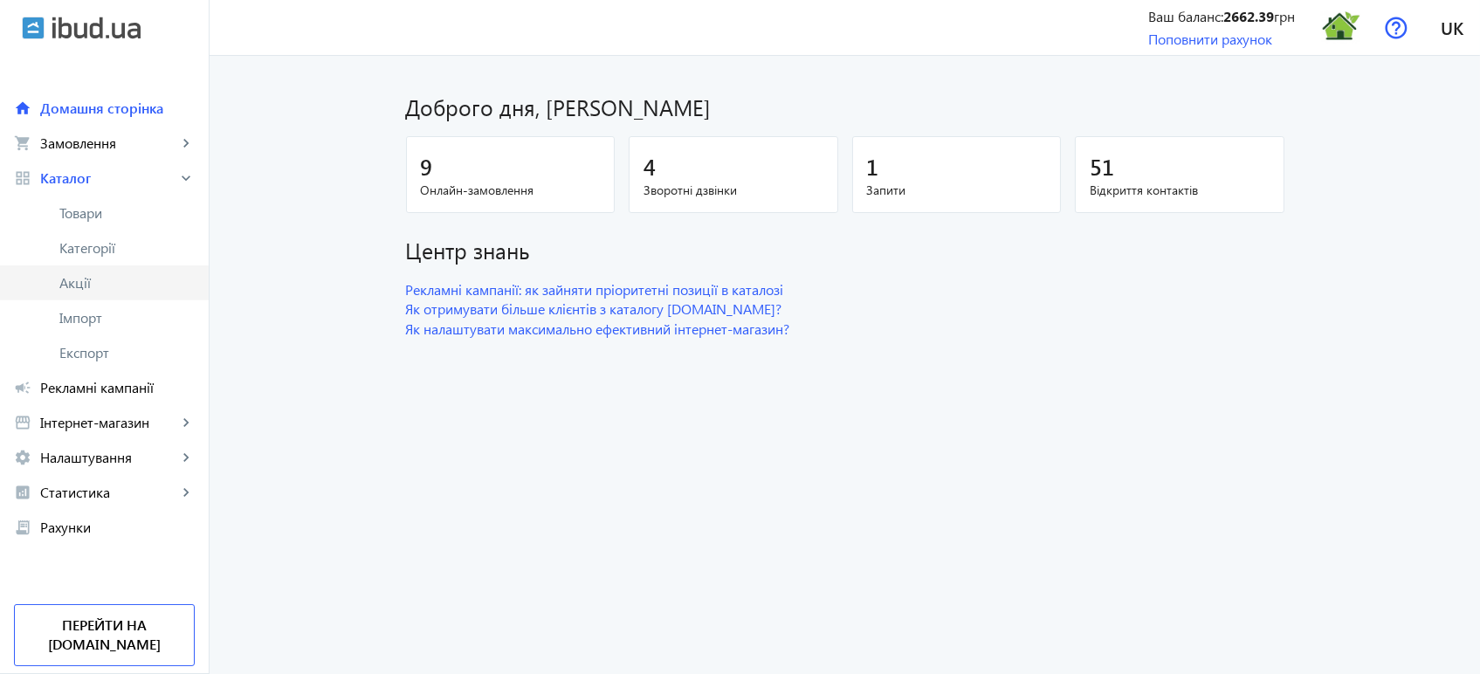
click at [83, 286] on span "Акції" at bounding box center [126, 282] width 135 height 17
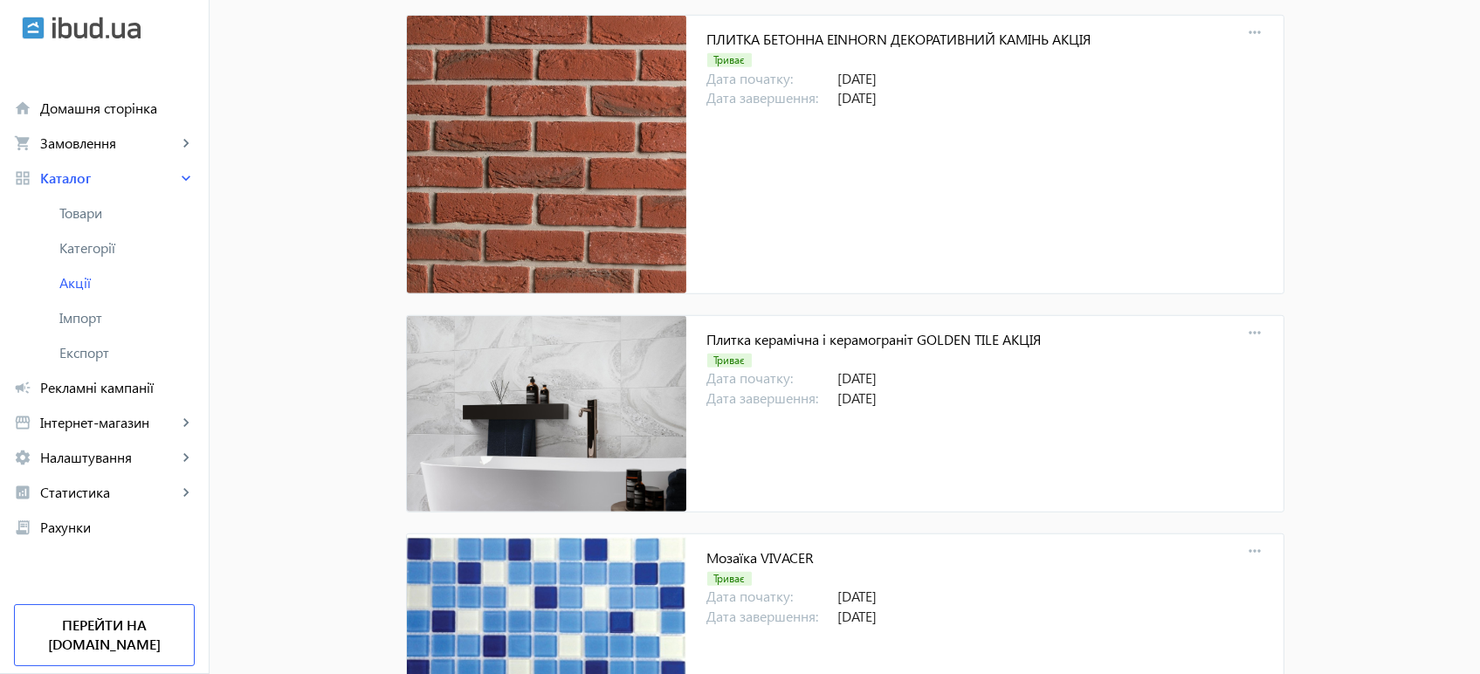
scroll to position [16184, 0]
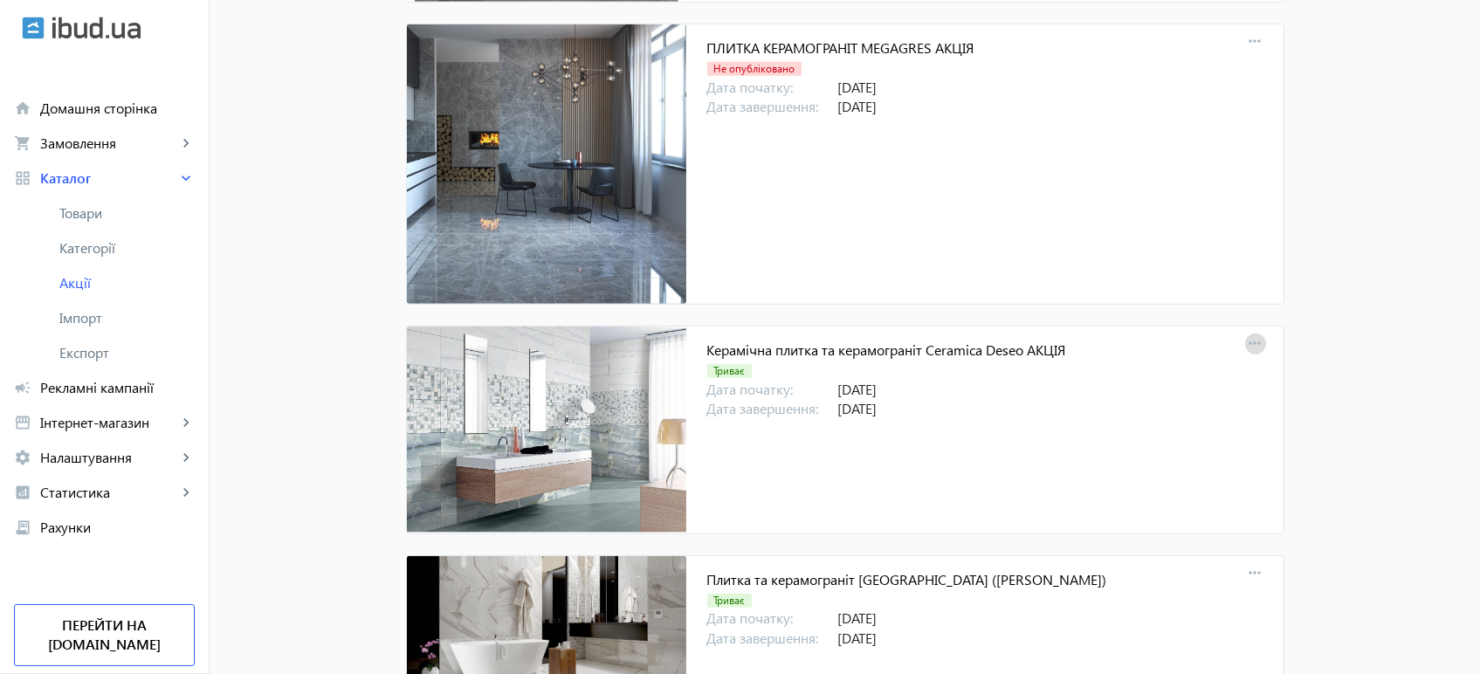
click at [1247, 334] on mat-icon "more_horiz" at bounding box center [1255, 344] width 24 height 24
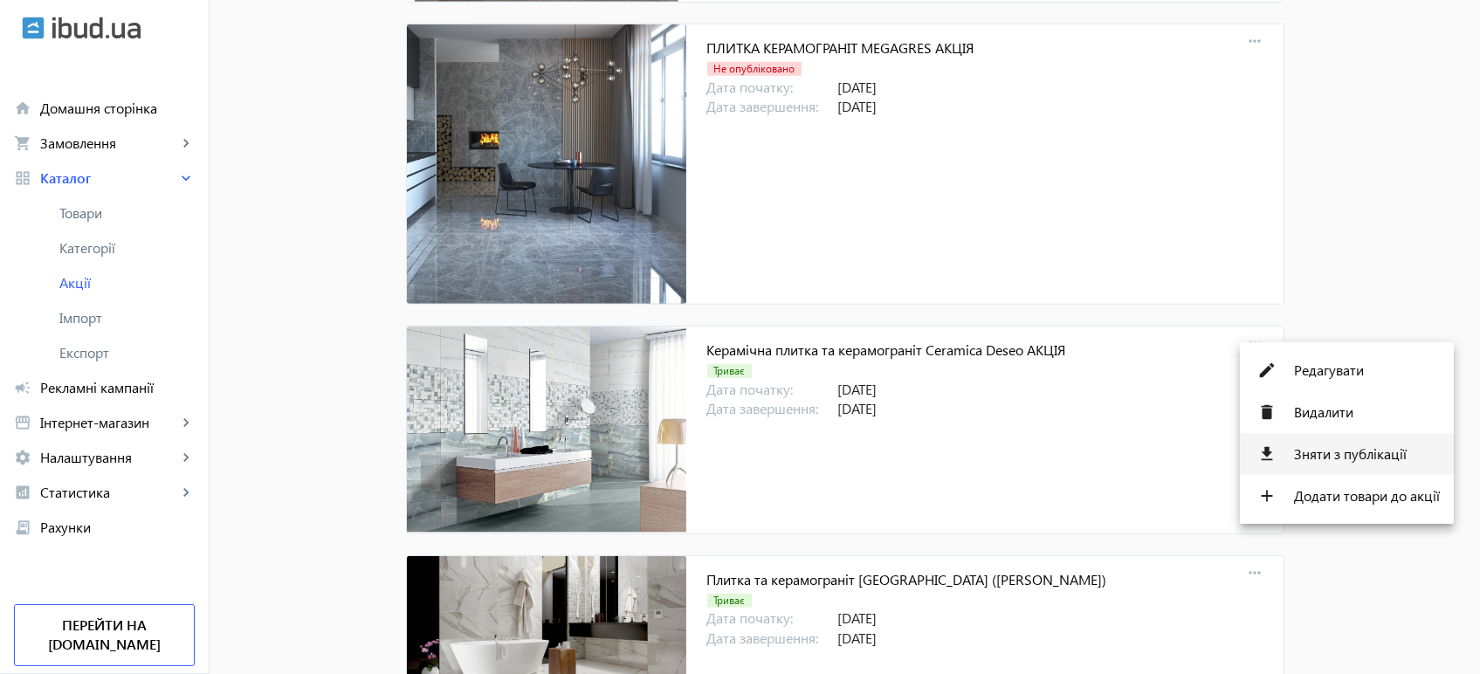
click at [1328, 456] on span "Зняти з публікації" at bounding box center [1367, 454] width 146 height 14
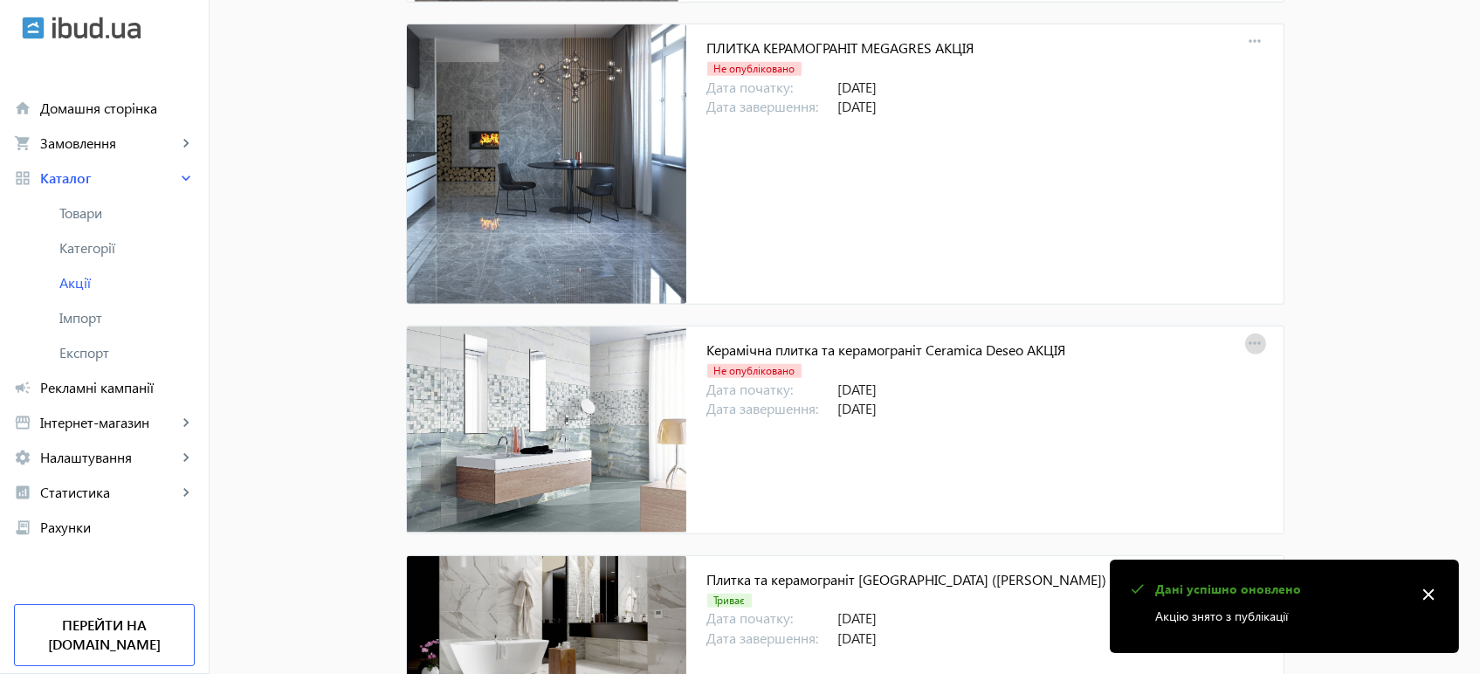
click at [1251, 332] on mat-icon "more_horiz" at bounding box center [1255, 344] width 24 height 24
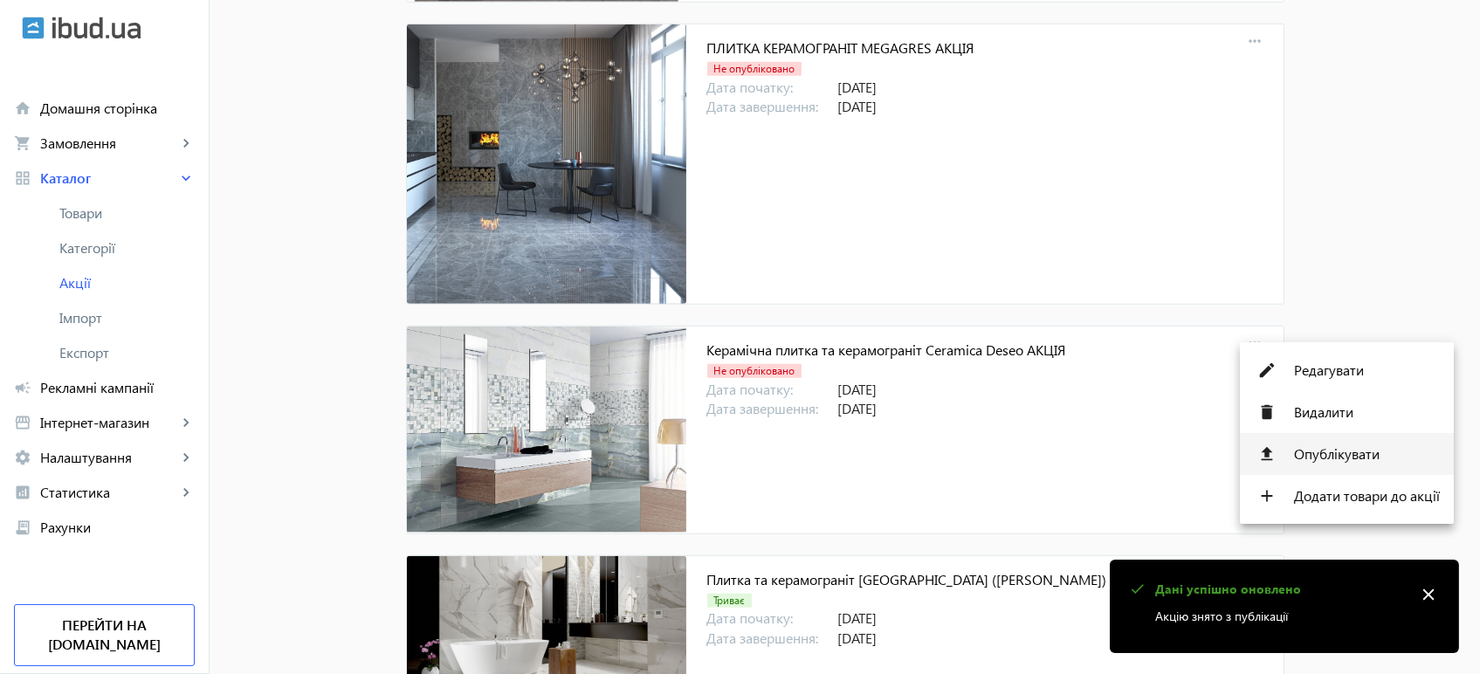
click at [1322, 451] on span "Опублікувати" at bounding box center [1367, 454] width 146 height 14
